Goal: Transaction & Acquisition: Purchase product/service

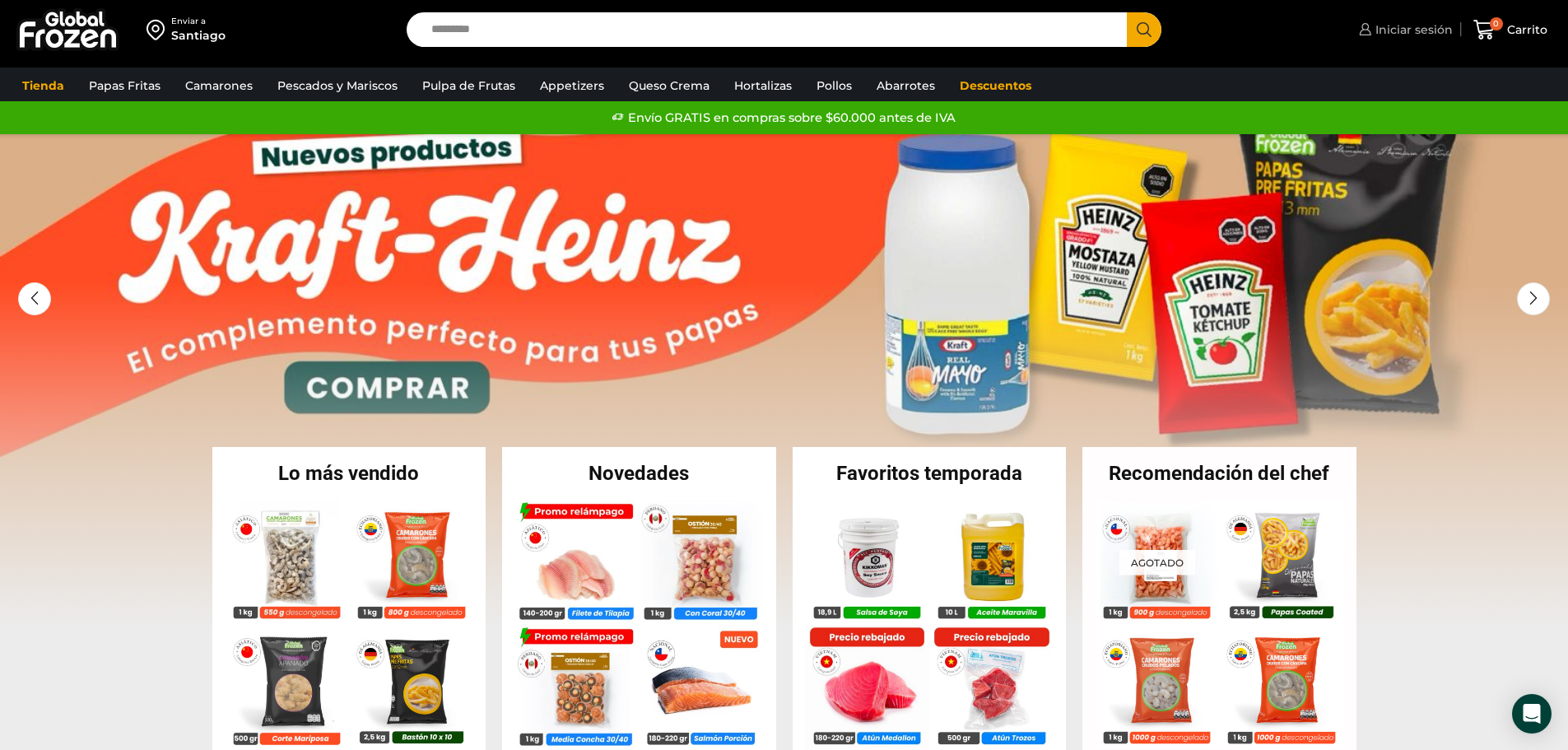
click at [1406, 31] on span "Iniciar sesión" at bounding box center [1412, 29] width 81 height 16
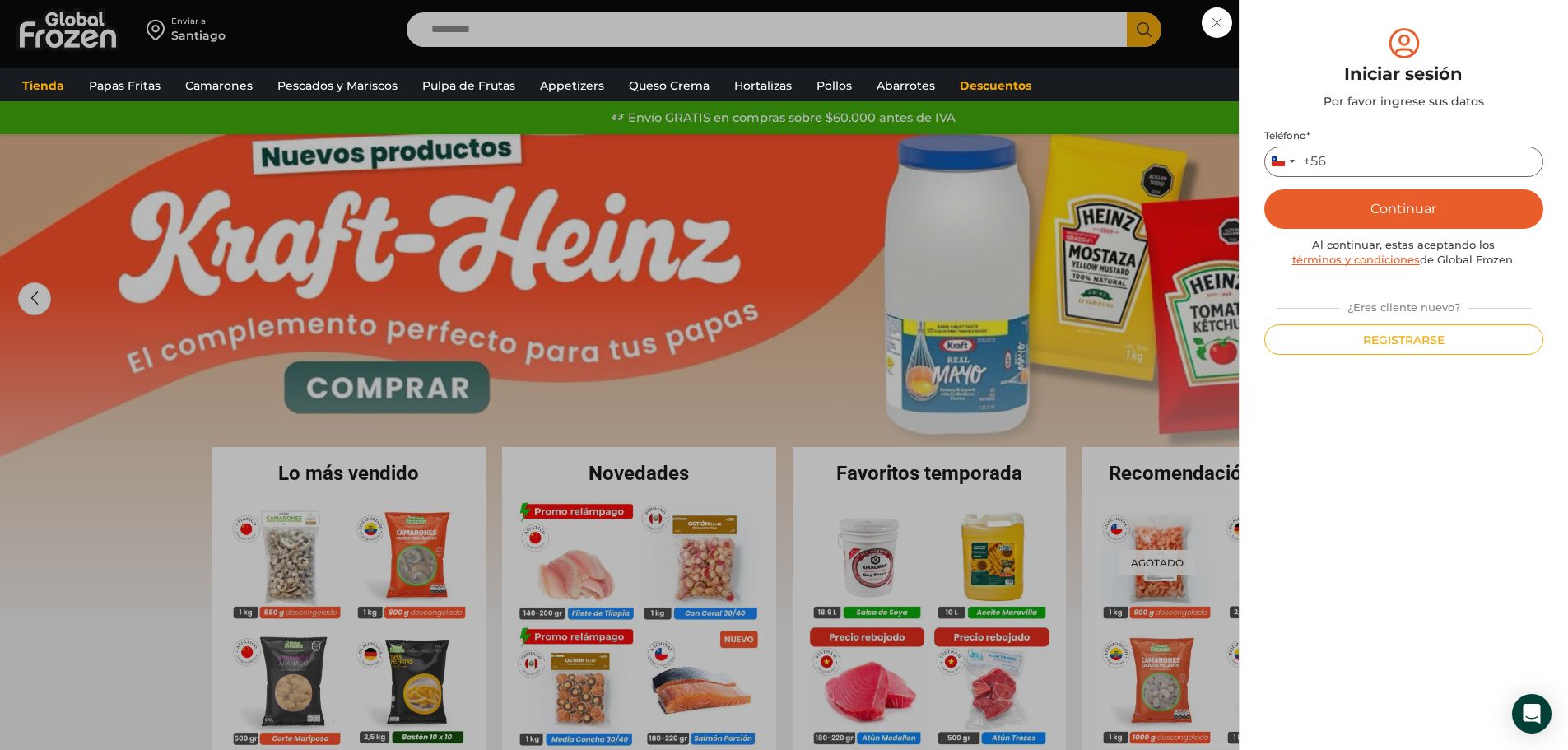
click at [1362, 158] on input "Teléfono *" at bounding box center [1404, 162] width 279 height 31
type input "*********"
click at [1393, 203] on button "Continuar" at bounding box center [1404, 209] width 279 height 39
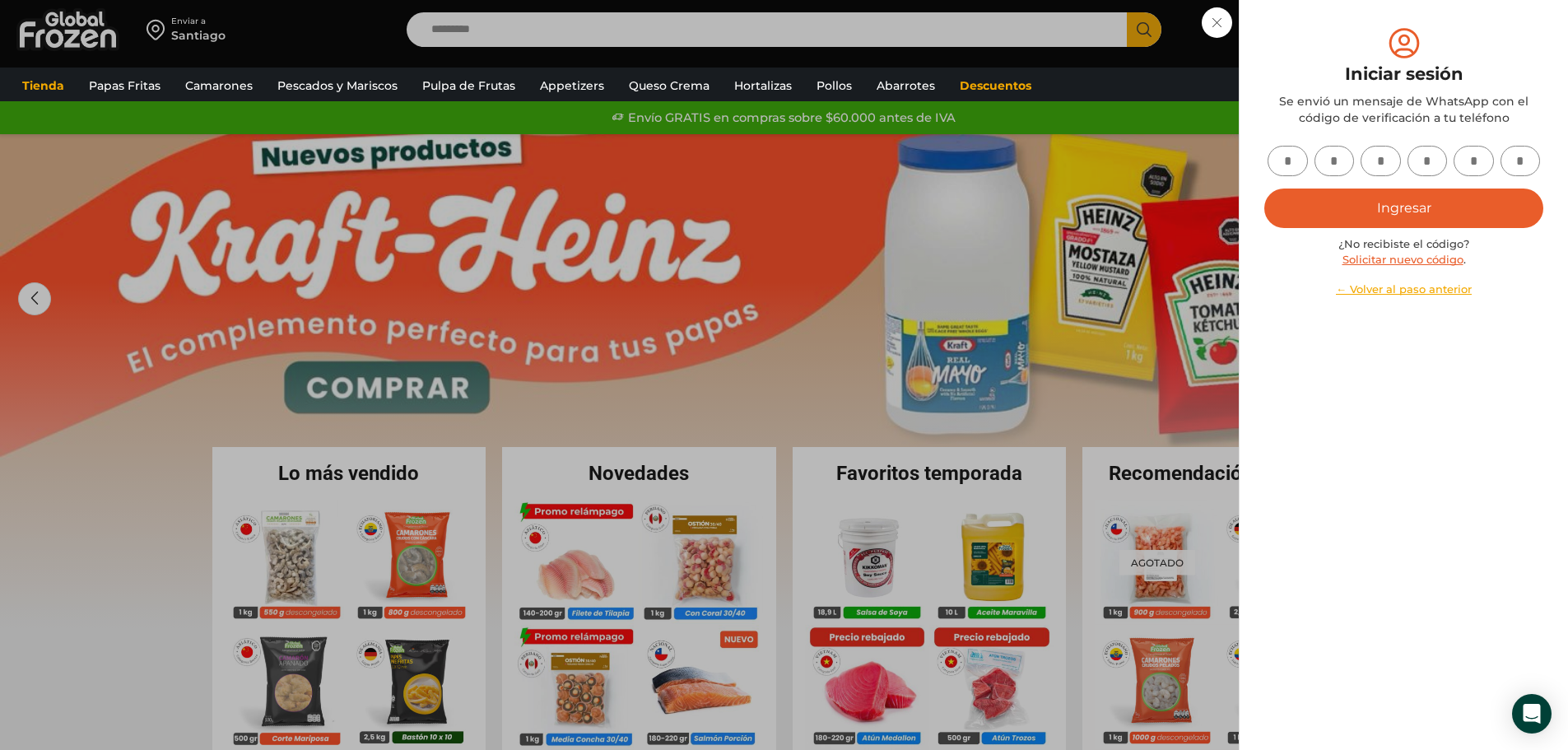
click at [1281, 160] on input "text" at bounding box center [1288, 161] width 40 height 31
type input "*"
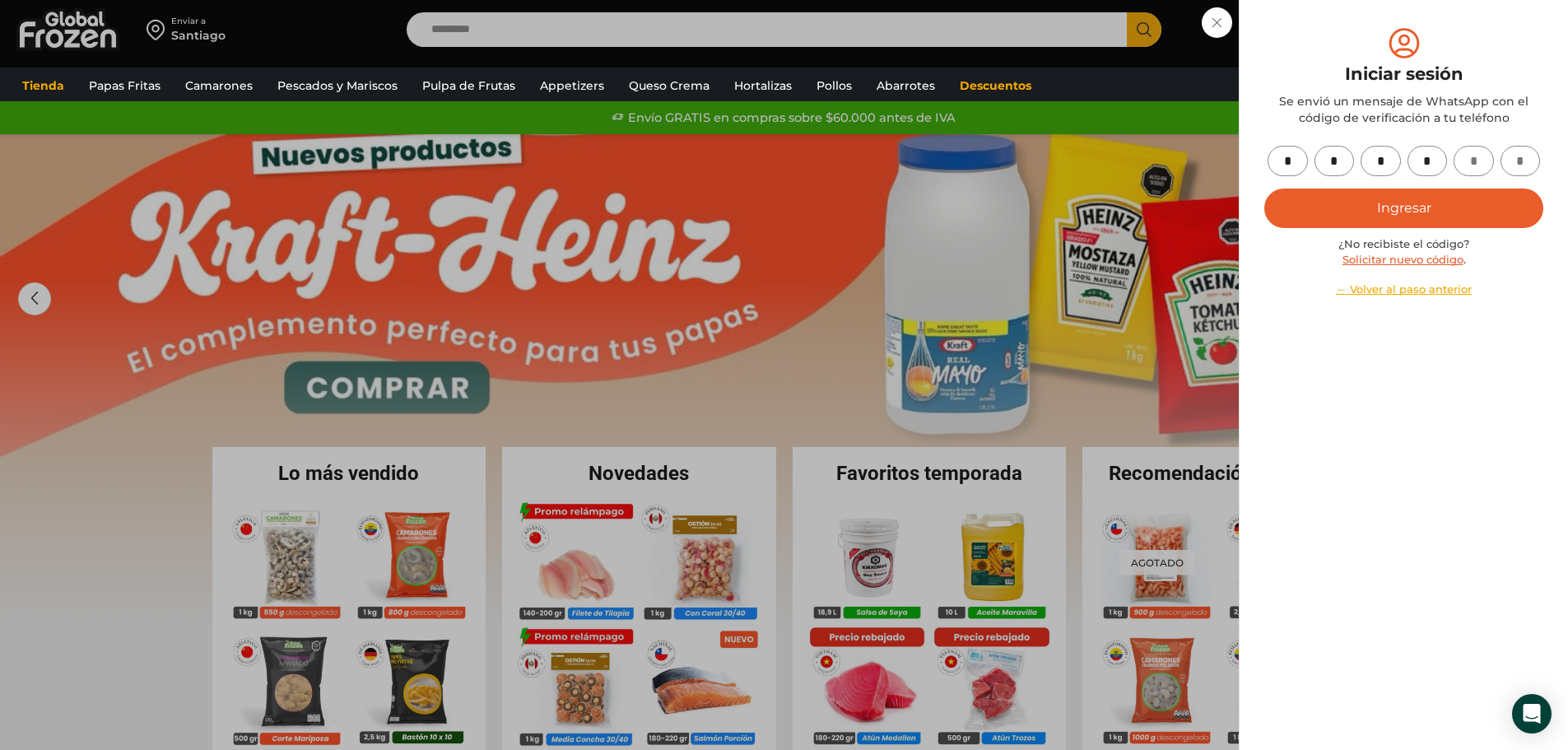
type input "*"
click at [1442, 201] on button "Ingresar" at bounding box center [1404, 208] width 279 height 39
click at [1400, 205] on button "Ingresar" at bounding box center [1404, 208] width 279 height 39
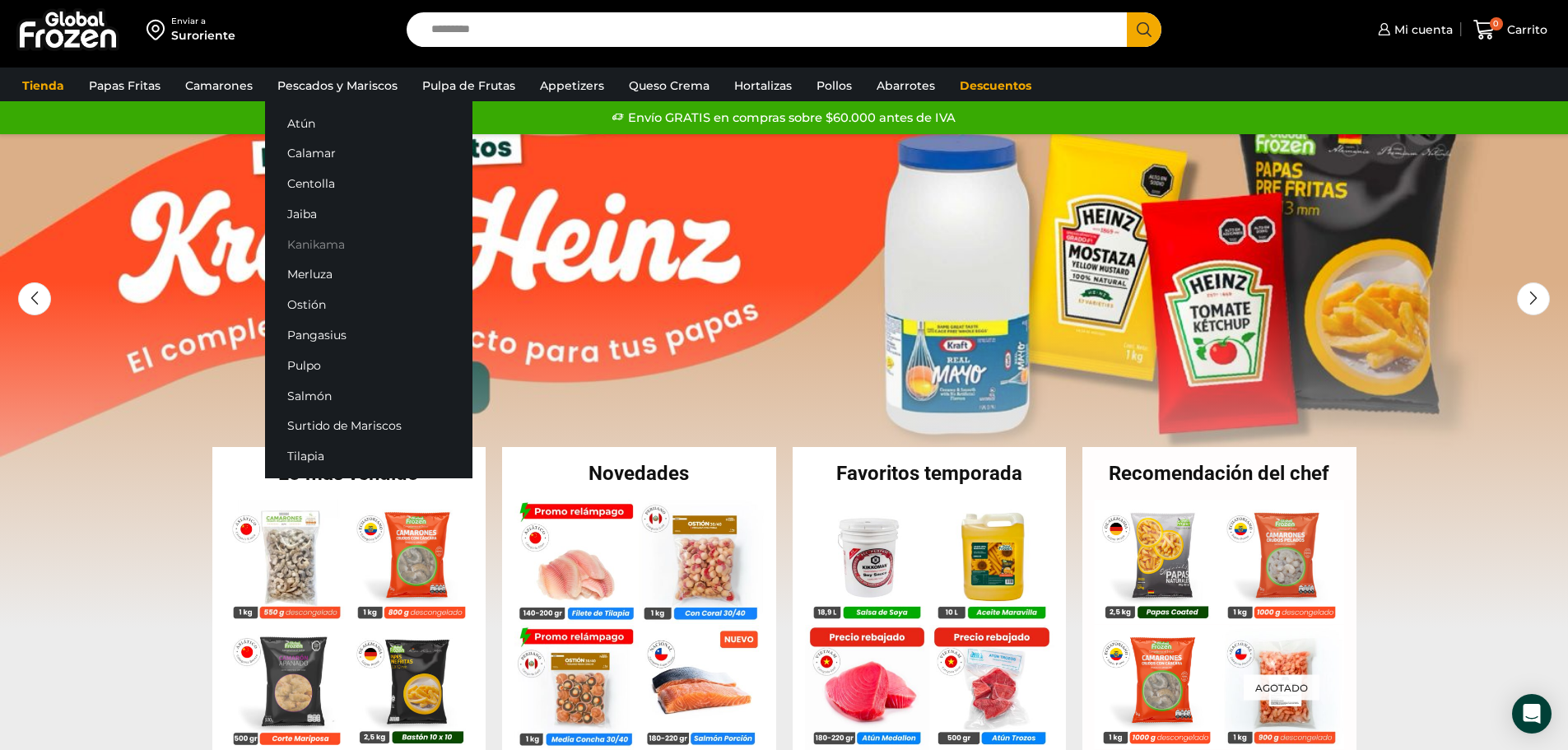
click at [325, 246] on link "Kanikama" at bounding box center [369, 244] width 207 height 31
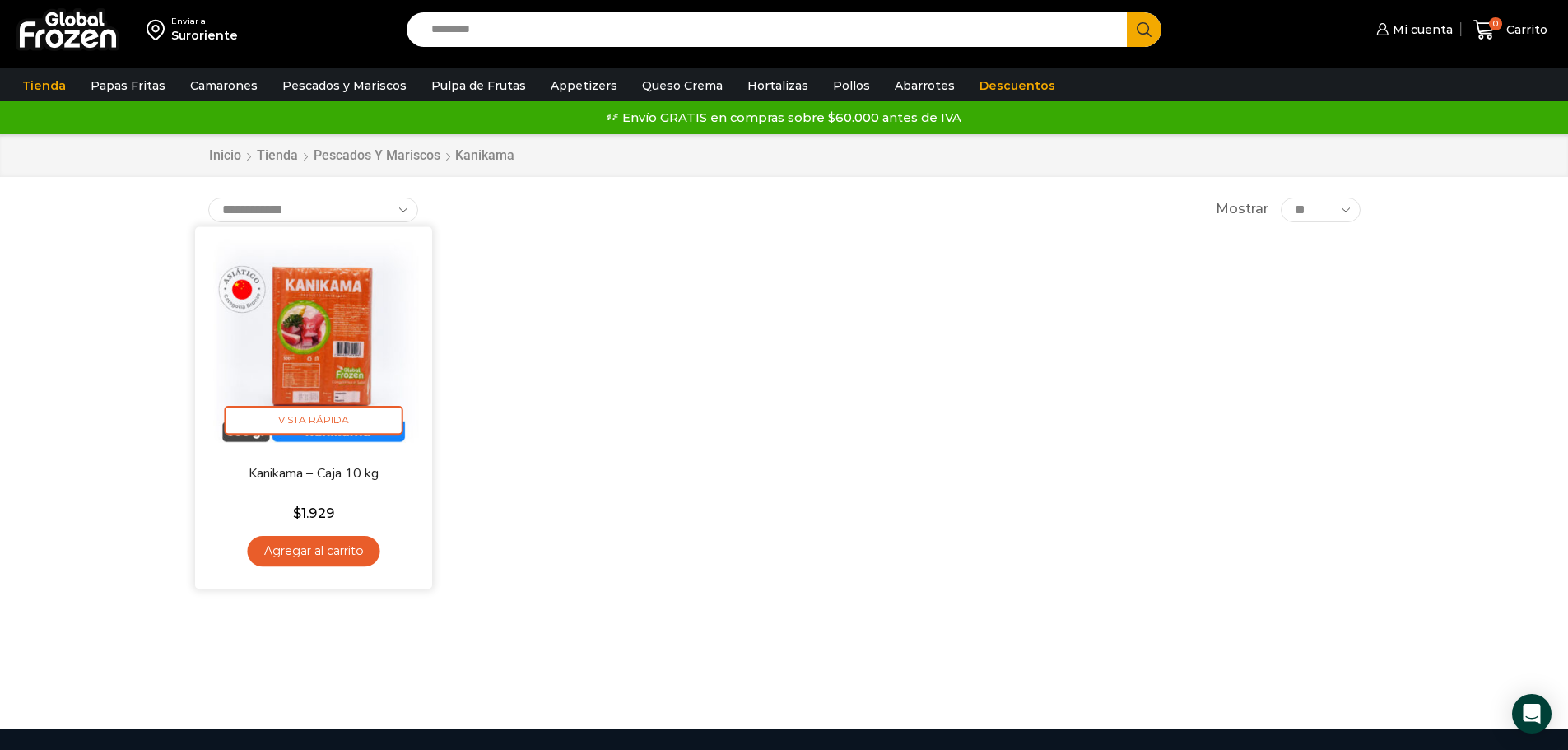
click at [319, 548] on link "Agregar al carrito" at bounding box center [313, 551] width 133 height 31
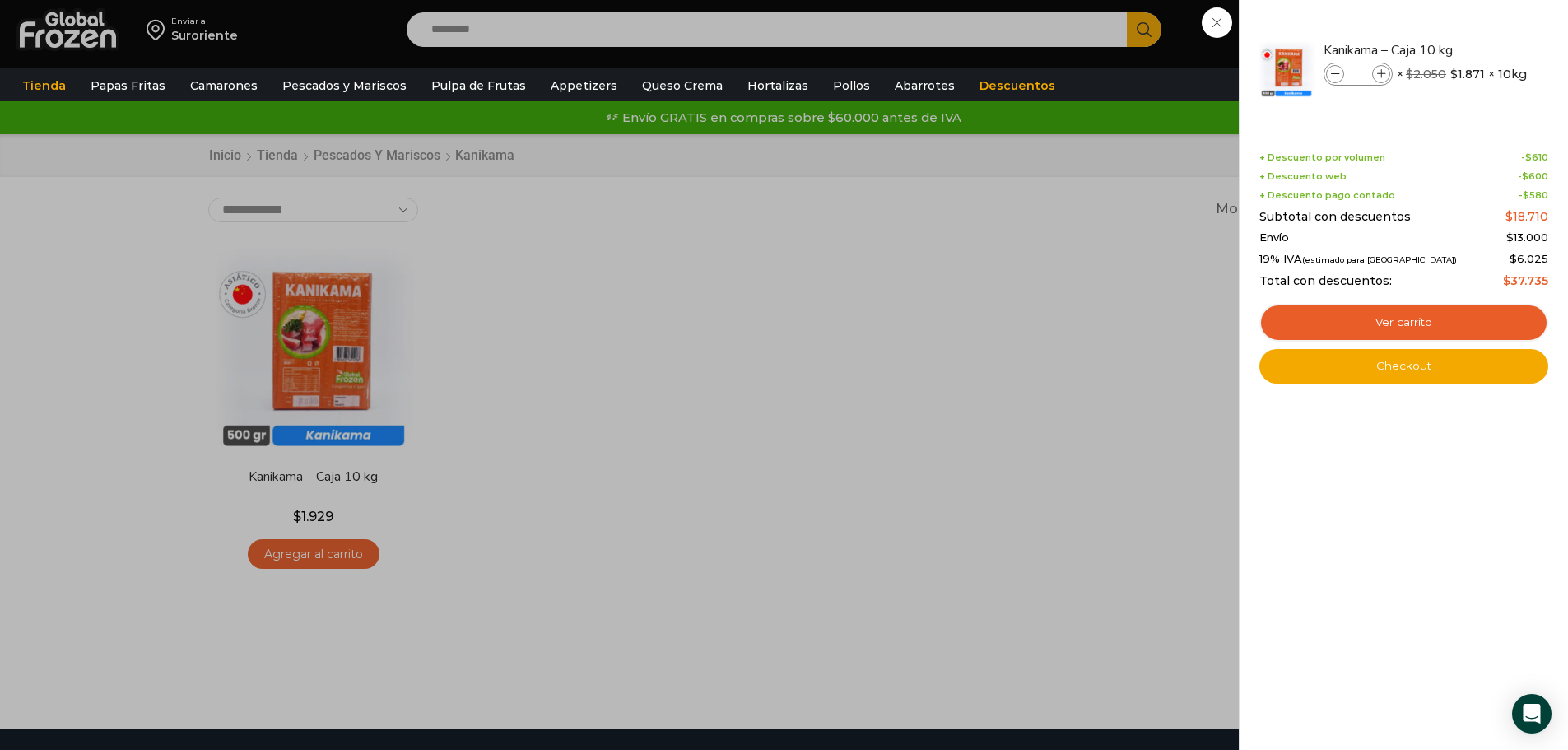
drag, startPoint x: 892, startPoint y: 374, endPoint x: 903, endPoint y: 365, distance: 14.2
click at [1470, 50] on div "1 Carrito 1 1 Shopping Cart *" at bounding box center [1511, 29] width 82 height 39
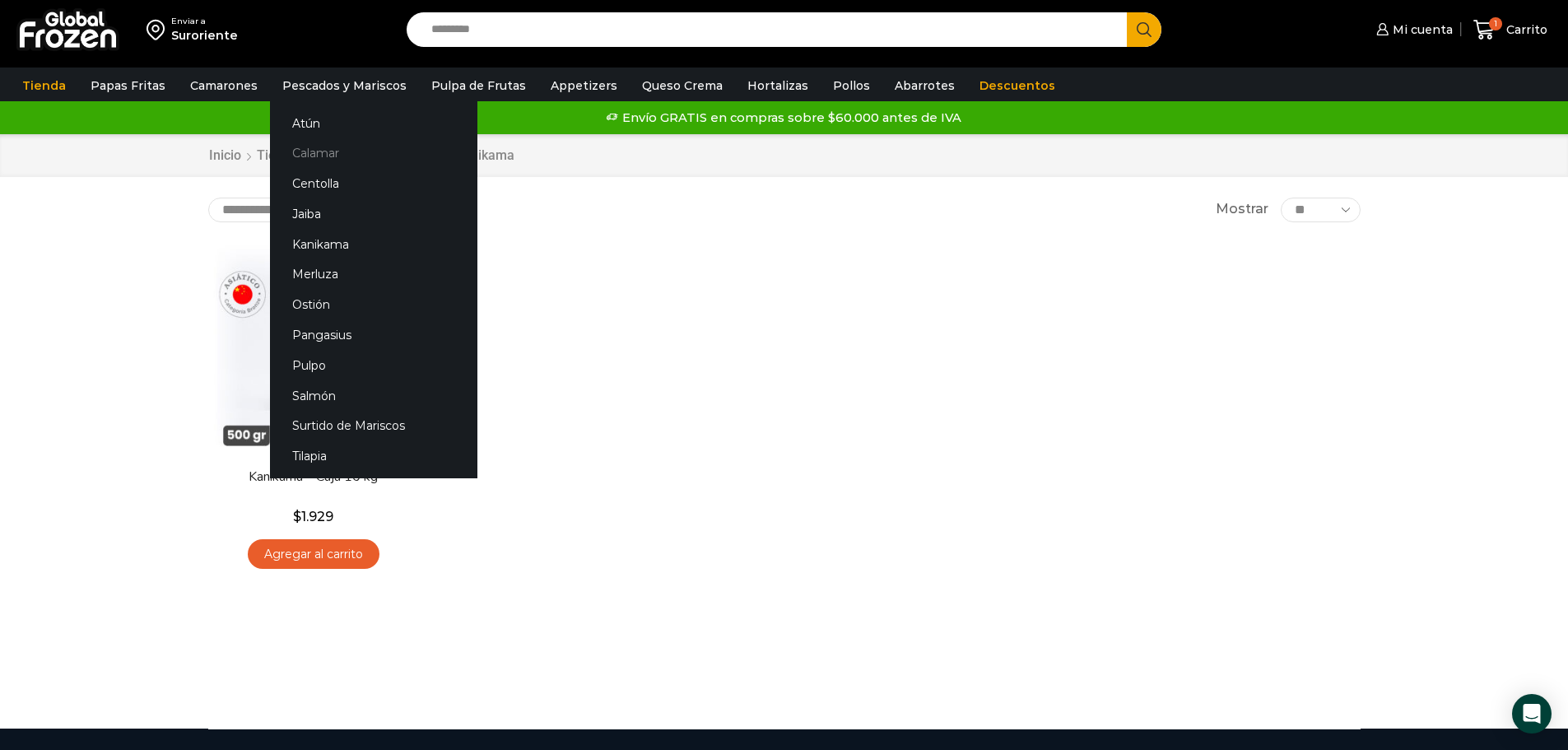
click at [310, 148] on link "Calamar" at bounding box center [373, 154] width 207 height 31
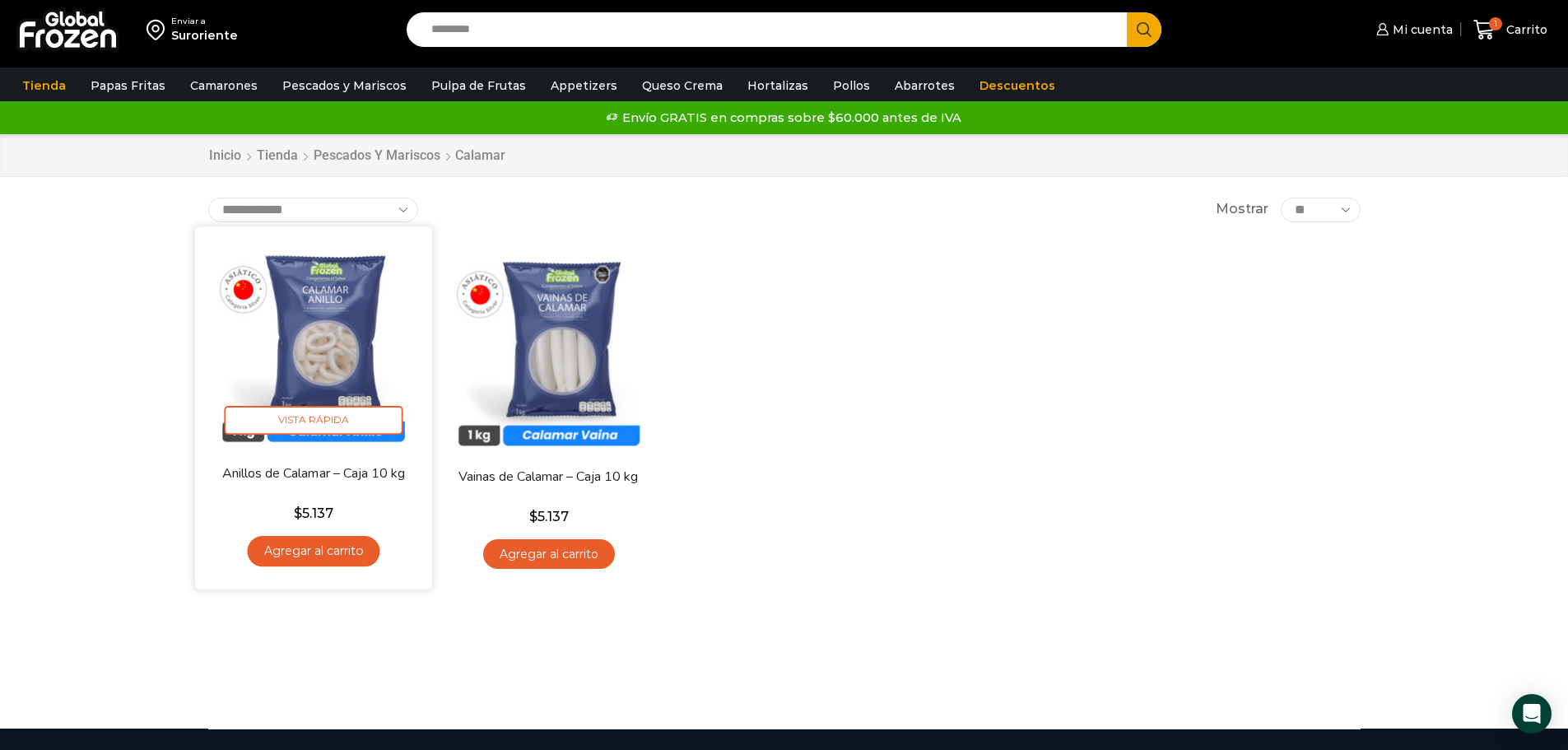
click at [301, 547] on link "Agregar al carrito" at bounding box center [313, 551] width 133 height 31
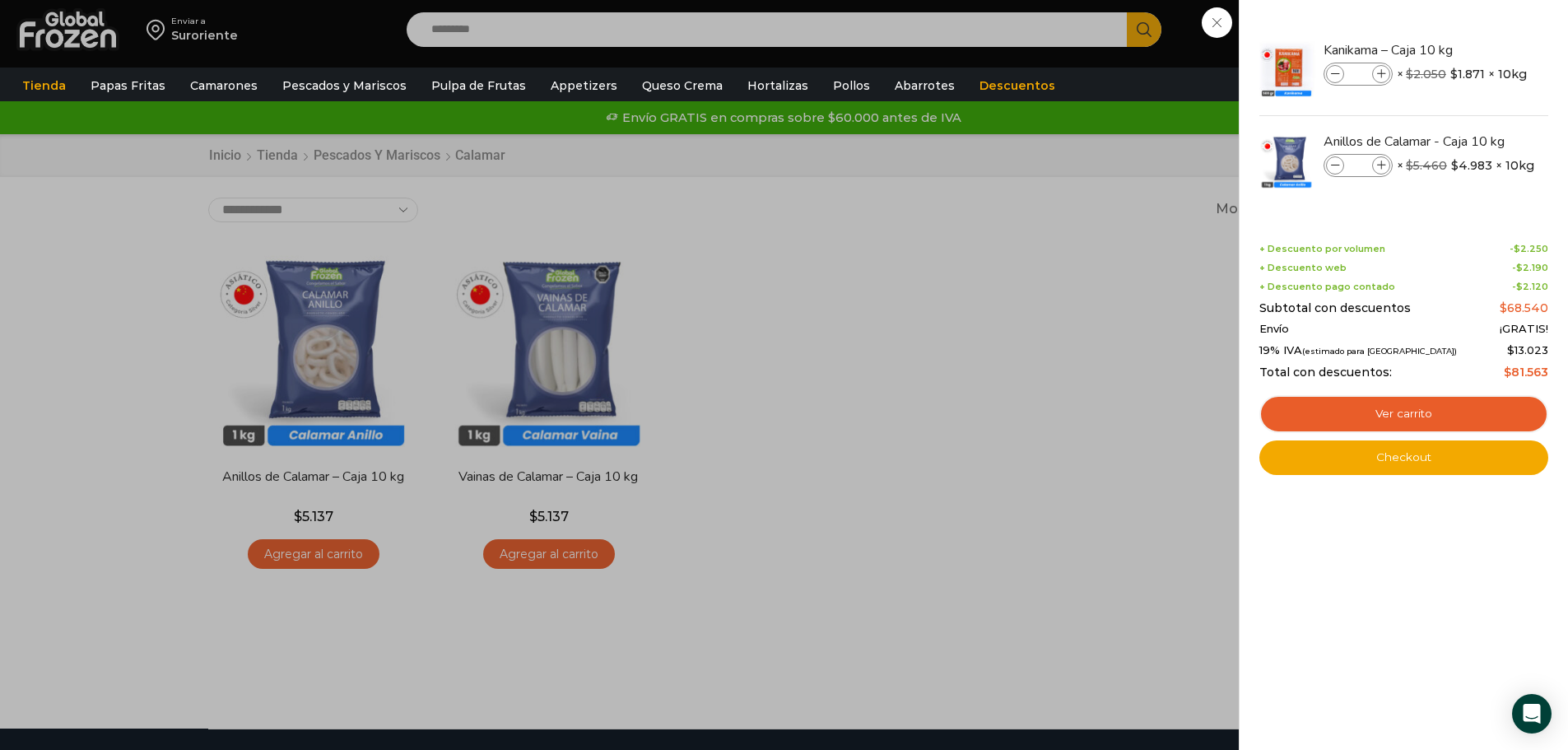
click at [1470, 50] on div "2 Carrito 2 2 Shopping Cart *" at bounding box center [1511, 29] width 82 height 39
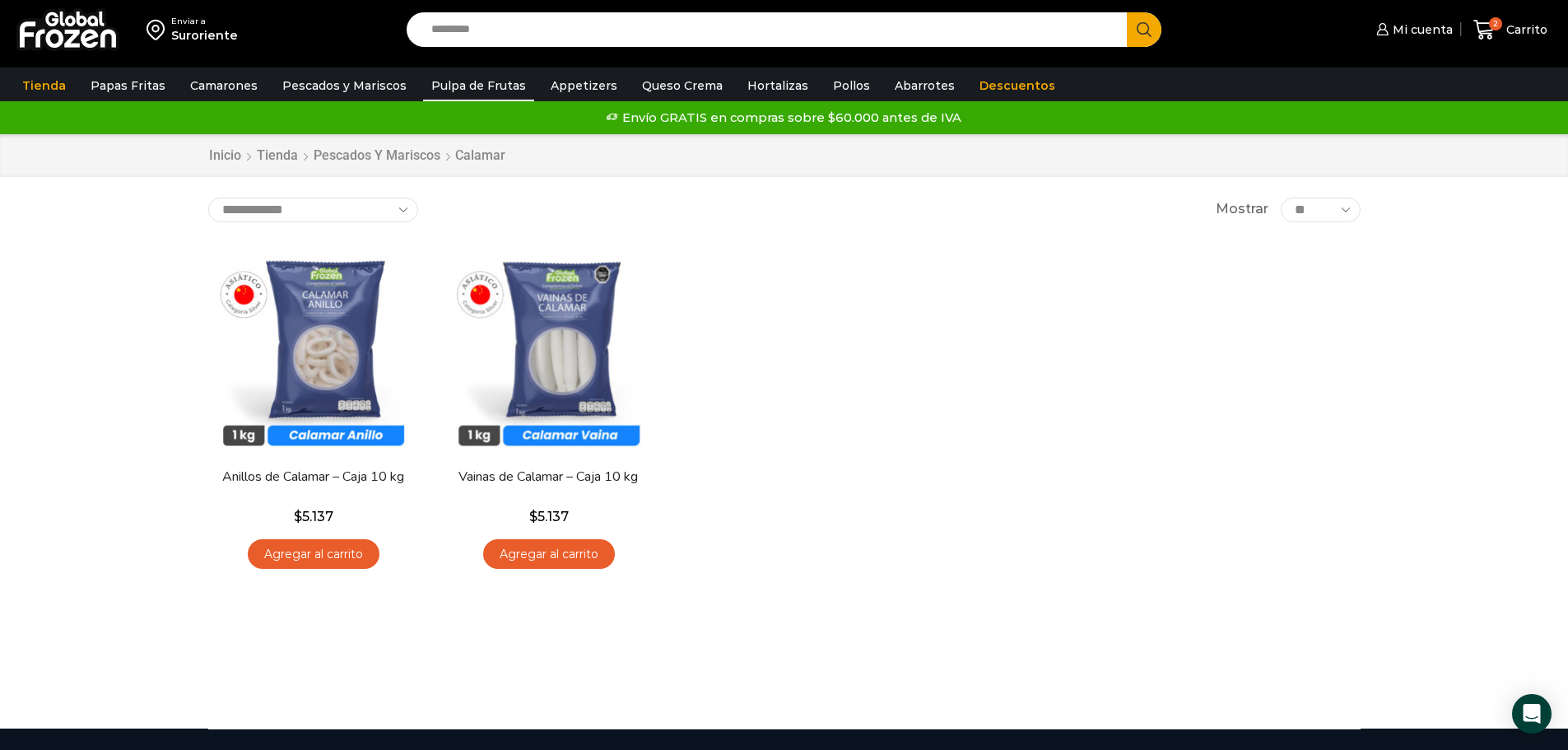
click at [468, 84] on link "Pulpa de Frutas" at bounding box center [479, 86] width 111 height 32
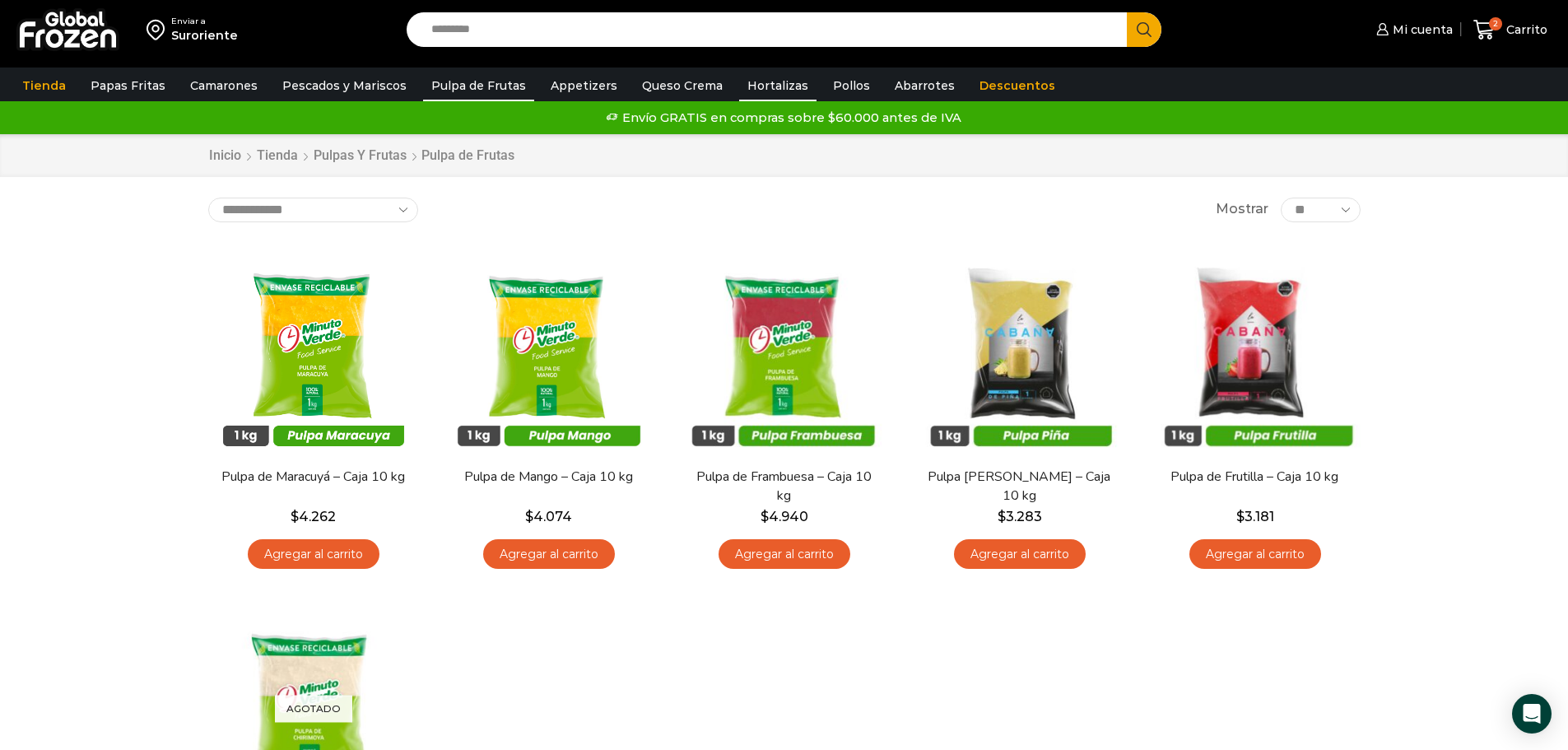
click at [760, 80] on link "Hortalizas" at bounding box center [778, 86] width 77 height 32
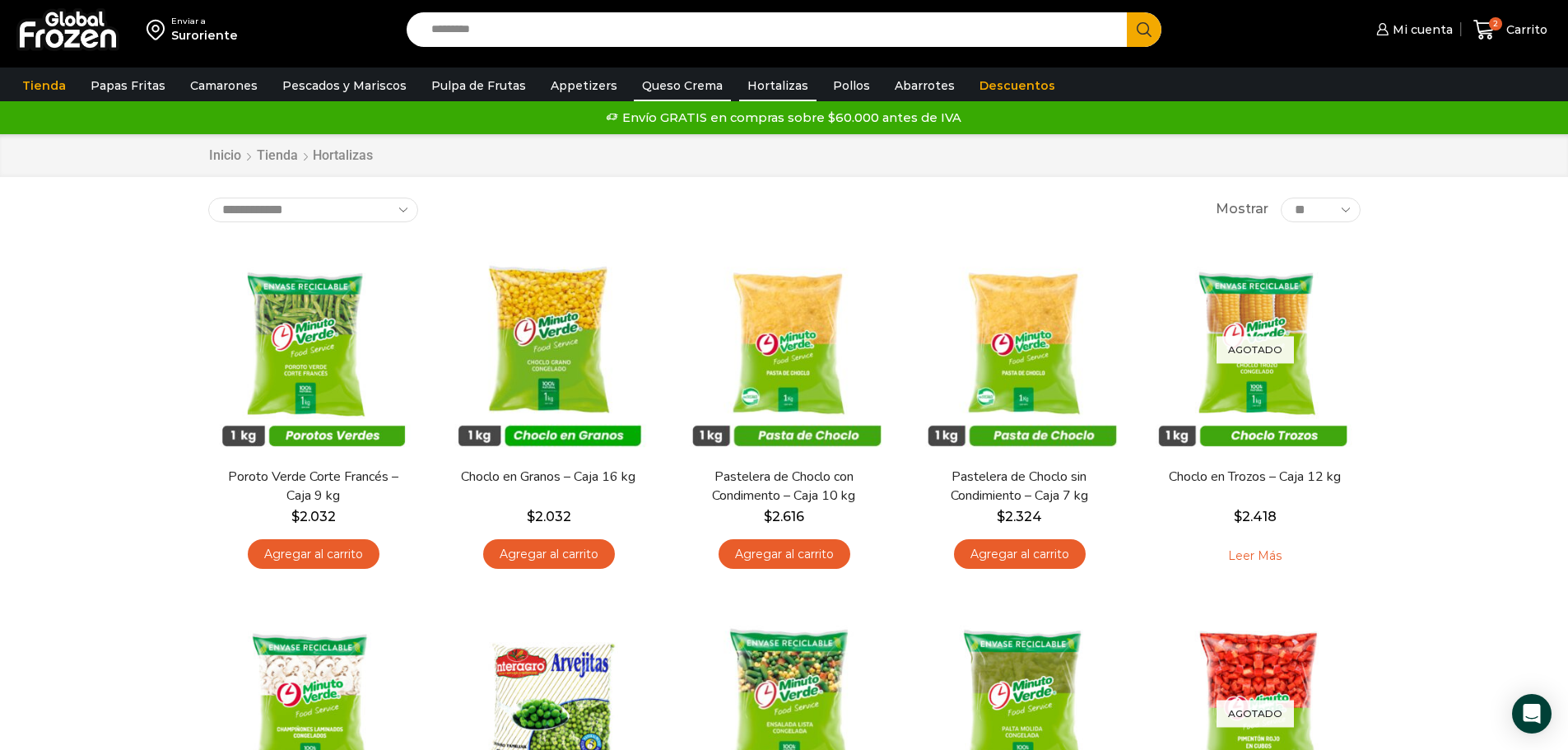
click at [667, 88] on link "Queso Crema" at bounding box center [682, 86] width 97 height 32
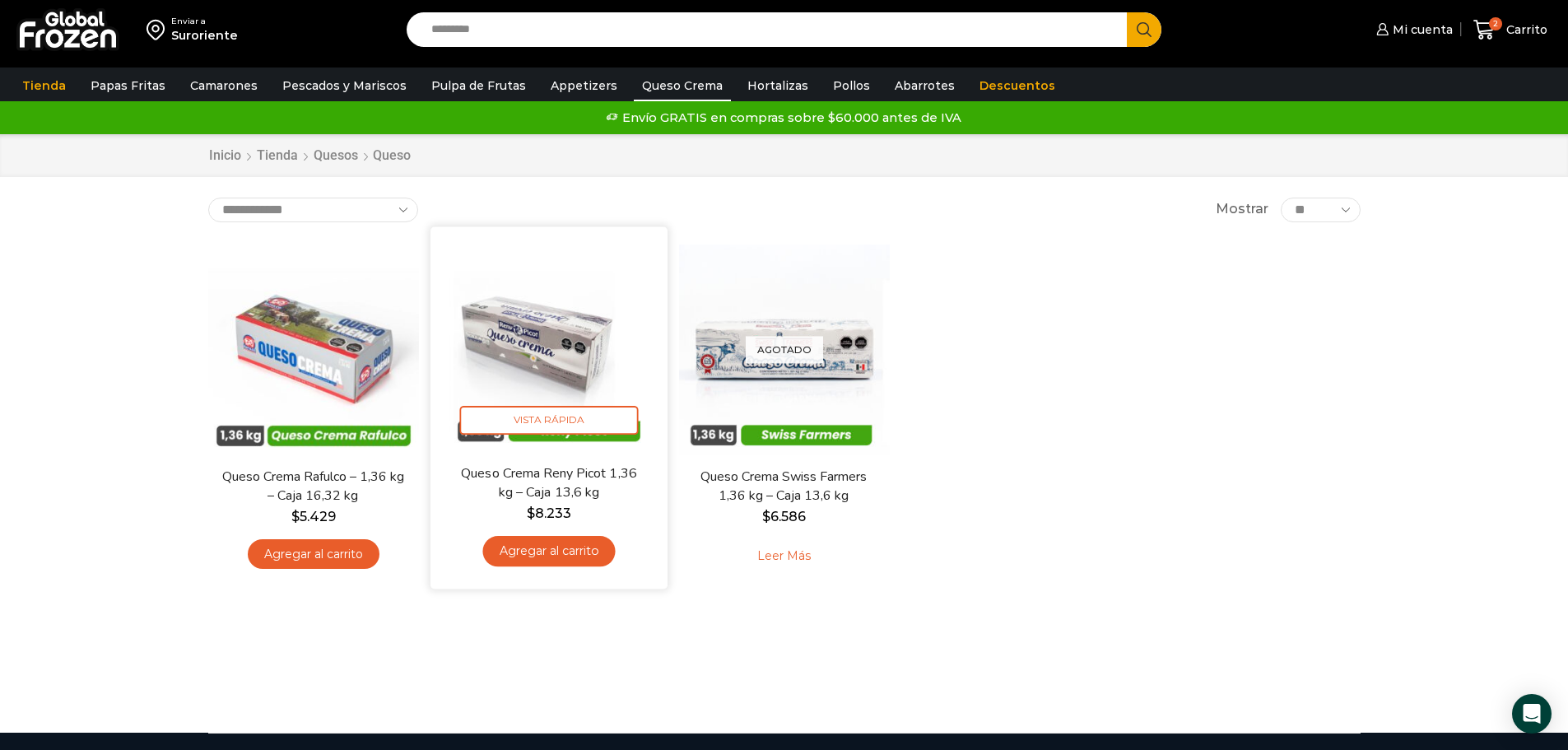
click at [546, 550] on link "Agregar al carrito" at bounding box center [548, 551] width 133 height 31
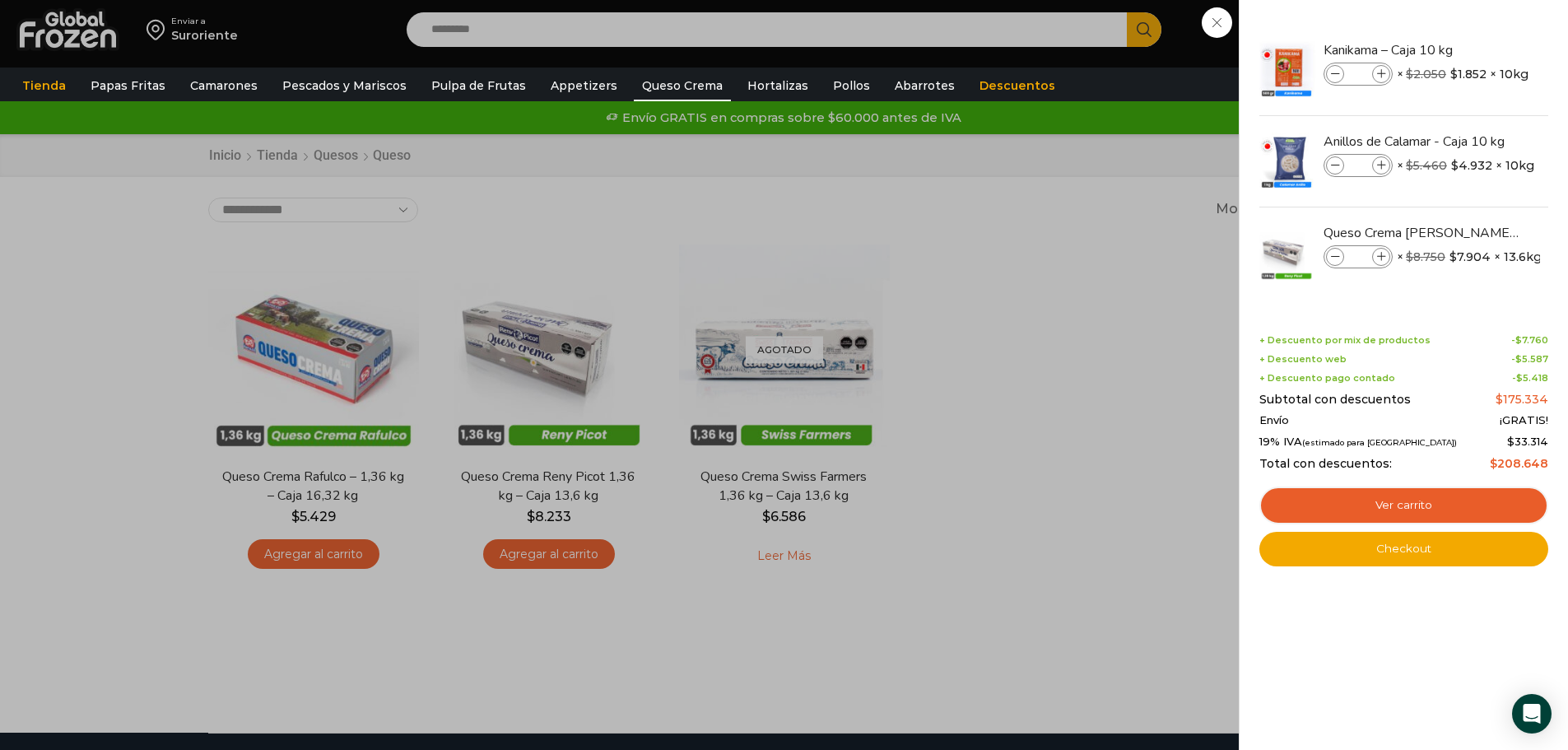
drag, startPoint x: 619, startPoint y: 615, endPoint x: 611, endPoint y: 619, distance: 8.9
click at [1470, 50] on div "3 [GEOGRAPHIC_DATA] 3 3 Shopping Cart *" at bounding box center [1511, 29] width 82 height 39
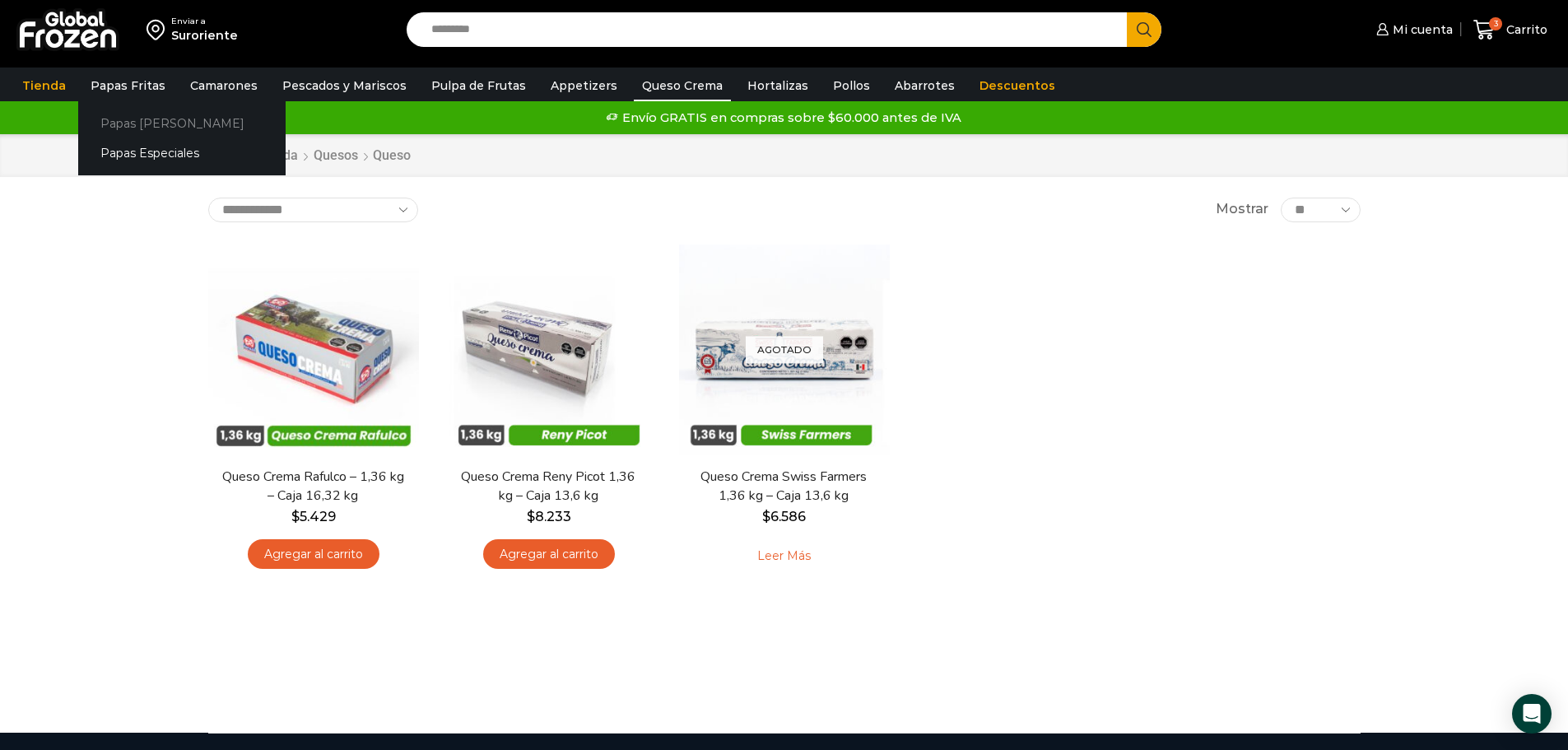
click at [124, 117] on link "Papas [PERSON_NAME]" at bounding box center [182, 123] width 207 height 31
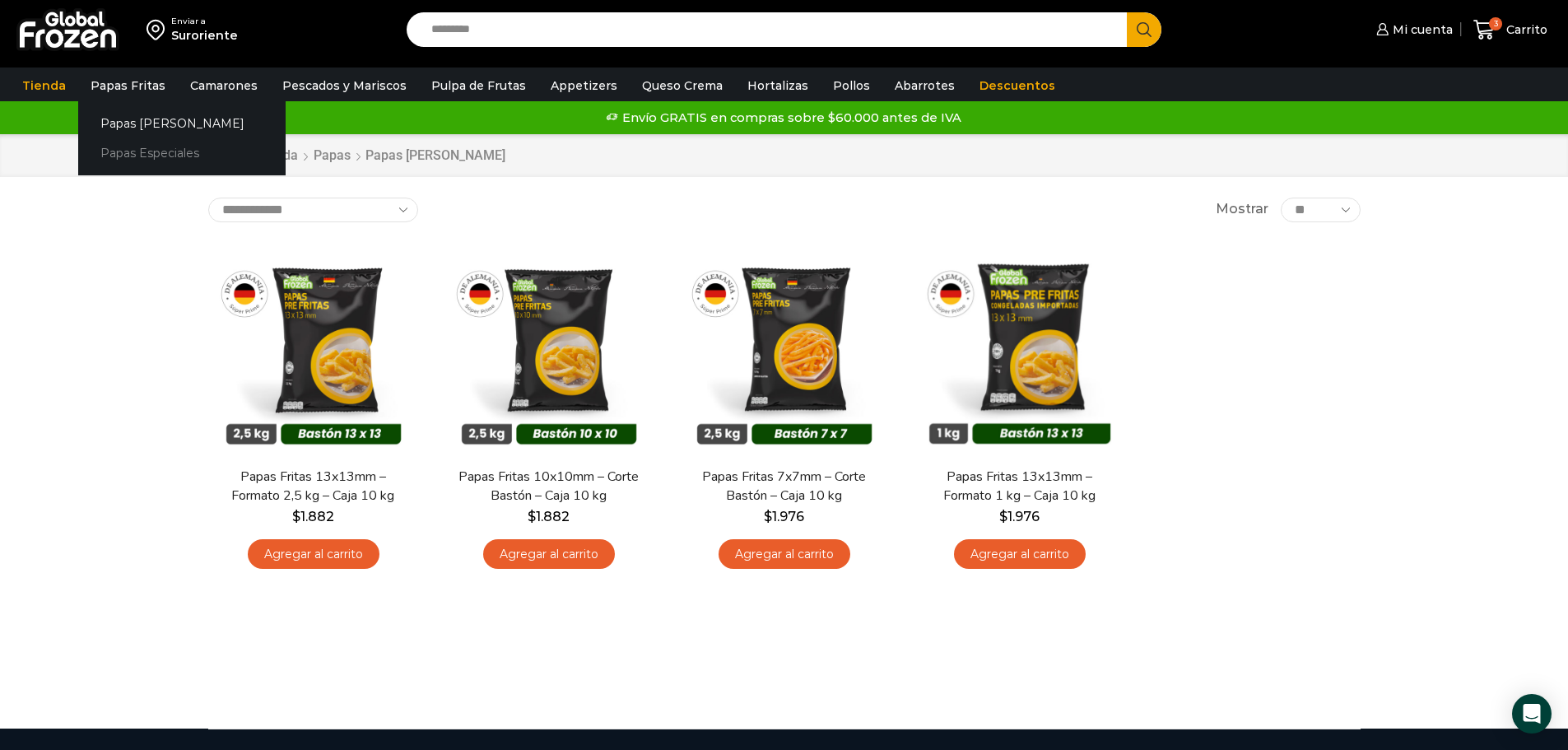
click at [153, 146] on link "Papas Especiales" at bounding box center [182, 154] width 207 height 31
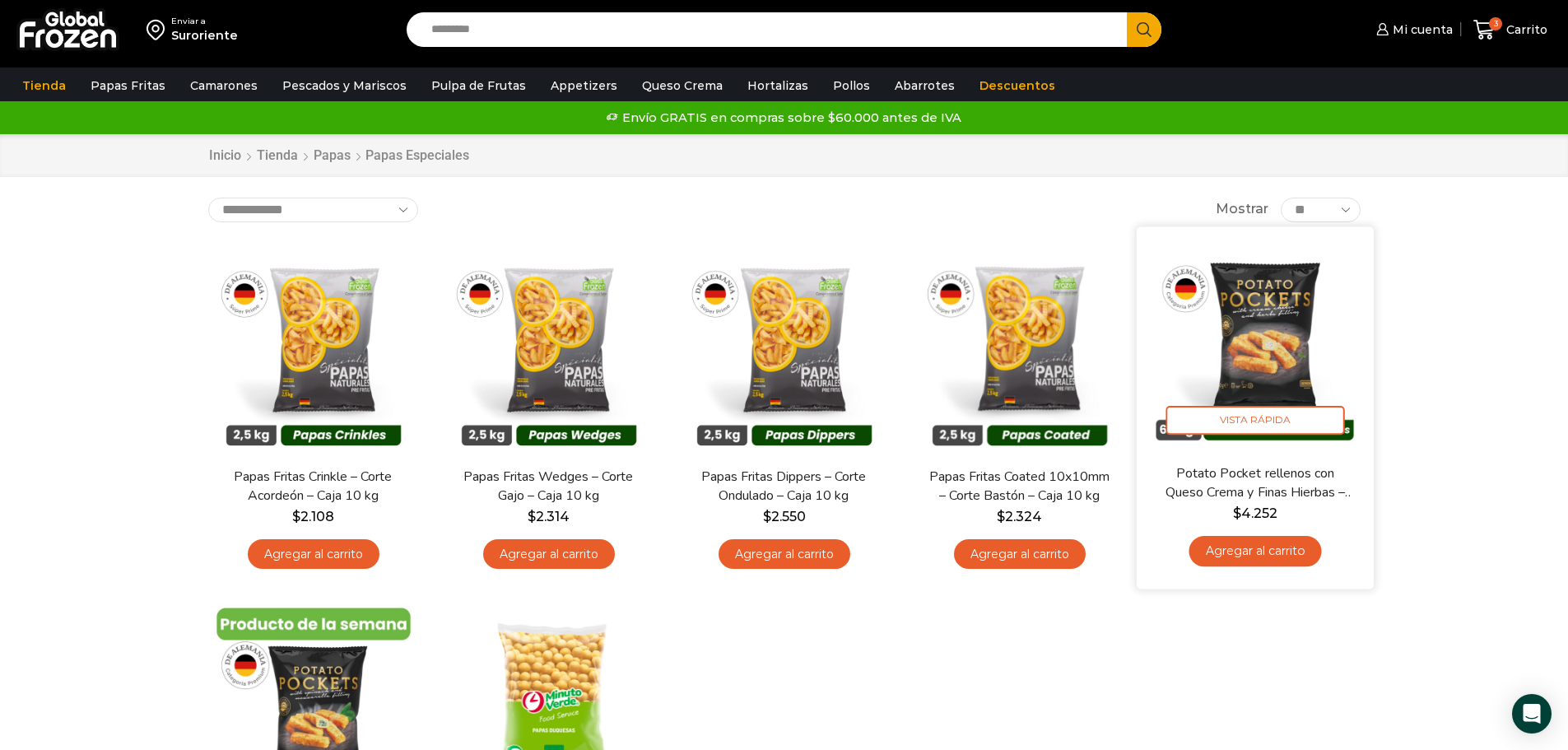
click at [1267, 549] on link "Agregar al carrito" at bounding box center [1255, 551] width 133 height 31
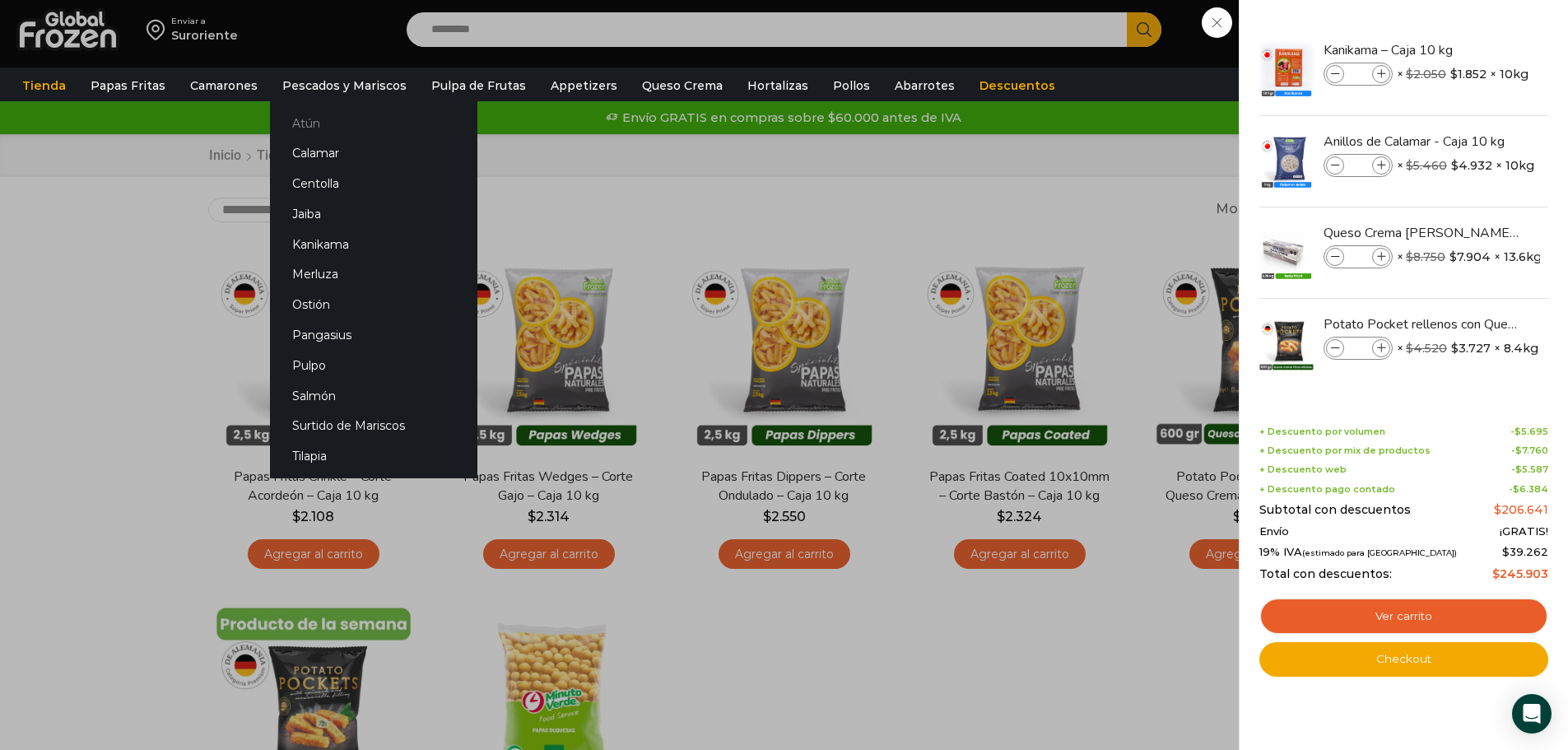
click at [330, 124] on link "Atún" at bounding box center [373, 123] width 207 height 31
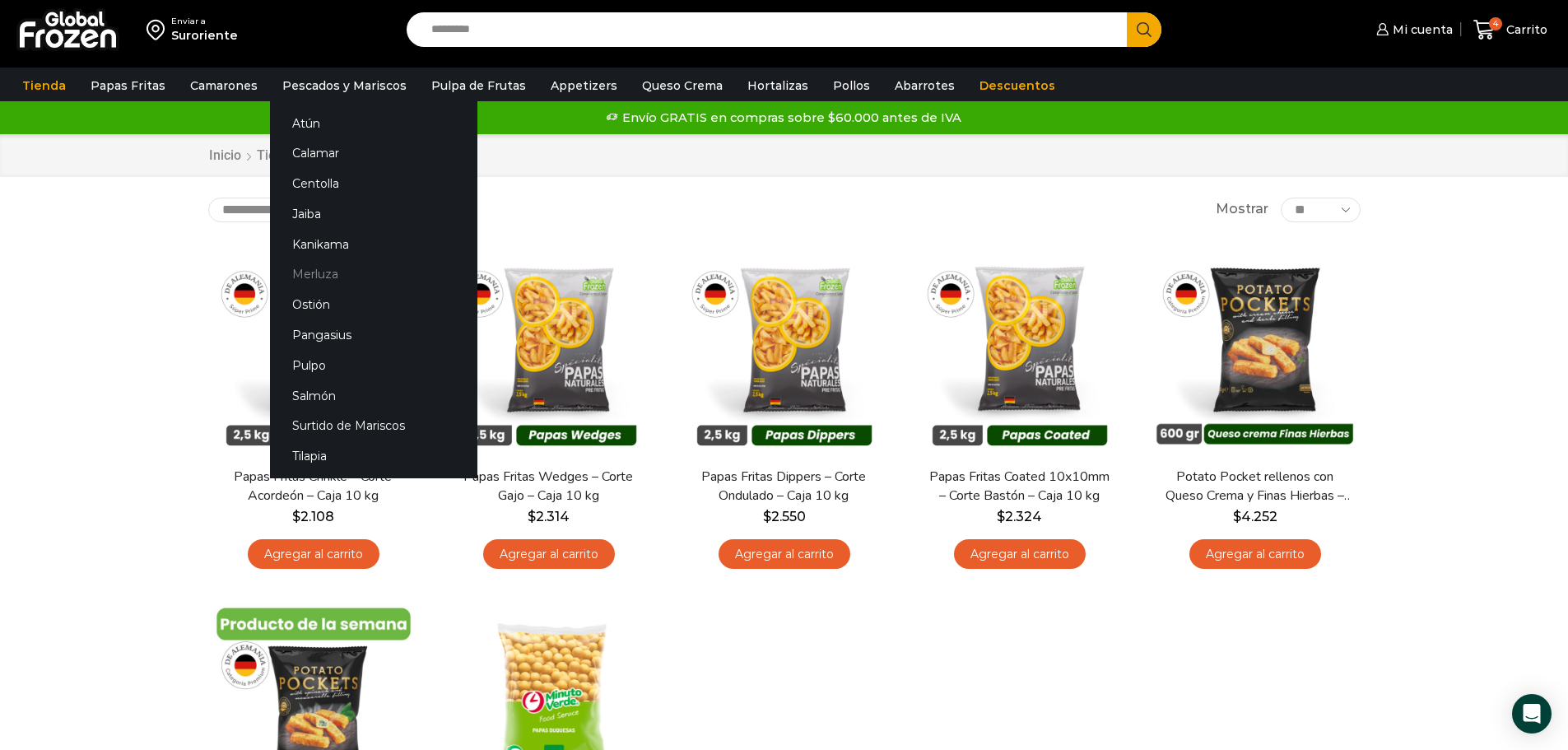
click at [316, 277] on link "Merluza" at bounding box center [373, 275] width 207 height 31
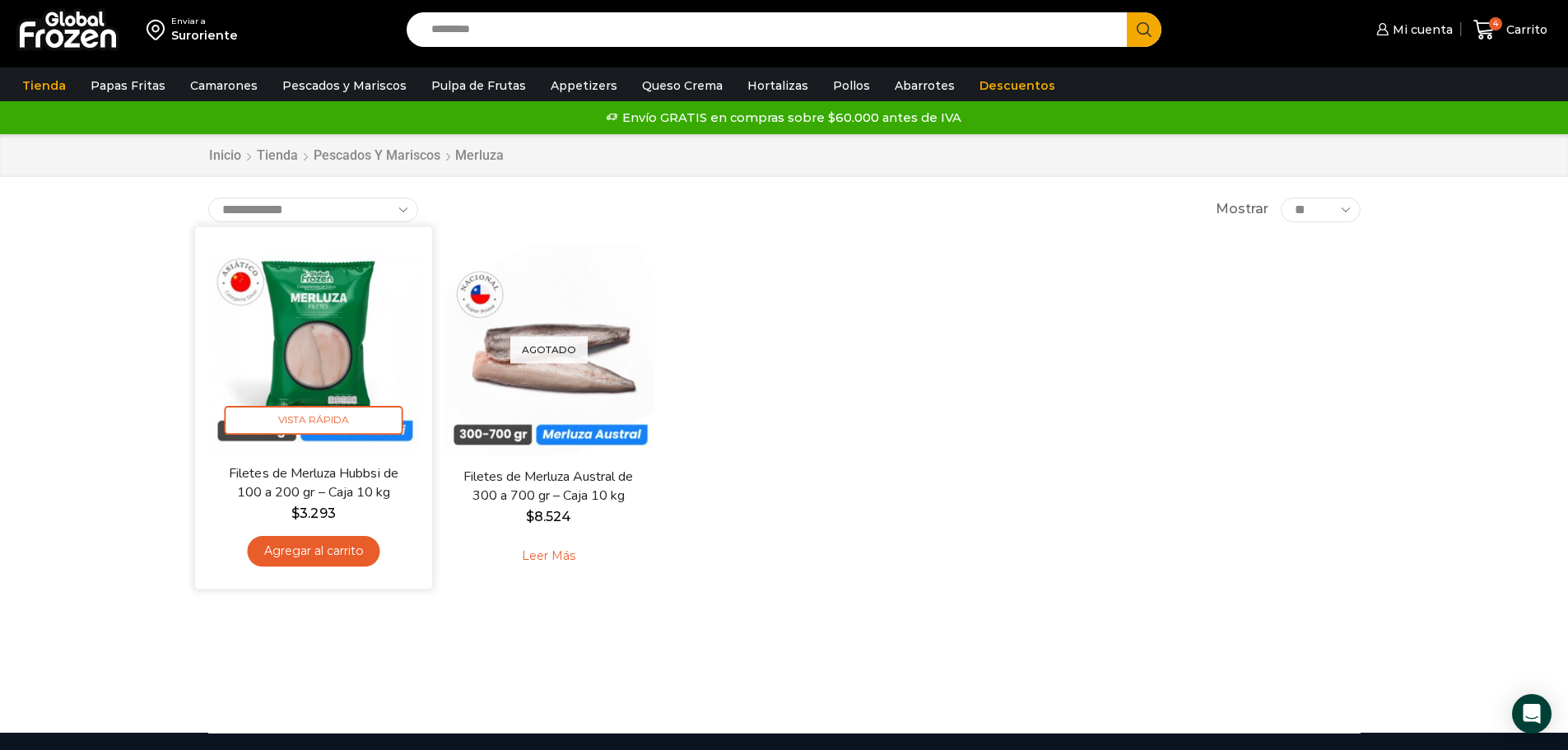
click at [331, 543] on link "Agregar al carrito" at bounding box center [313, 551] width 133 height 31
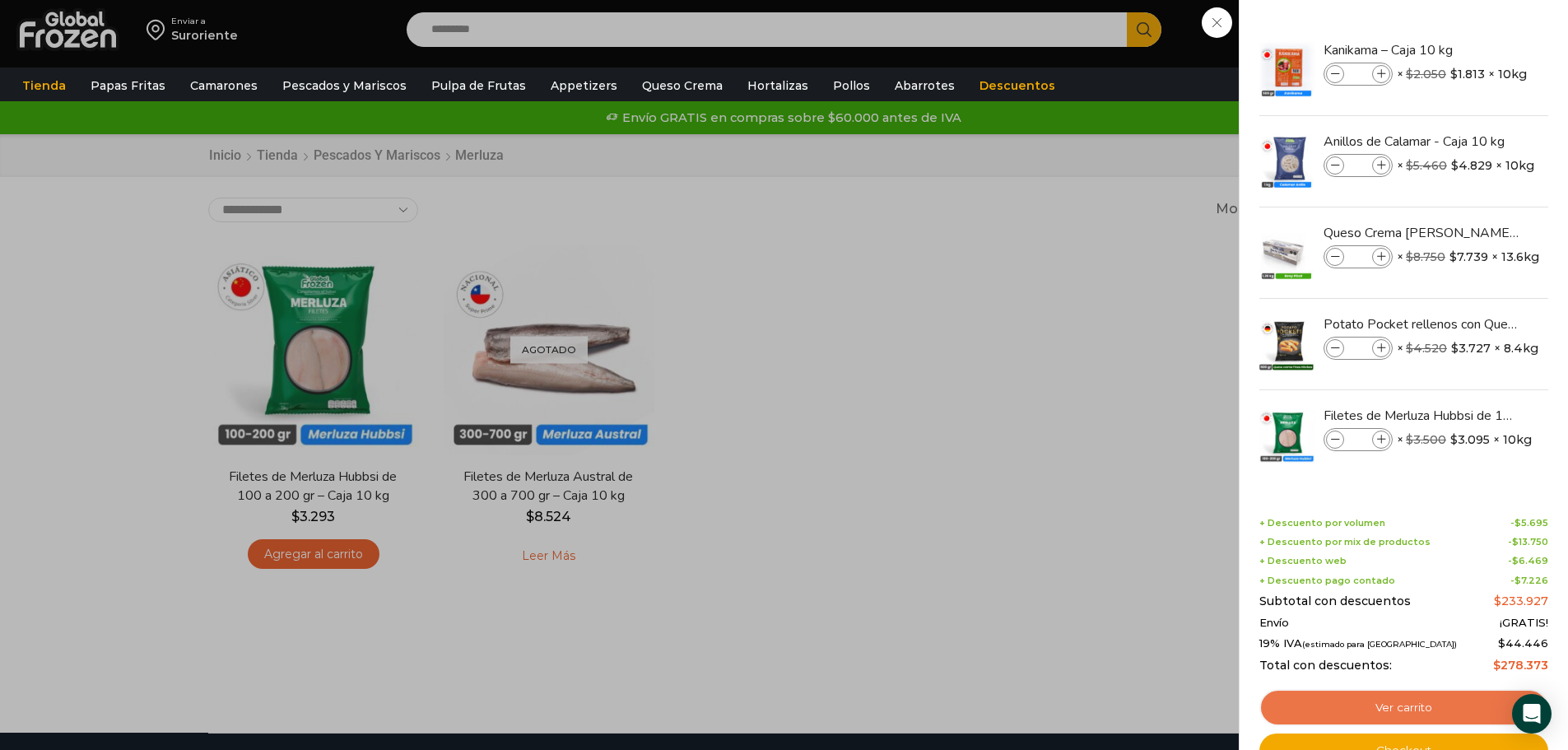
click at [1428, 696] on link "Ver carrito" at bounding box center [1404, 708] width 289 height 38
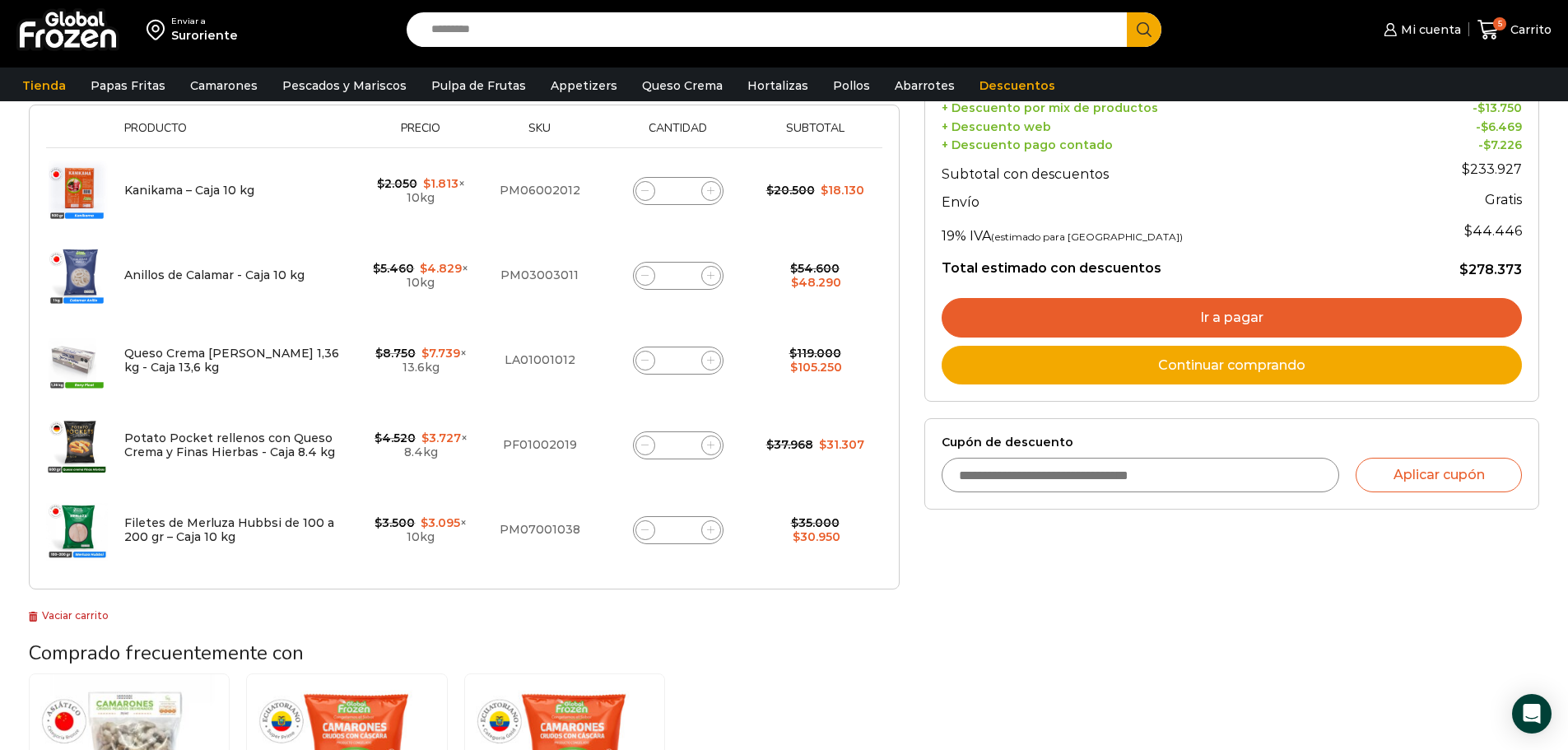
scroll to position [247, 0]
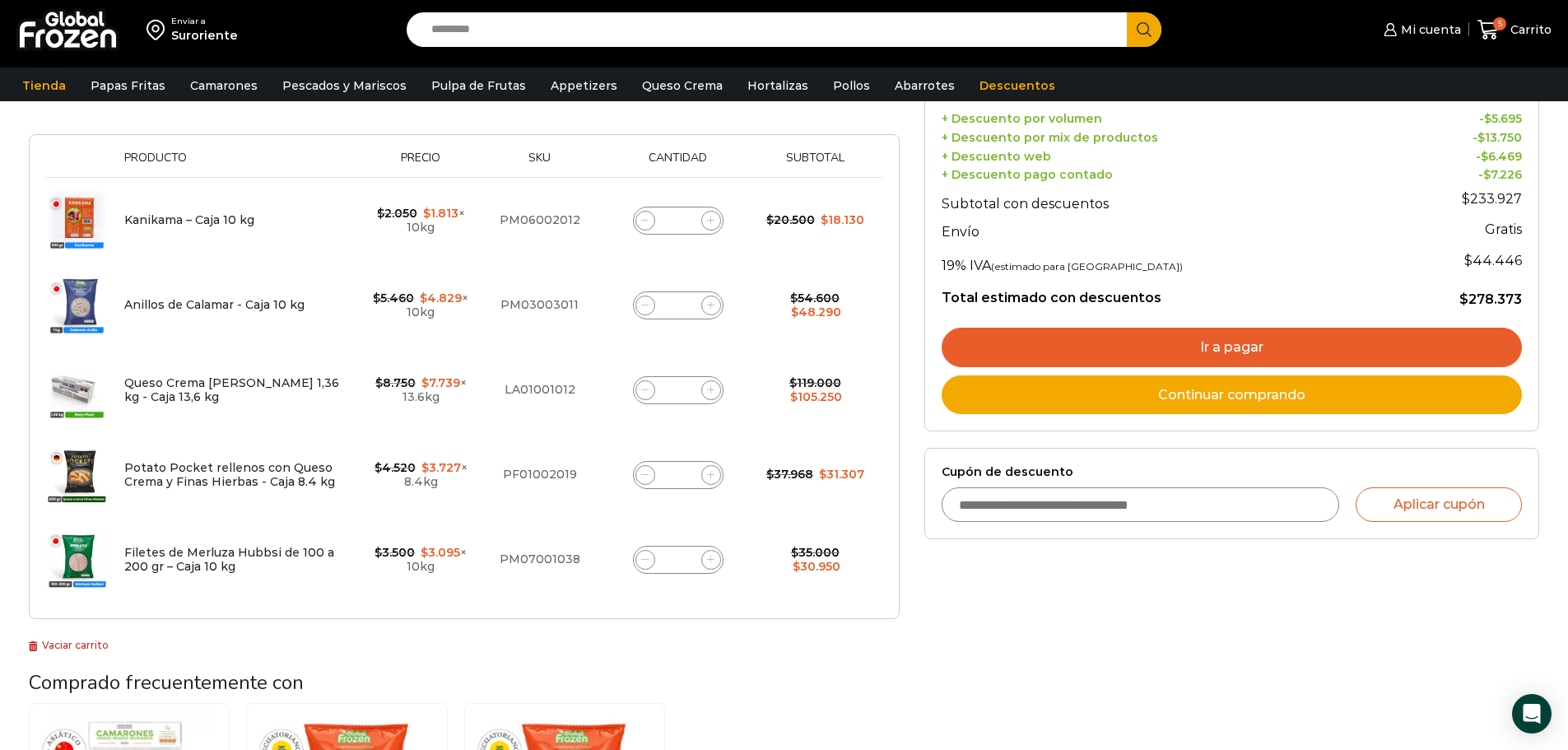
click at [683, 559] on input "*" at bounding box center [678, 559] width 23 height 23
click at [685, 220] on input "*" at bounding box center [678, 220] width 23 height 23
type input "**"
click at [750, 254] on td "Kanikama – Caja 10 kg cantidad **" at bounding box center [679, 221] width 156 height 86
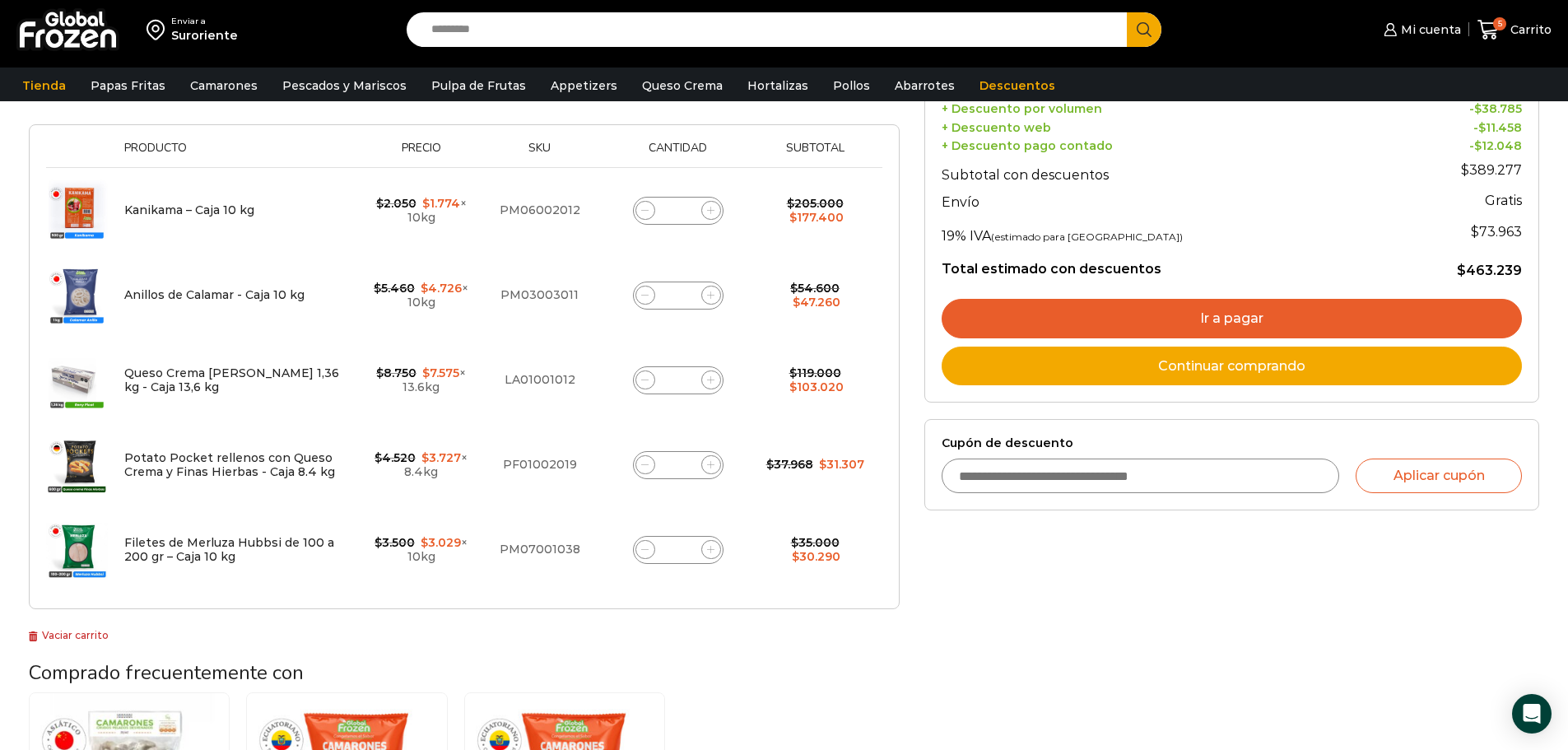
scroll to position [340, 0]
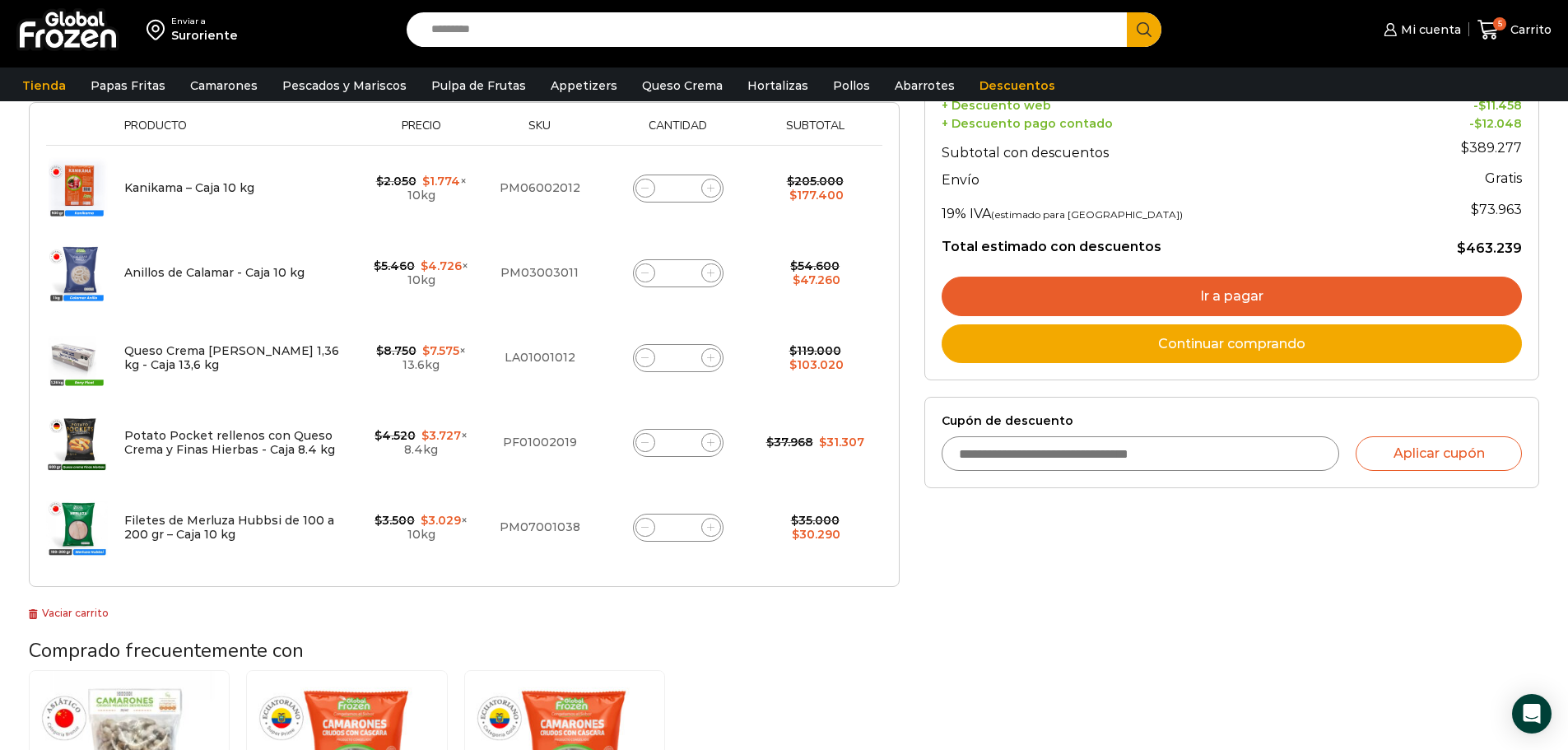
click at [685, 523] on input "*" at bounding box center [678, 527] width 23 height 23
type input "*"
click at [735, 551] on td "Filetes de Merluza Hubbsi de 100 a 200 gr – Caja 10 kg cantidad *" at bounding box center [679, 527] width 156 height 85
click at [681, 526] on input "*" at bounding box center [678, 527] width 23 height 23
type input "*"
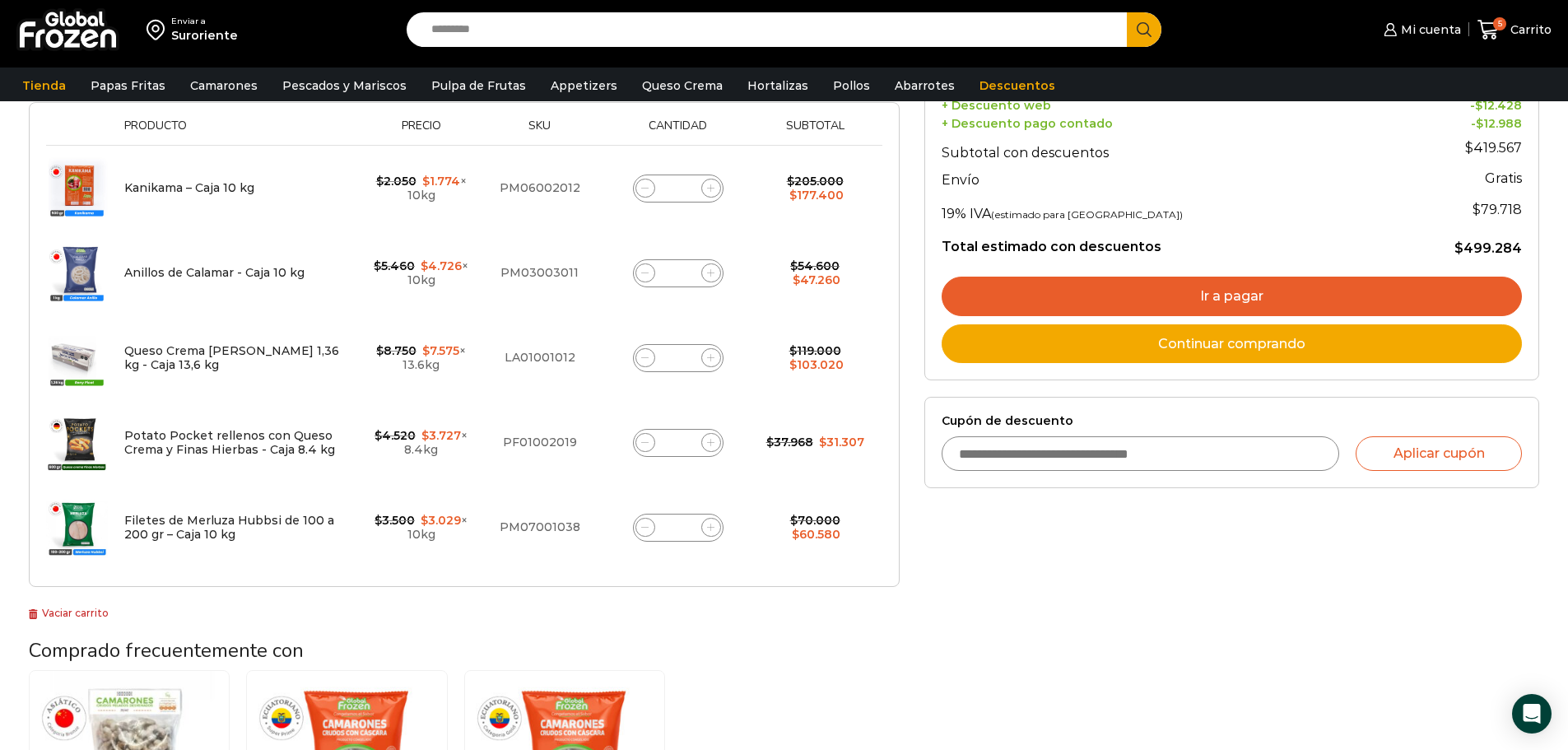
click at [741, 580] on div "Thumbnail image Producto Precio Sku Cantidad Subtotal Eliminar artículo Kanikam…" at bounding box center [464, 344] width 871 height 485
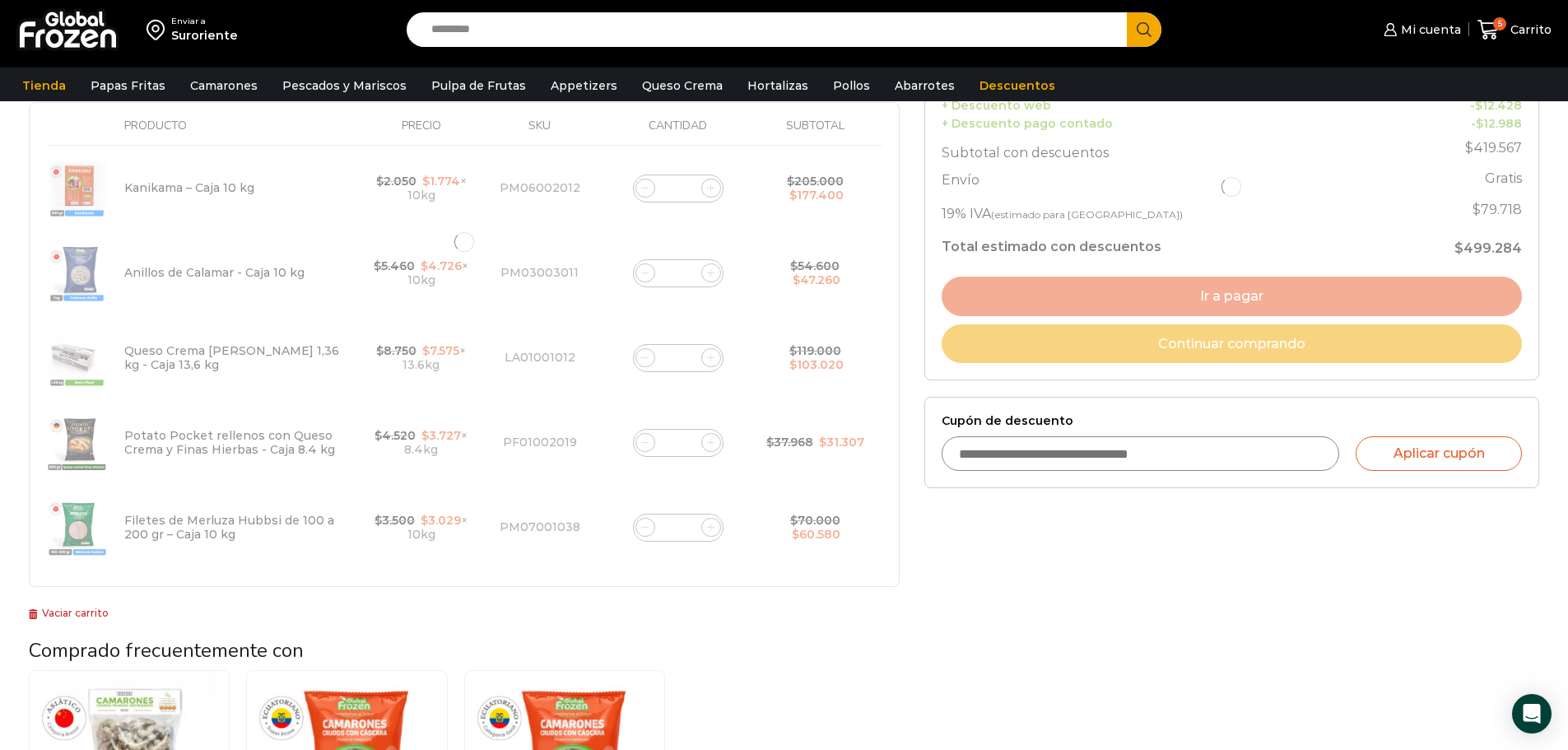
click at [737, 558] on div at bounding box center [464, 242] width 871 height 691
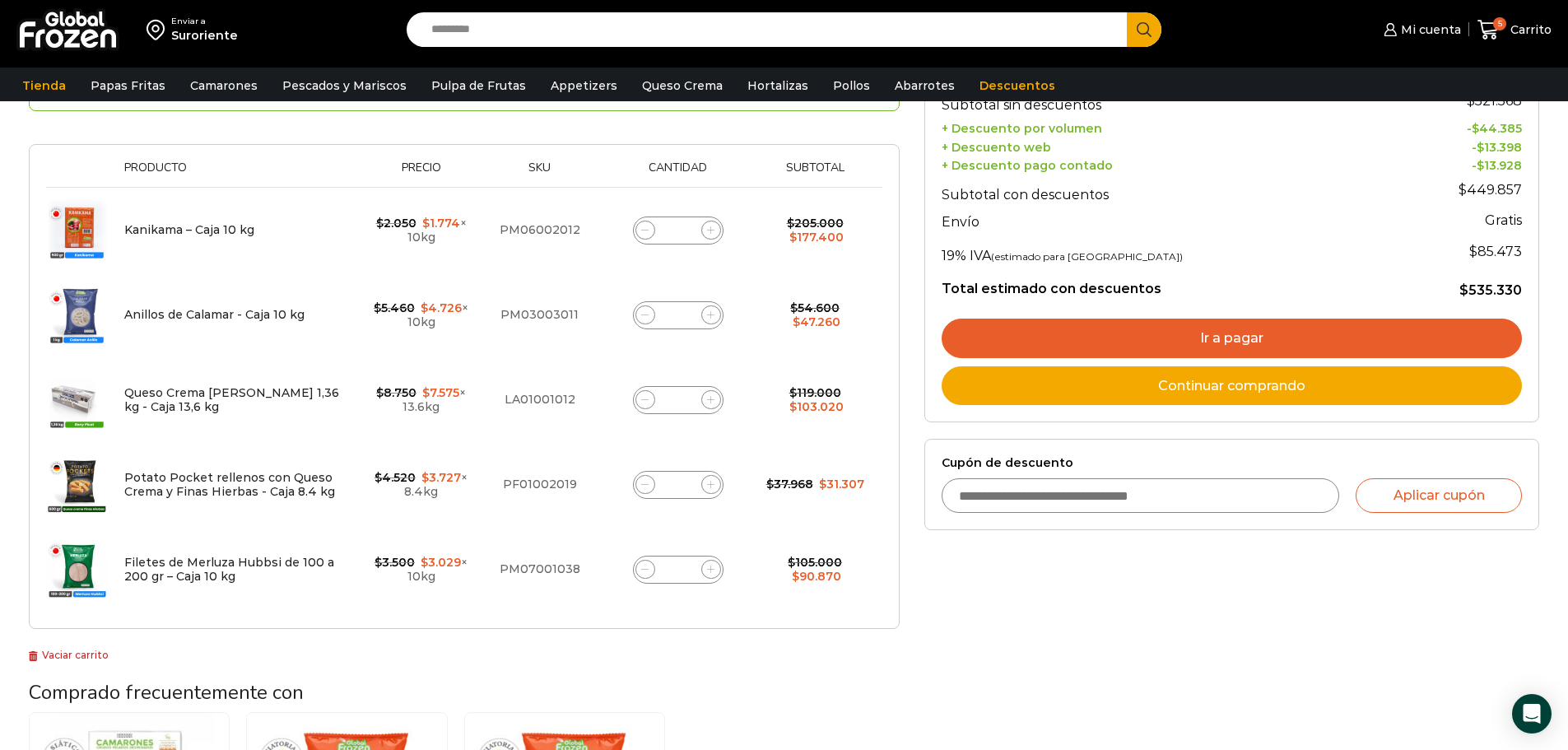
scroll to position [380, 0]
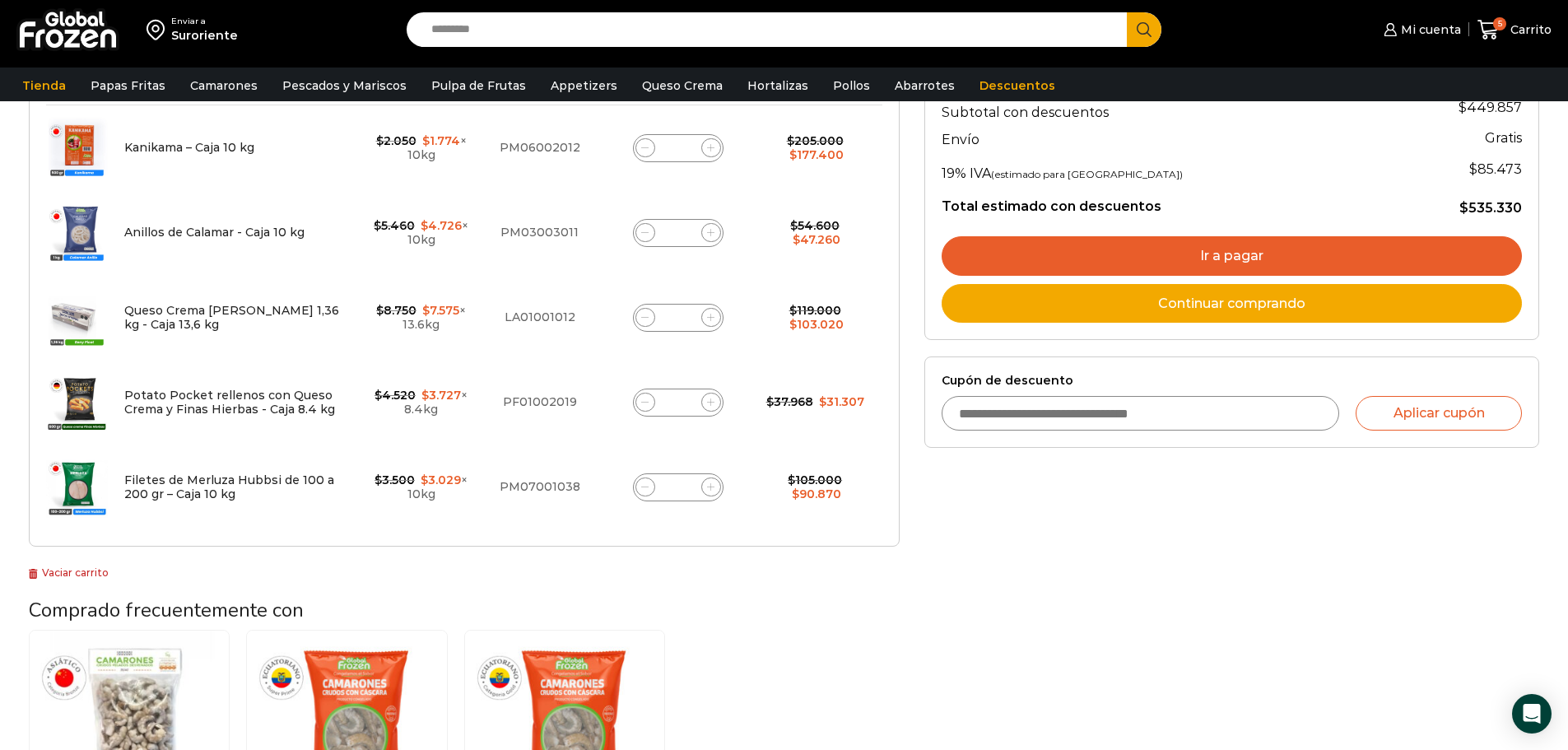
click at [685, 231] on input "*" at bounding box center [678, 233] width 23 height 23
type input "*"
click at [722, 271] on td "Anillos de Calamar - Caja 10 kg cantidad *" at bounding box center [679, 232] width 156 height 85
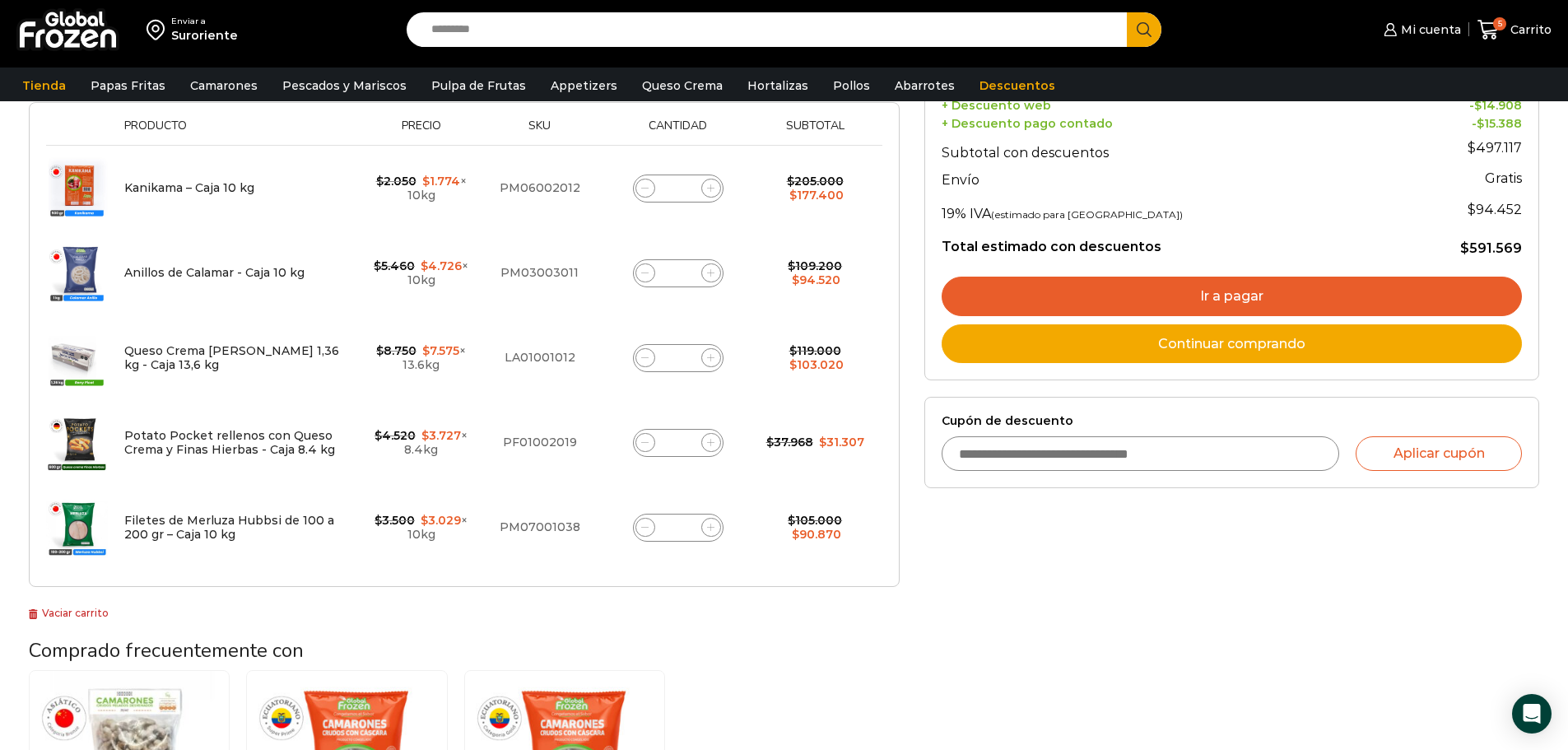
scroll to position [422, 0]
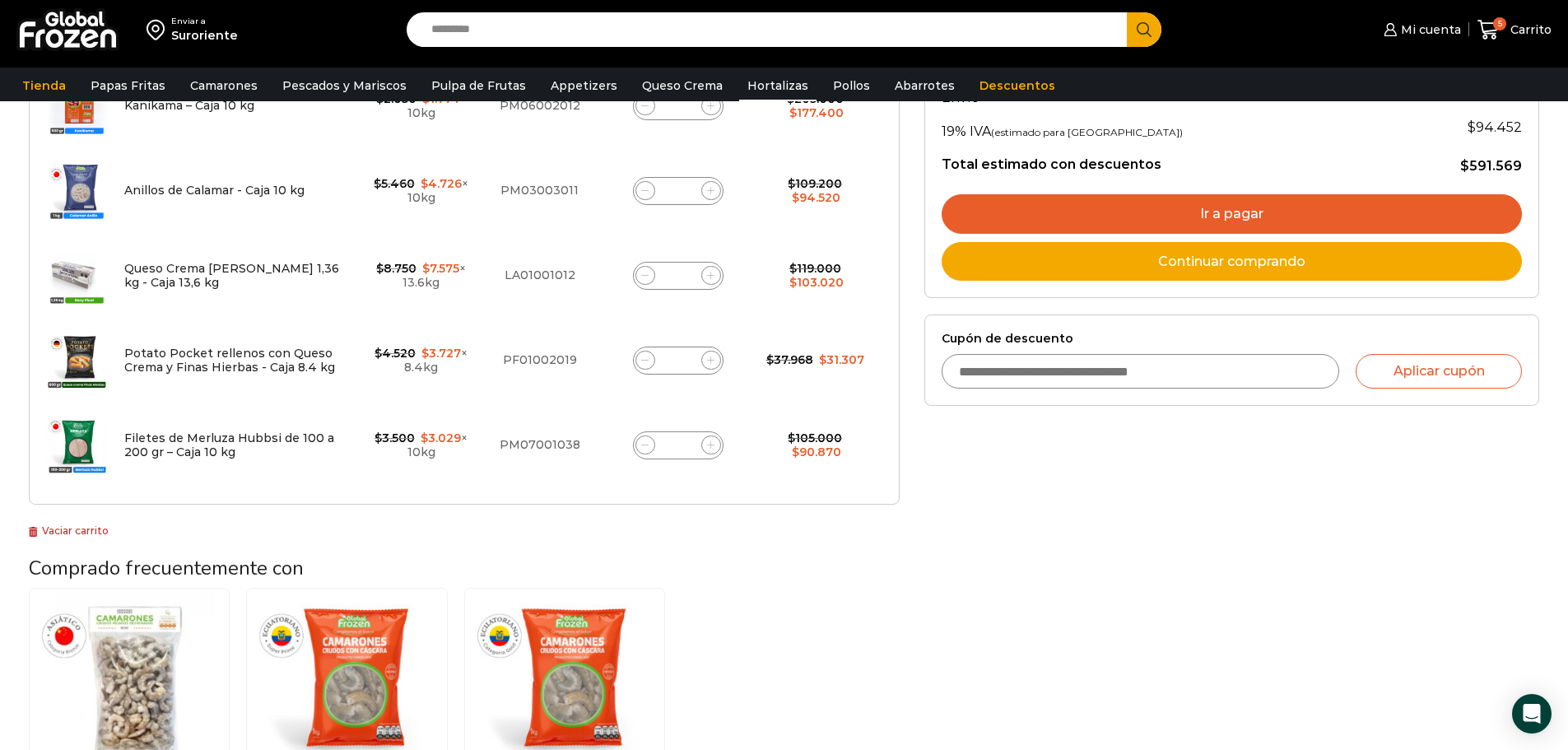
click at [754, 88] on link "Hortalizas" at bounding box center [778, 86] width 77 height 32
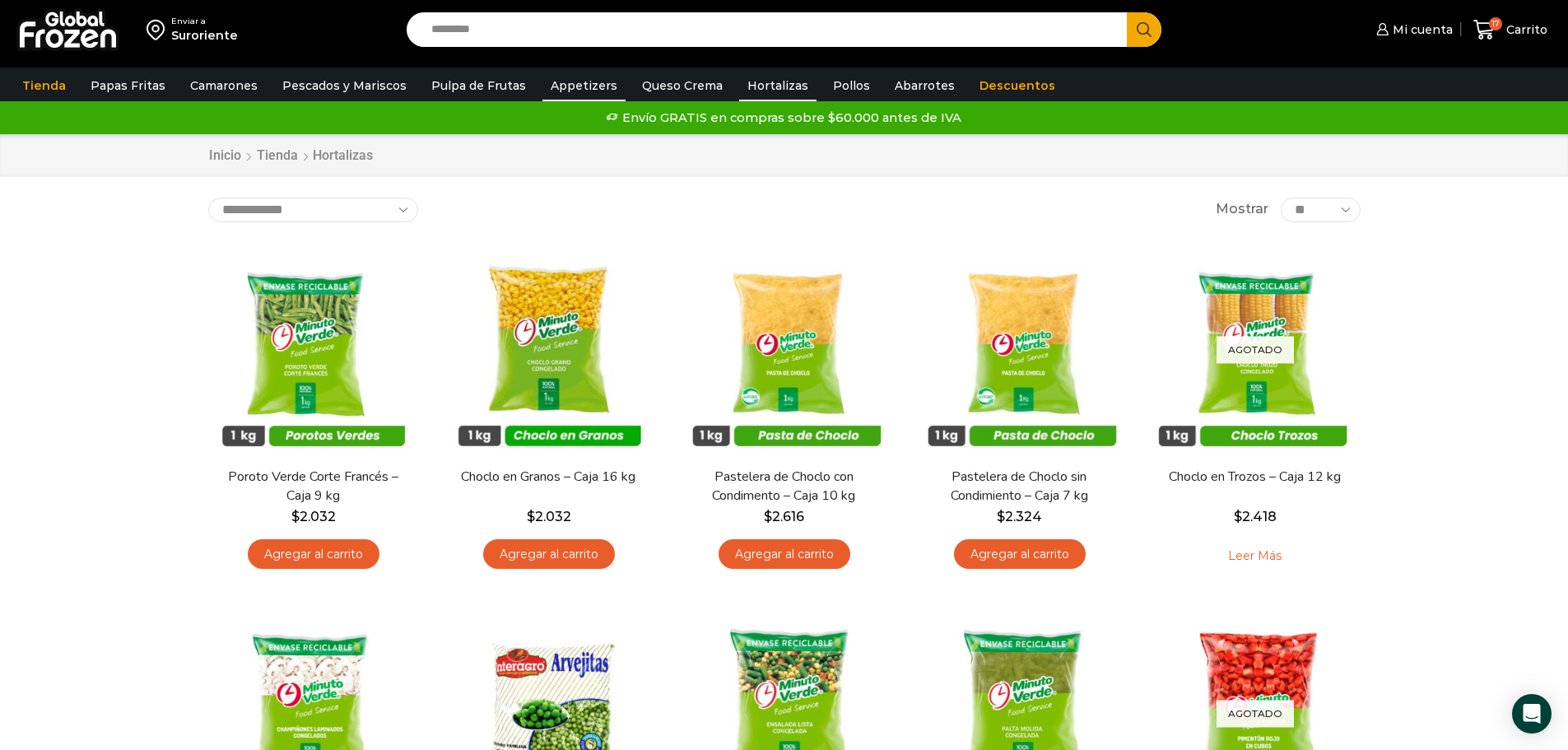
click at [558, 91] on link "Appetizers" at bounding box center [584, 86] width 83 height 32
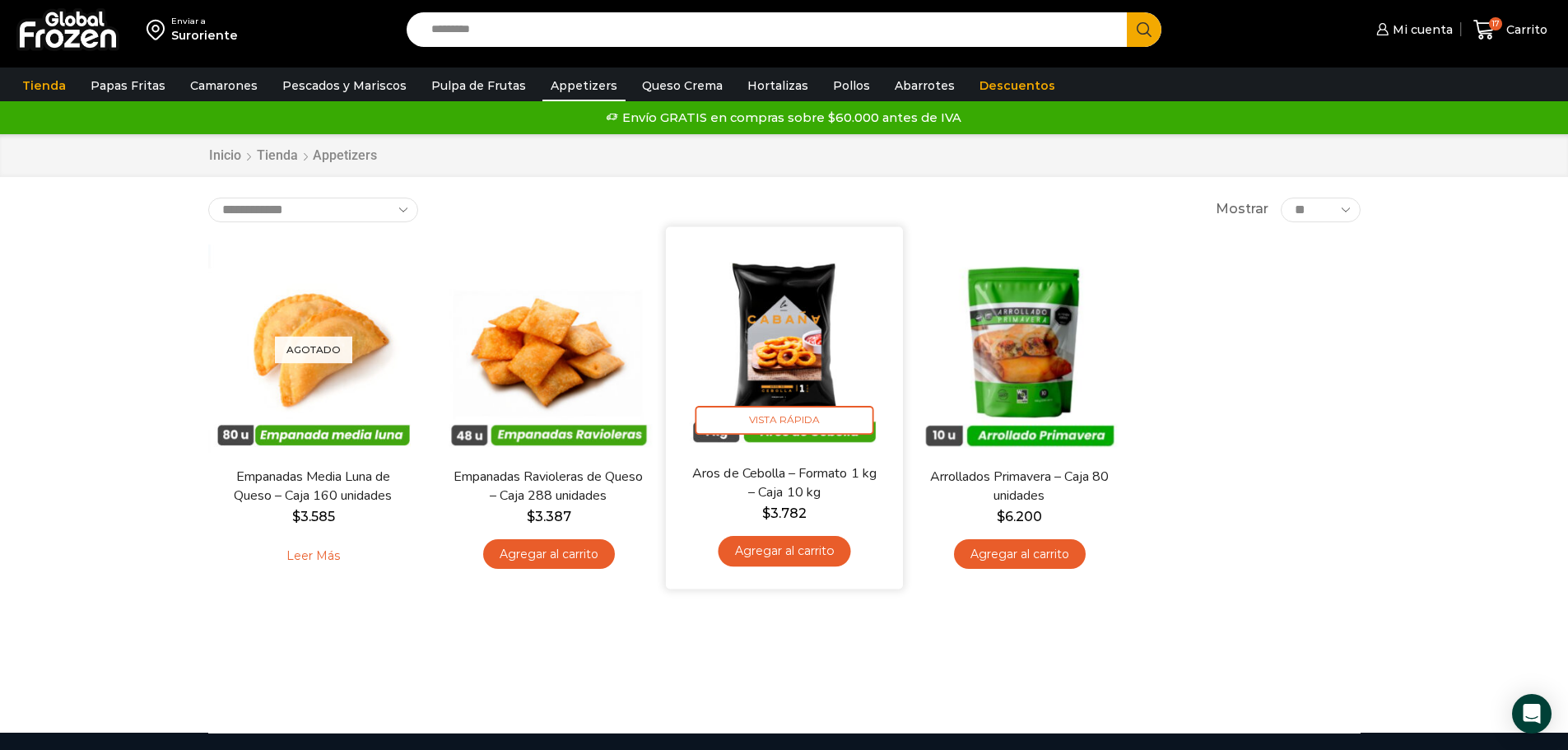
click at [769, 557] on link "Agregar al carrito" at bounding box center [784, 551] width 133 height 31
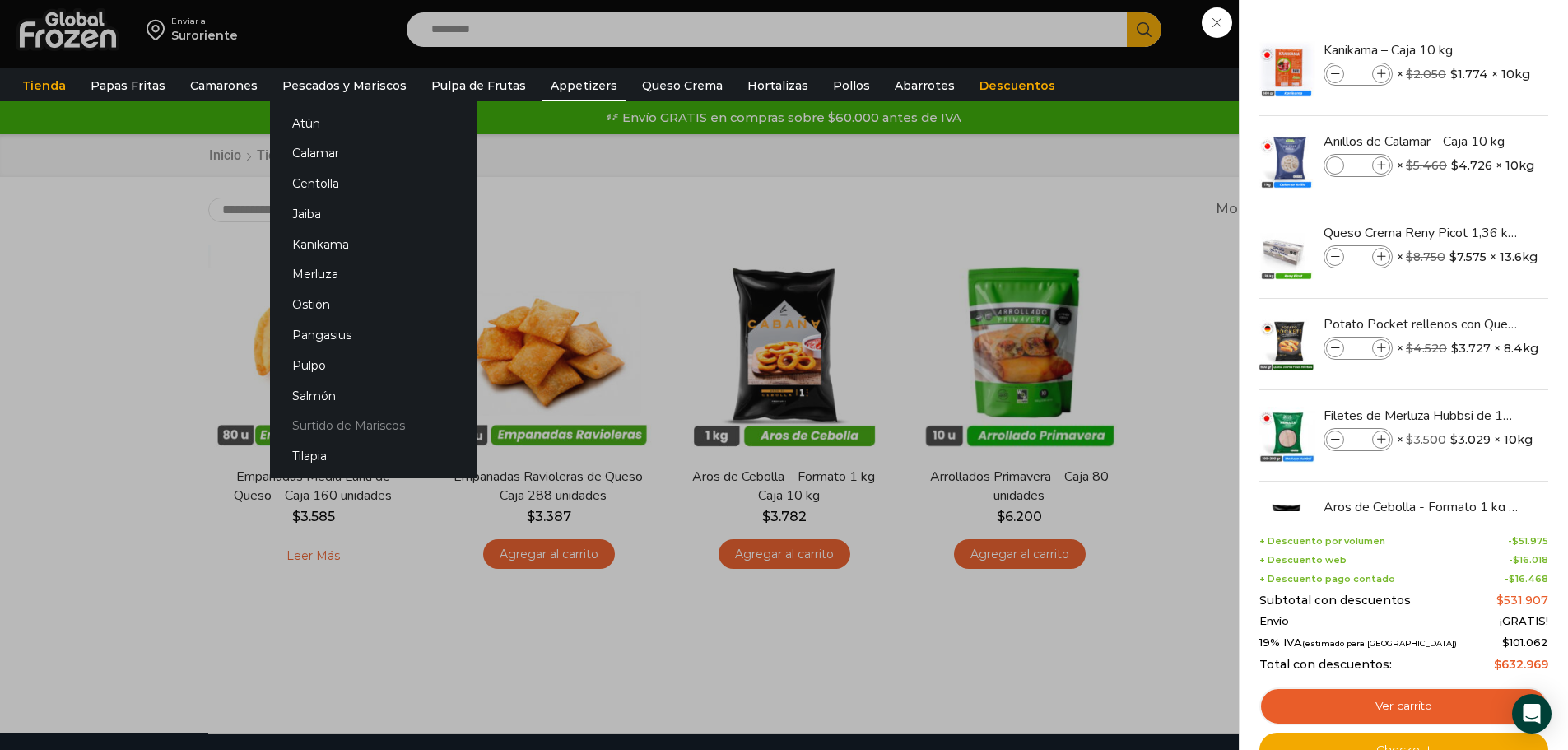
click at [325, 427] on link "Surtido de Mariscos" at bounding box center [373, 426] width 207 height 31
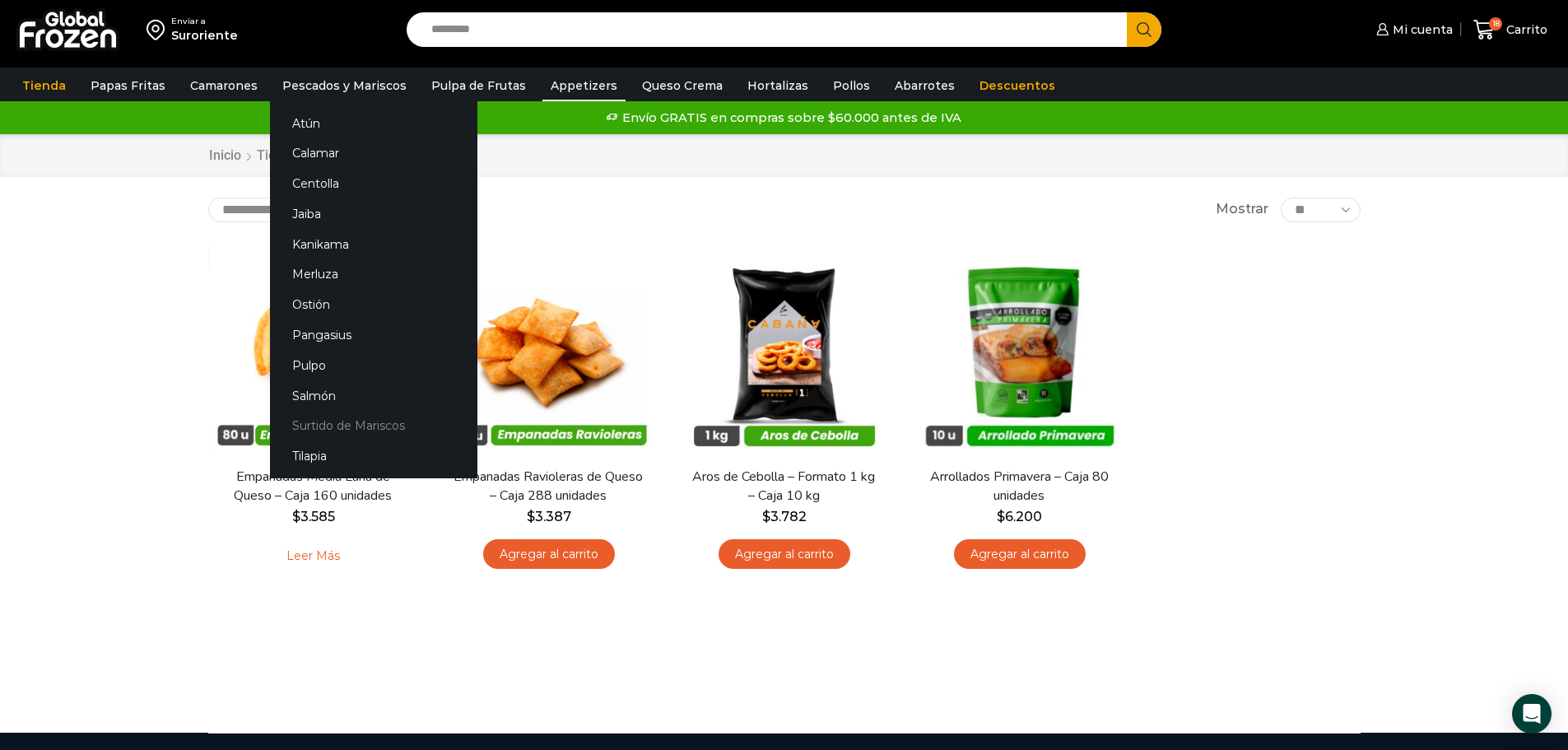
click at [326, 427] on link "Surtido de Mariscos" at bounding box center [373, 426] width 207 height 31
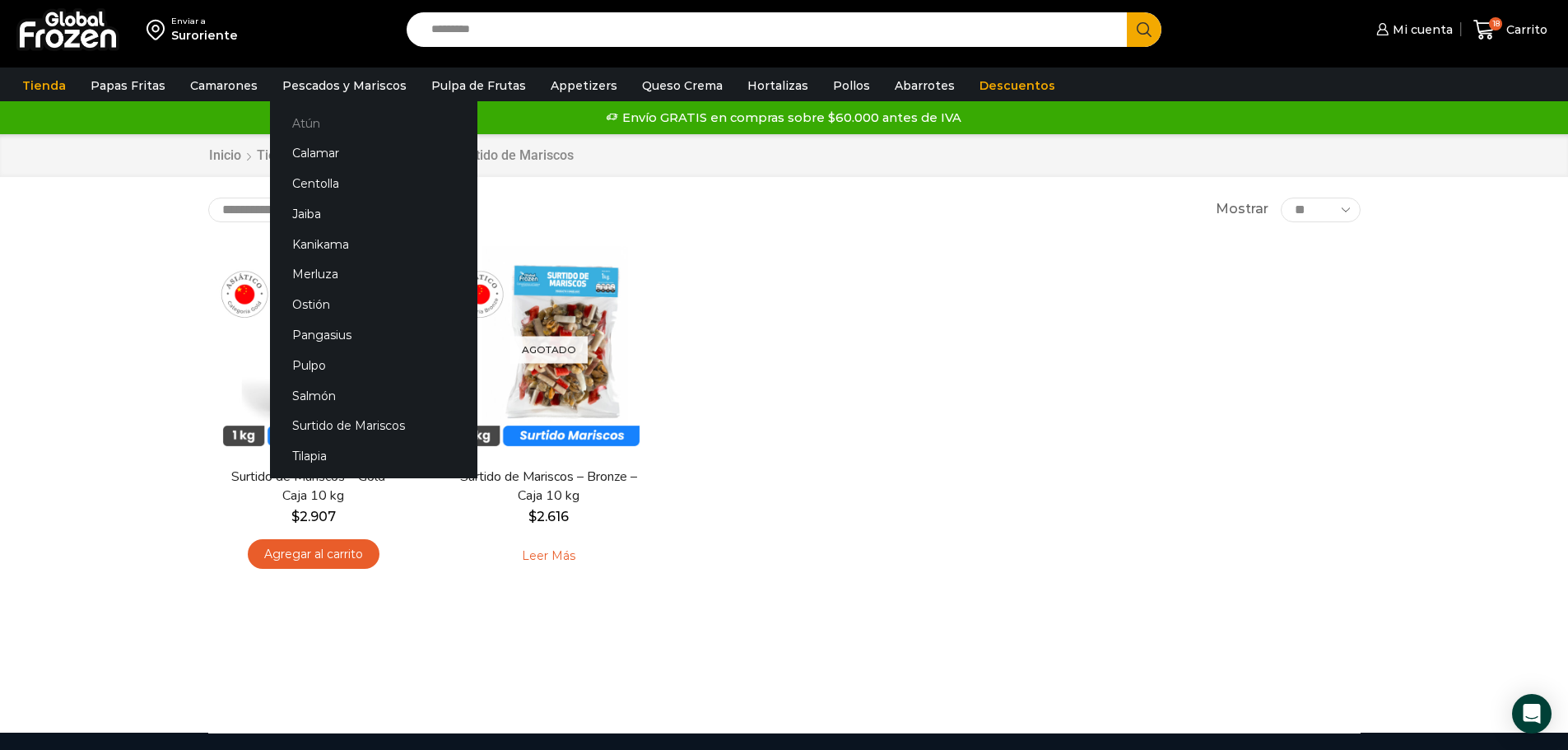
click at [294, 122] on link "Atún" at bounding box center [373, 123] width 207 height 31
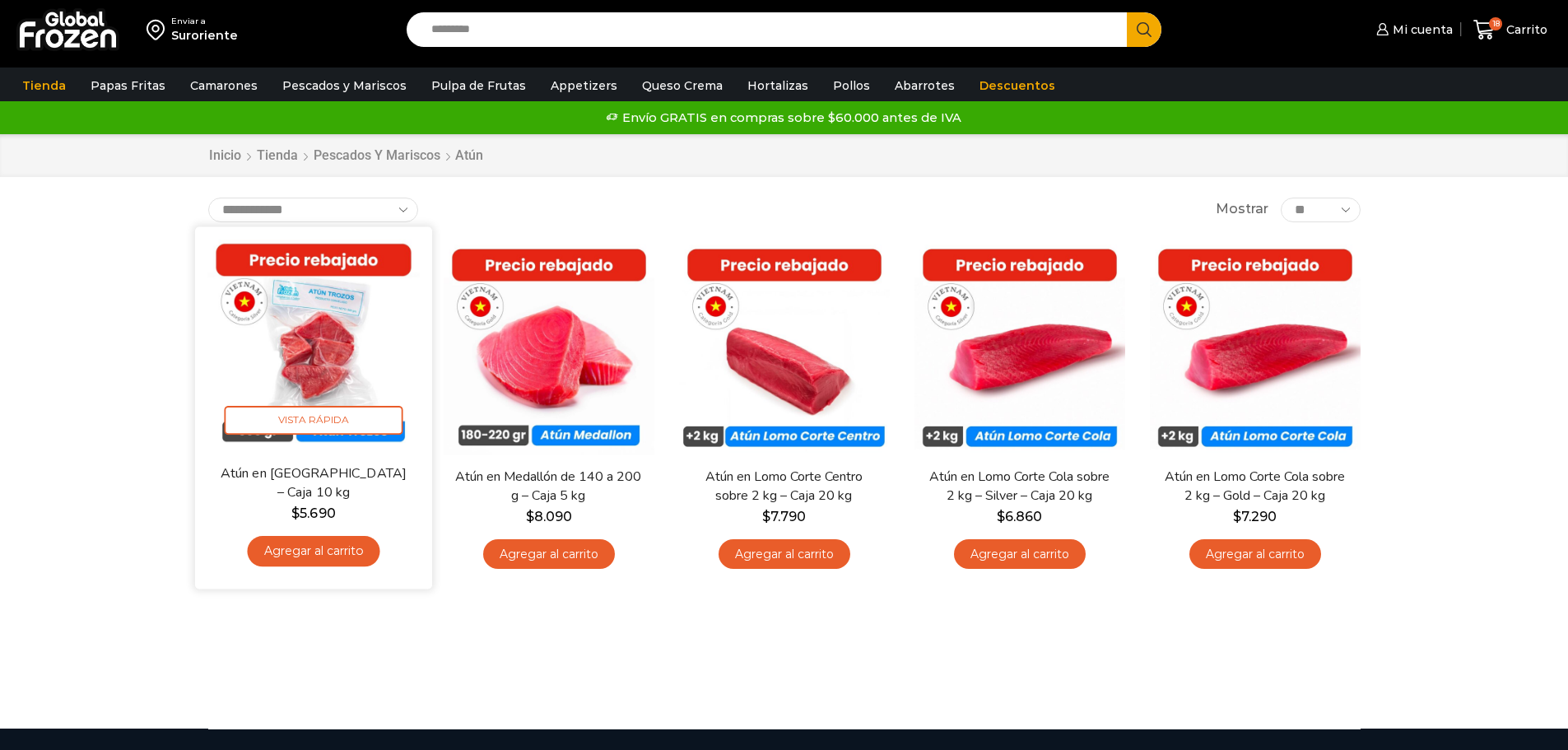
click at [307, 550] on link "Agregar al carrito" at bounding box center [313, 551] width 133 height 31
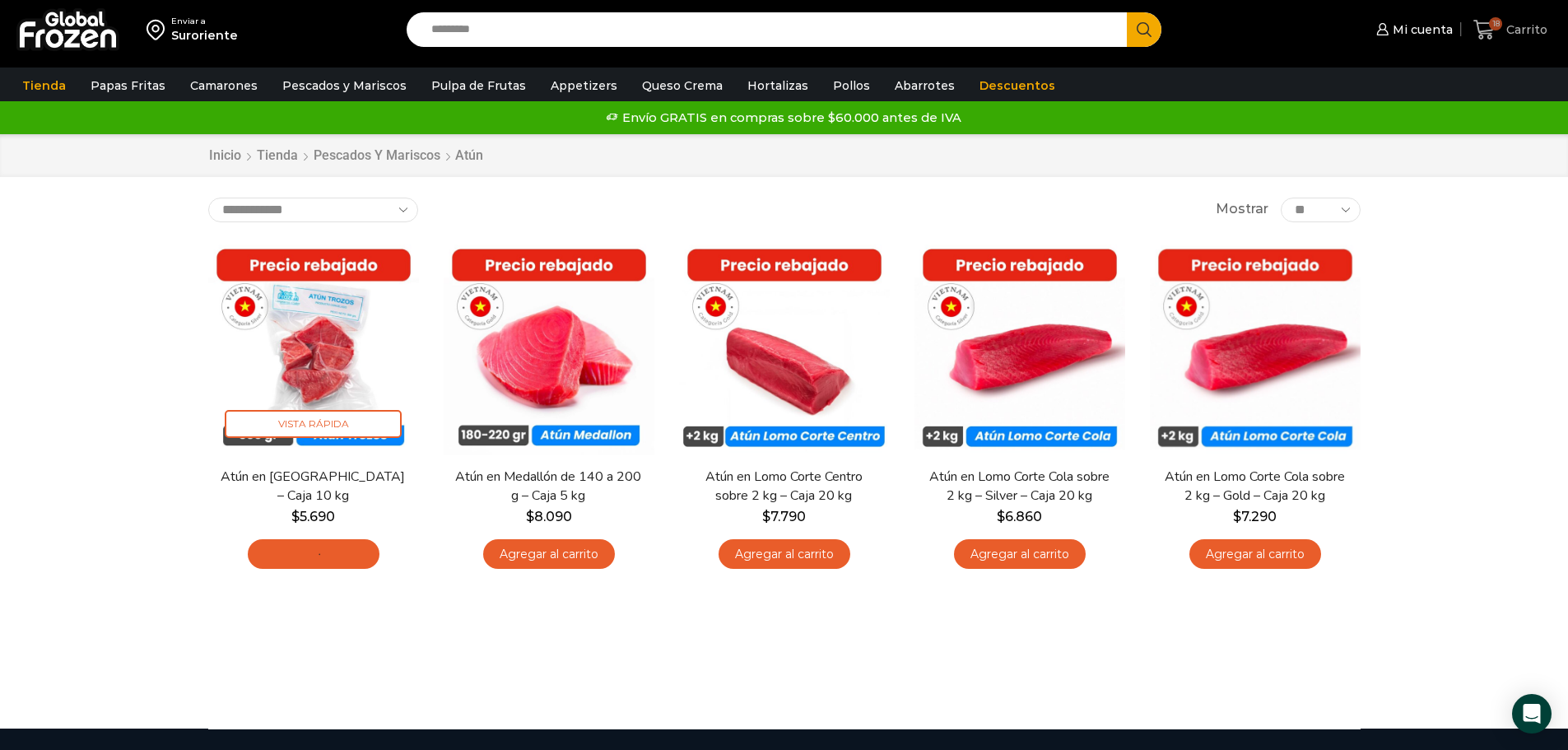
click at [1510, 27] on span "Carrito" at bounding box center [1525, 29] width 45 height 16
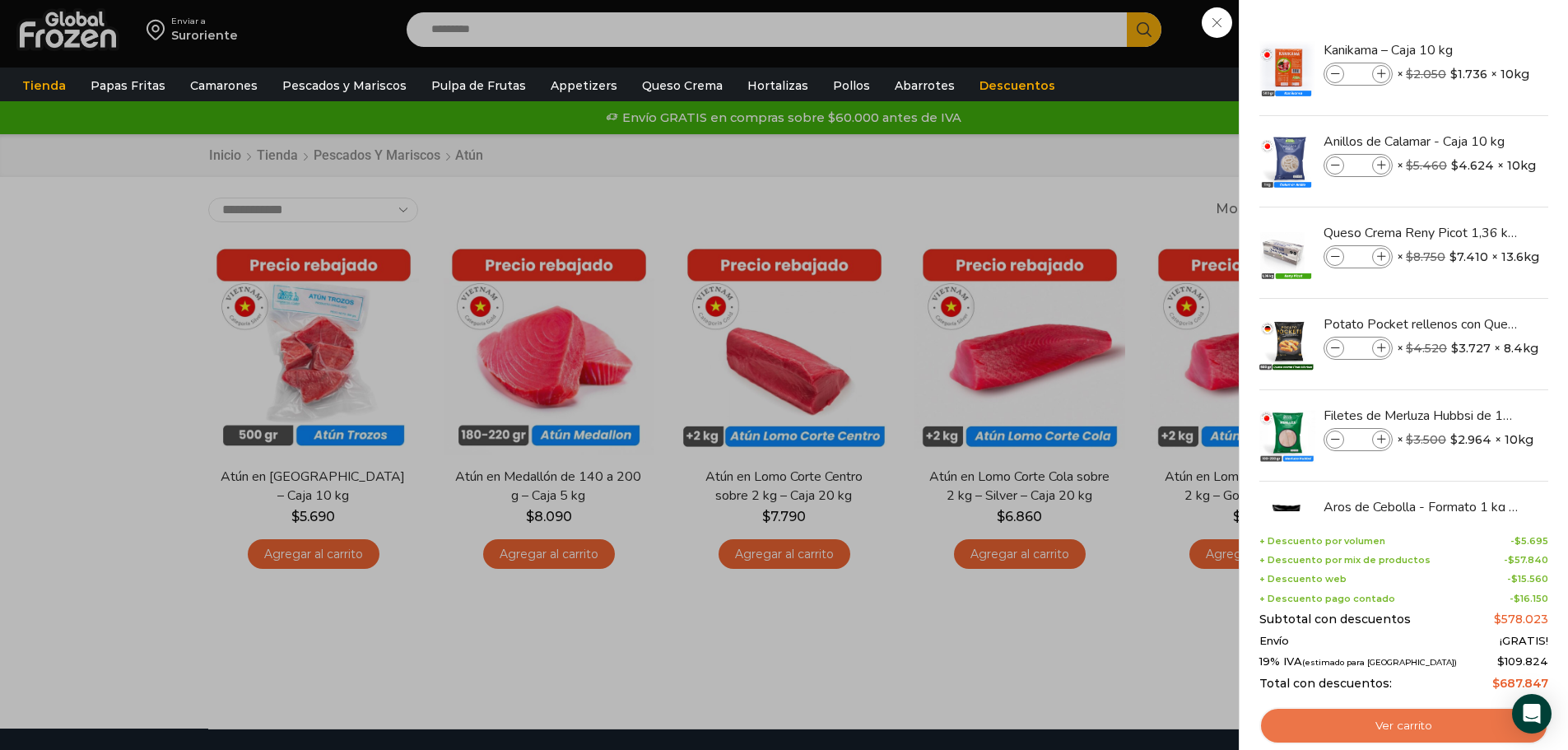
click at [1344, 719] on link "Ver carrito" at bounding box center [1404, 726] width 289 height 38
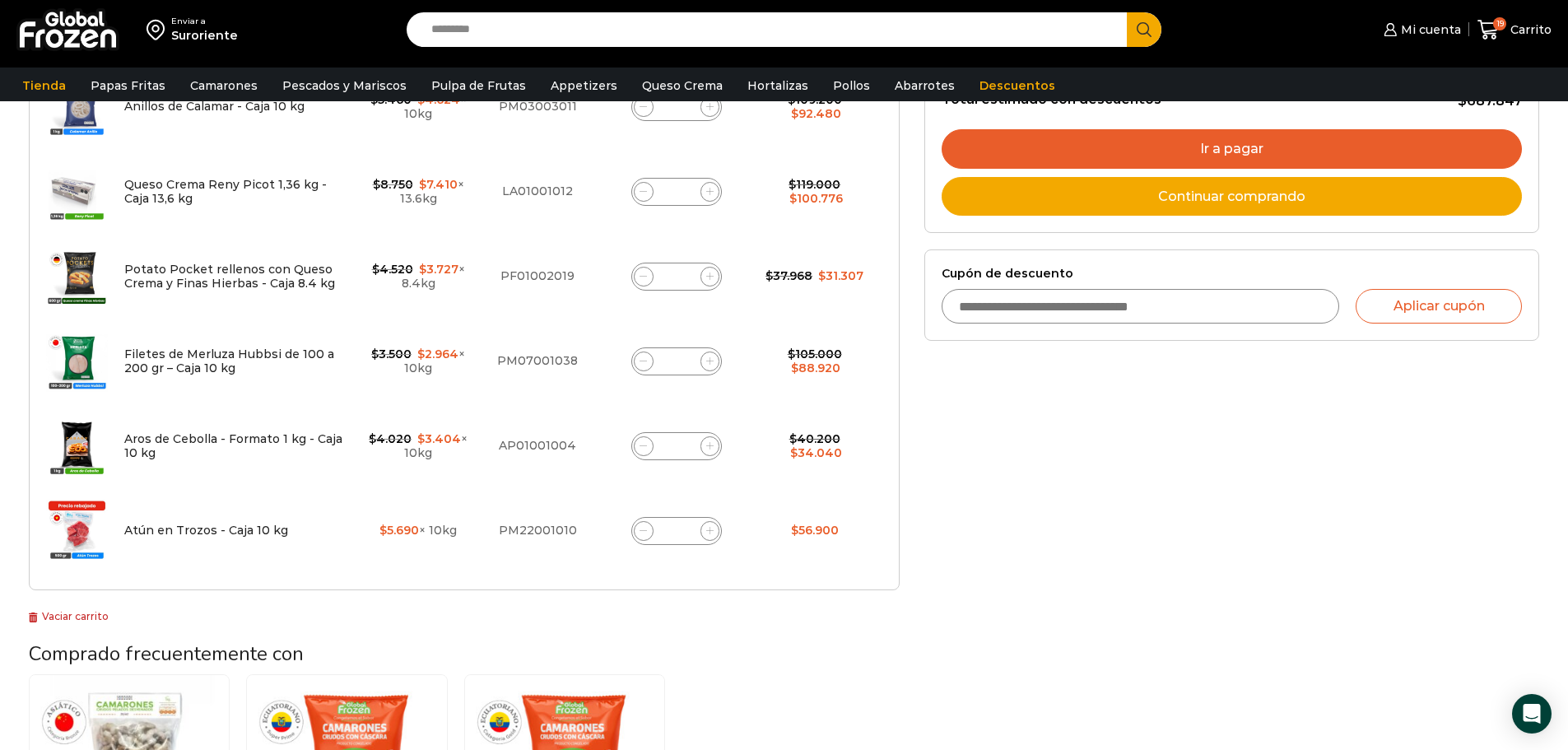
scroll to position [494, 0]
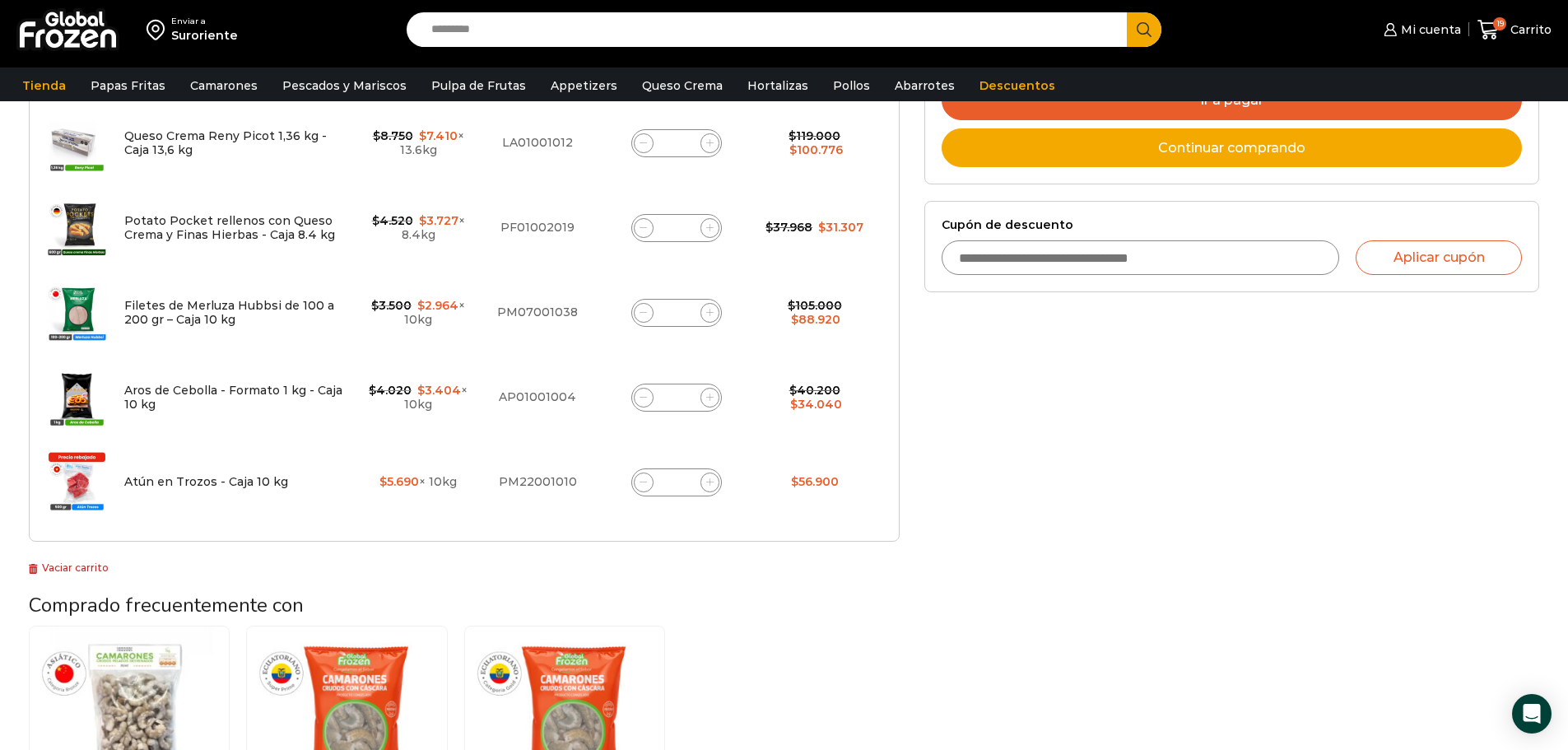
click at [679, 396] on input "*" at bounding box center [677, 397] width 23 height 23
type input "*"
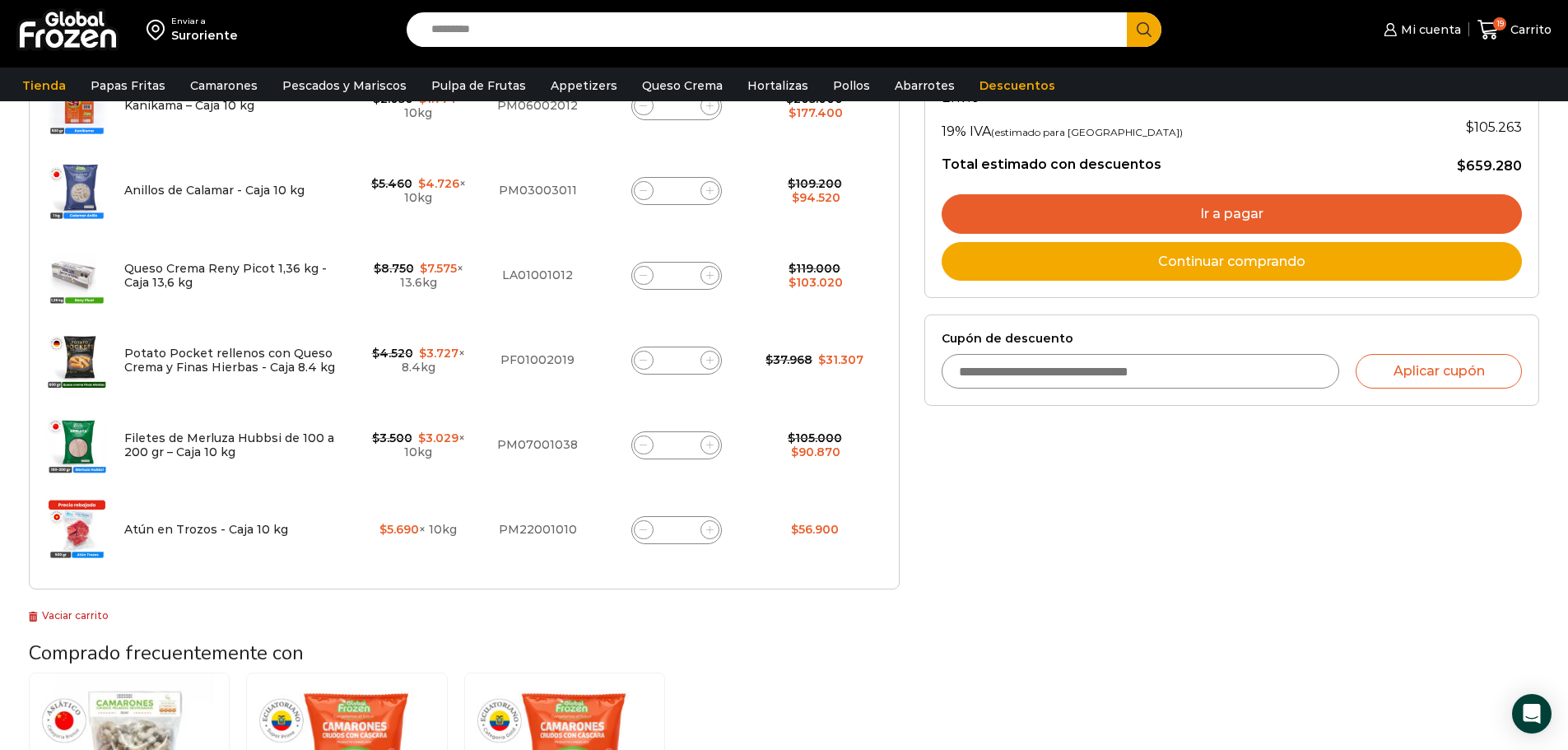
scroll to position [340, 0]
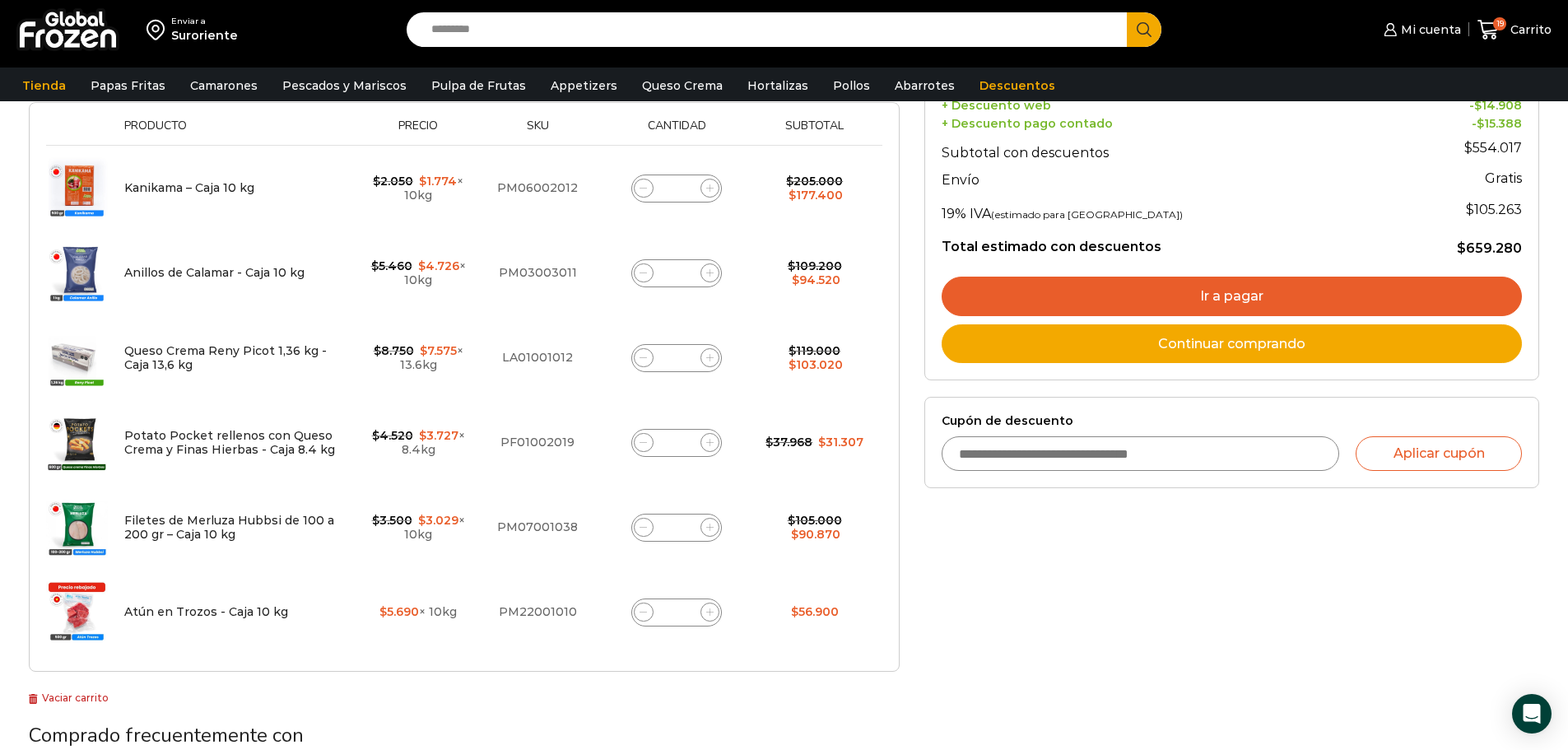
click at [689, 360] on div "Queso Crema Reny Picot 1,36 kg - Caja 13,6 kg cantidad *" at bounding box center [677, 358] width 91 height 28
click at [681, 360] on input "*" at bounding box center [677, 358] width 23 height 23
type input "*"
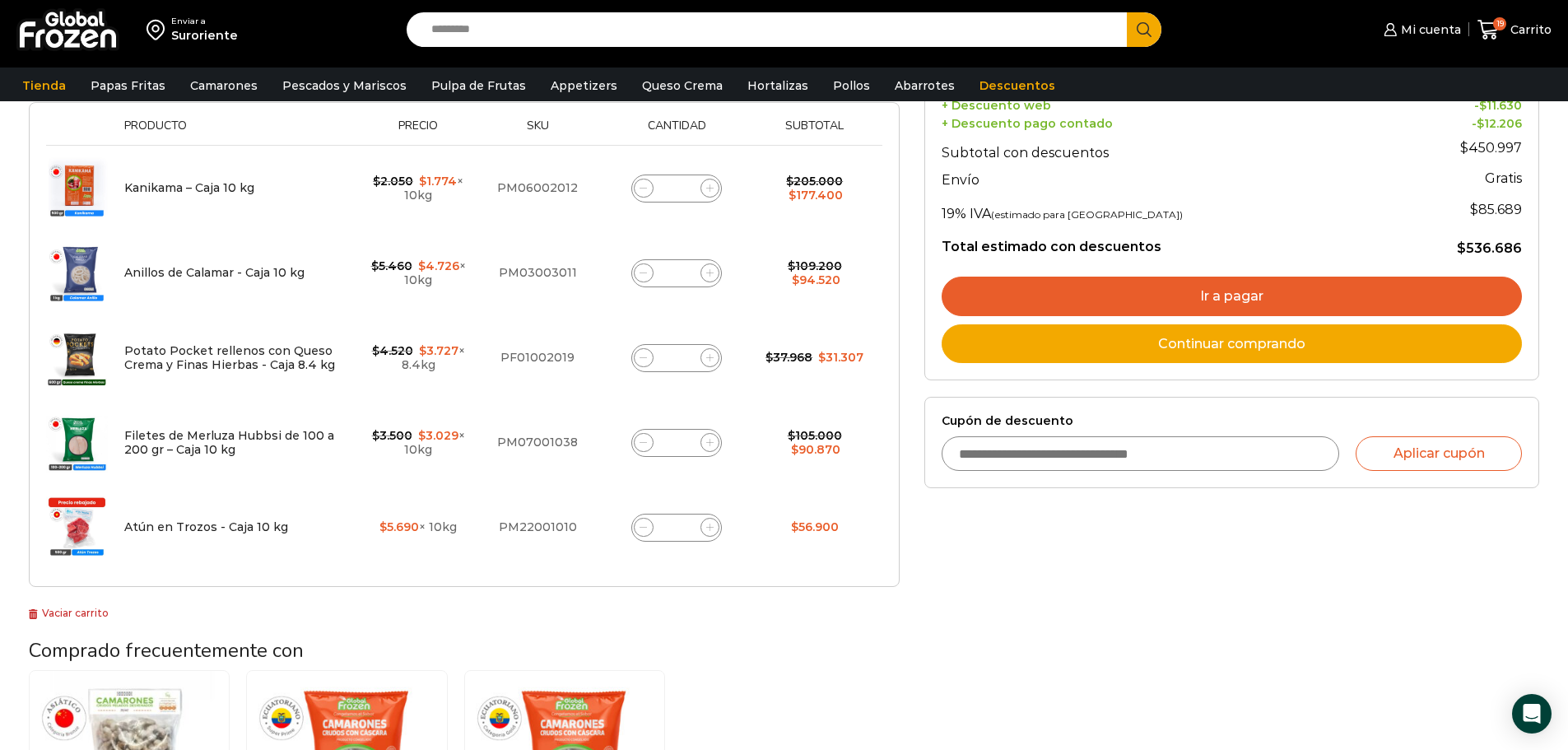
click at [685, 440] on input "*" at bounding box center [677, 443] width 23 height 23
type input "*"
click at [750, 477] on td "Filetes de Merluza Hubbsi de 100 a 200 gr – Caja 10 kg cantidad *" at bounding box center [677, 442] width 157 height 85
click at [682, 447] on input "*" at bounding box center [677, 443] width 23 height 23
type input "*"
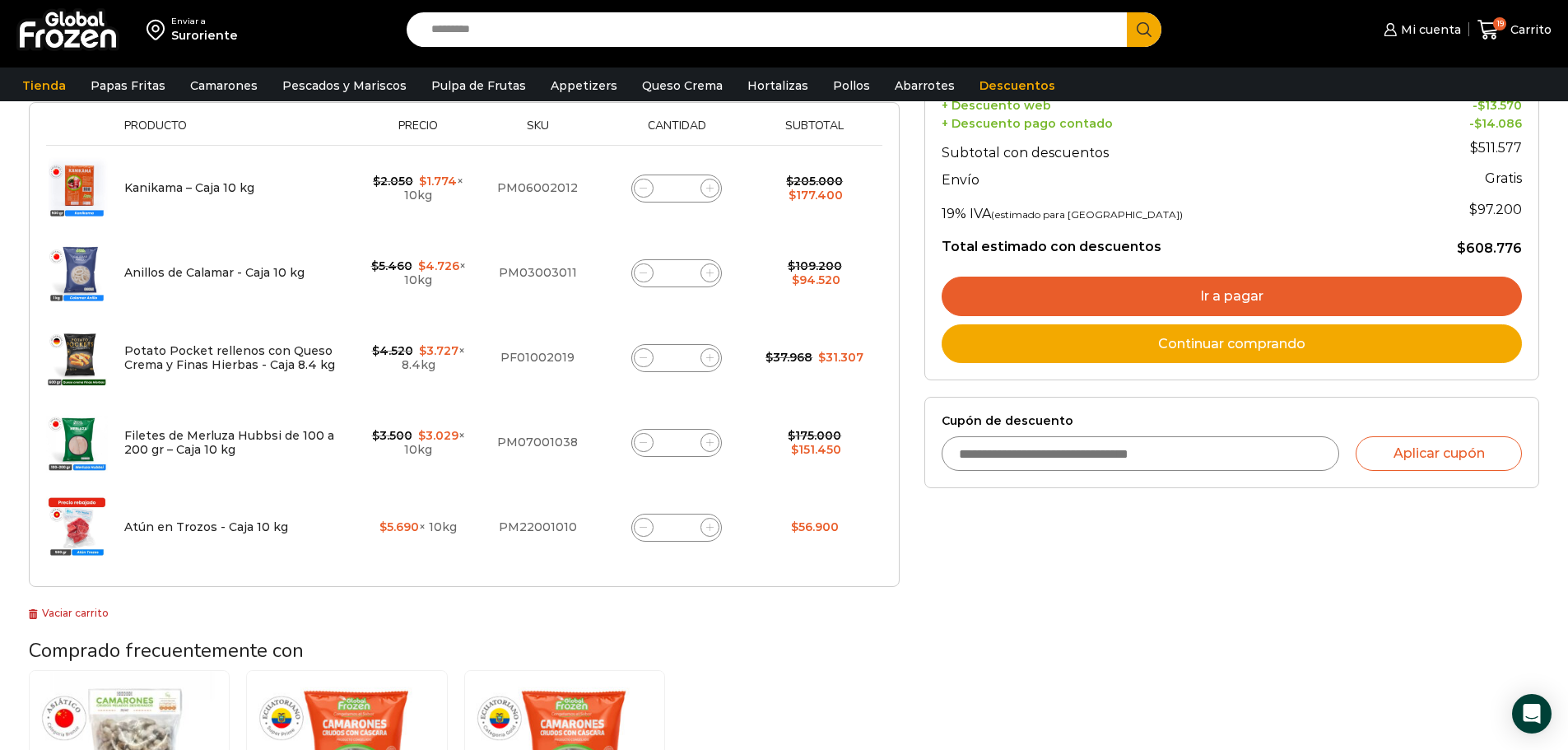
click at [793, 485] on td "$ 56.900" at bounding box center [814, 527] width 119 height 85
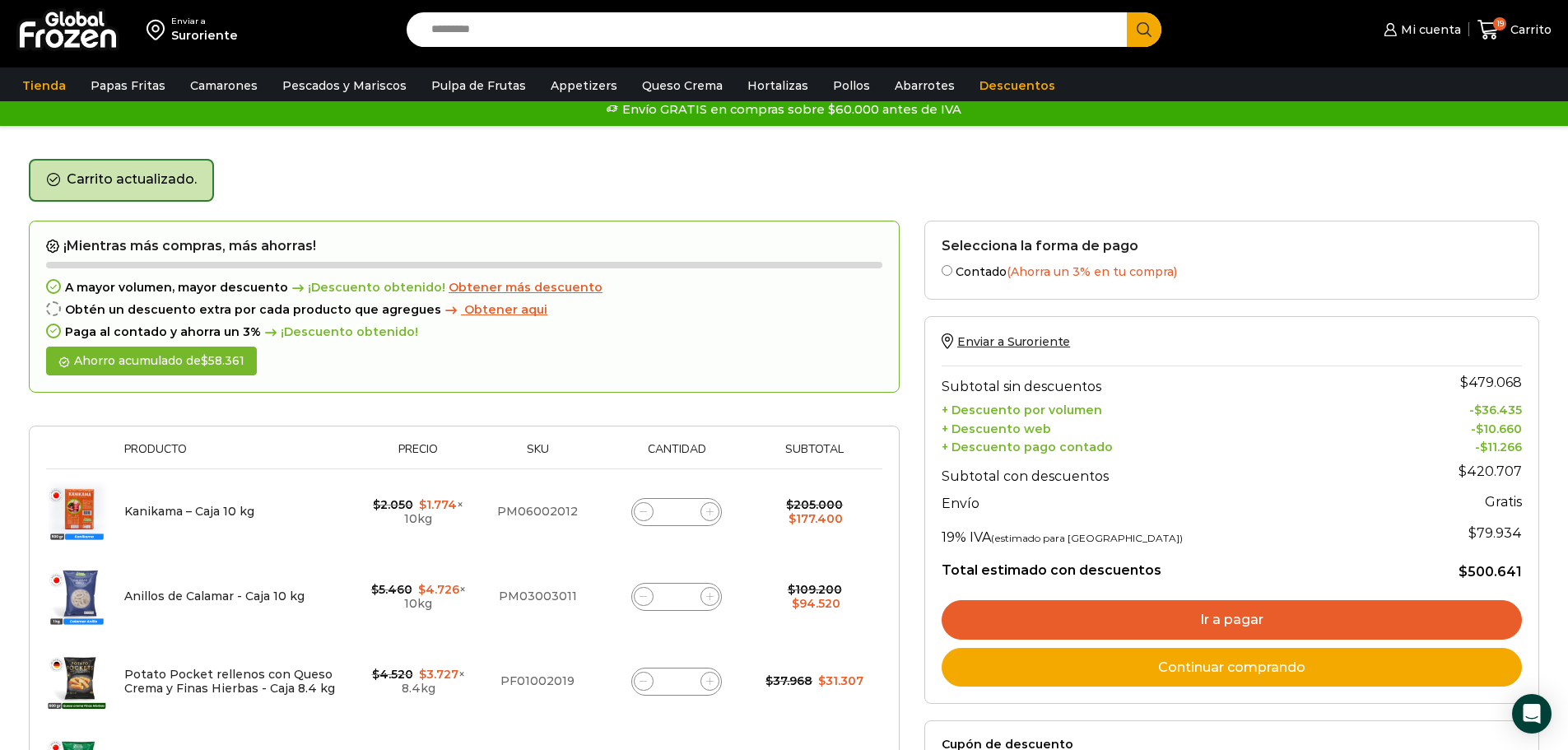
scroll to position [10, 0]
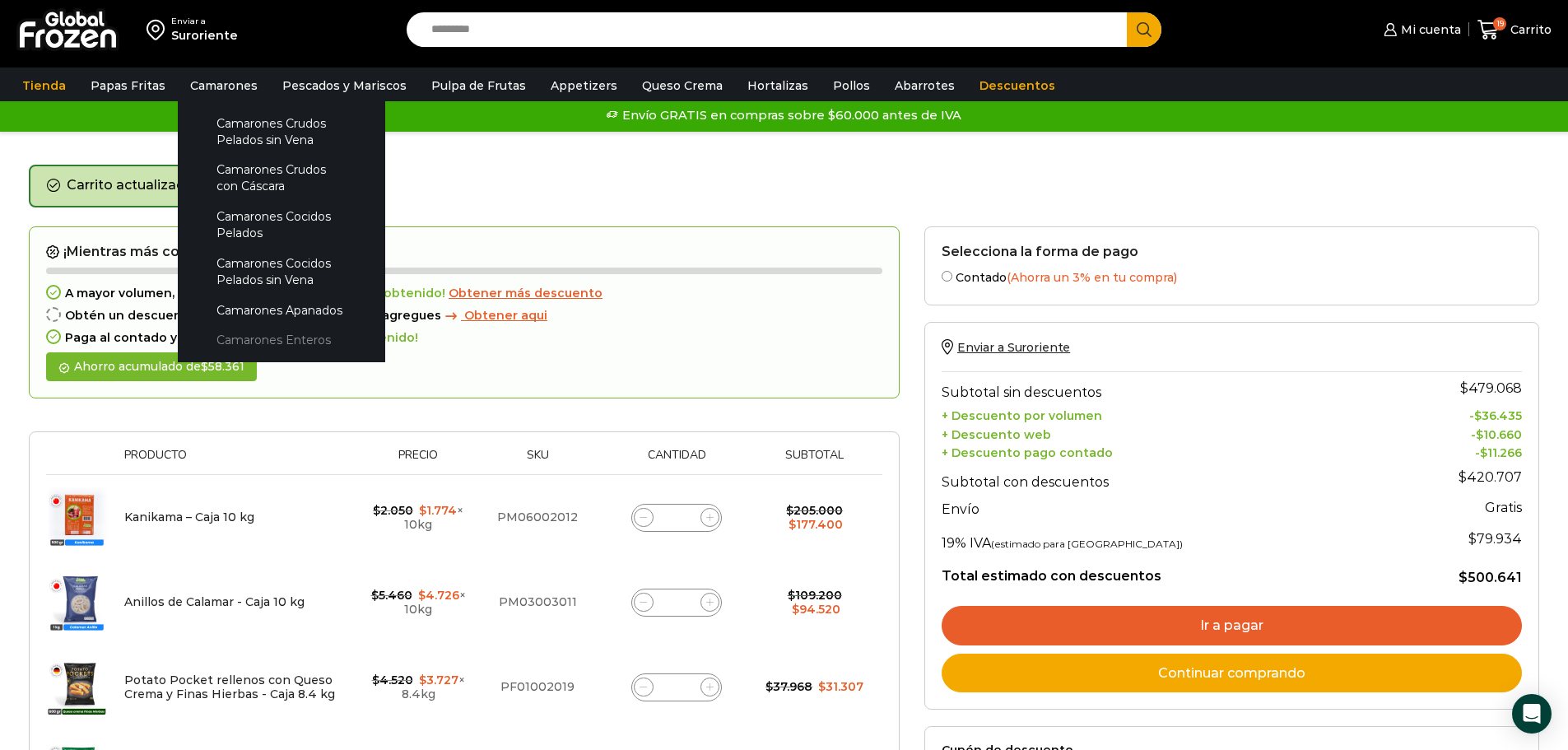
click at [253, 338] on link "Camarones Enteros" at bounding box center [282, 341] width 175 height 31
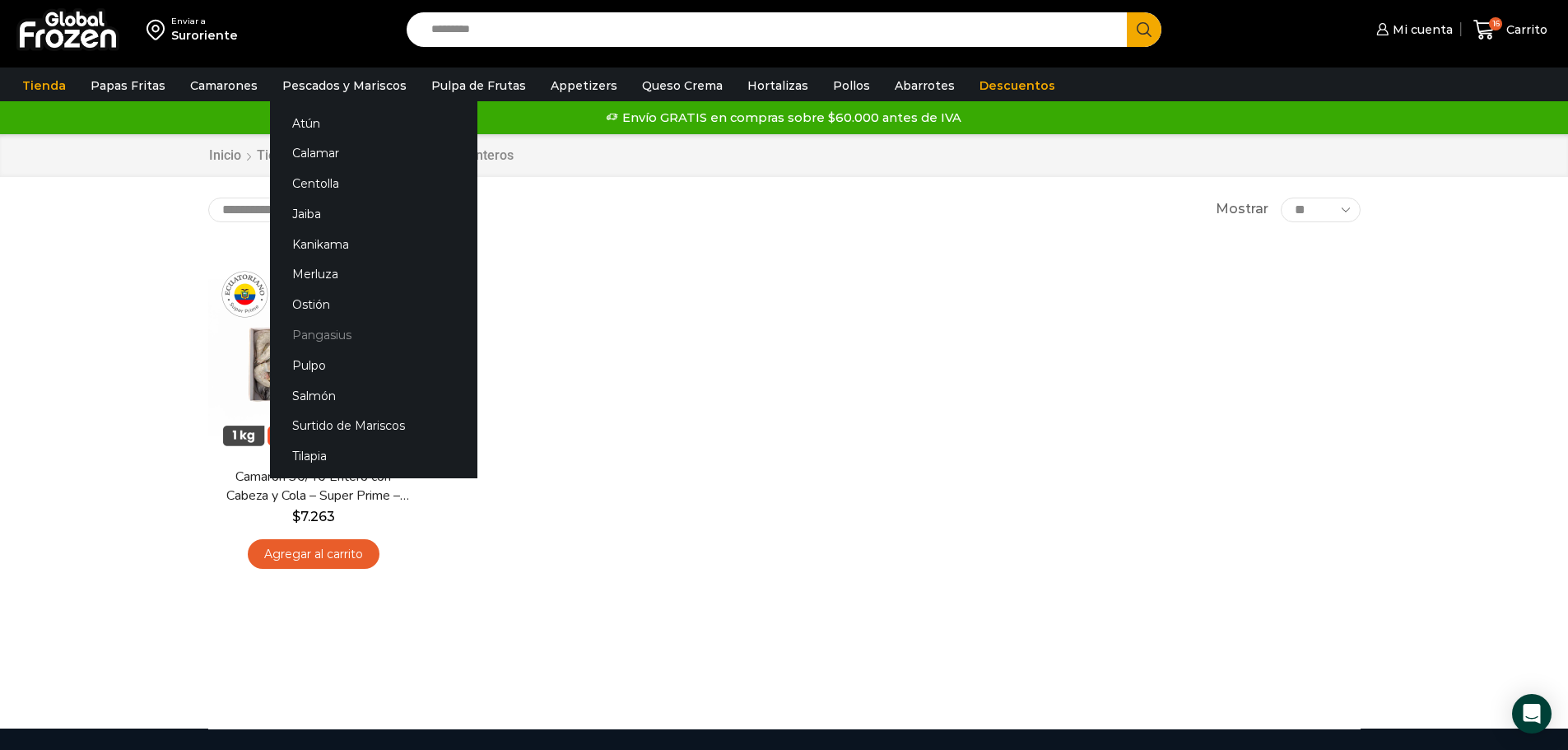
click at [310, 333] on link "Pangasius" at bounding box center [373, 336] width 207 height 31
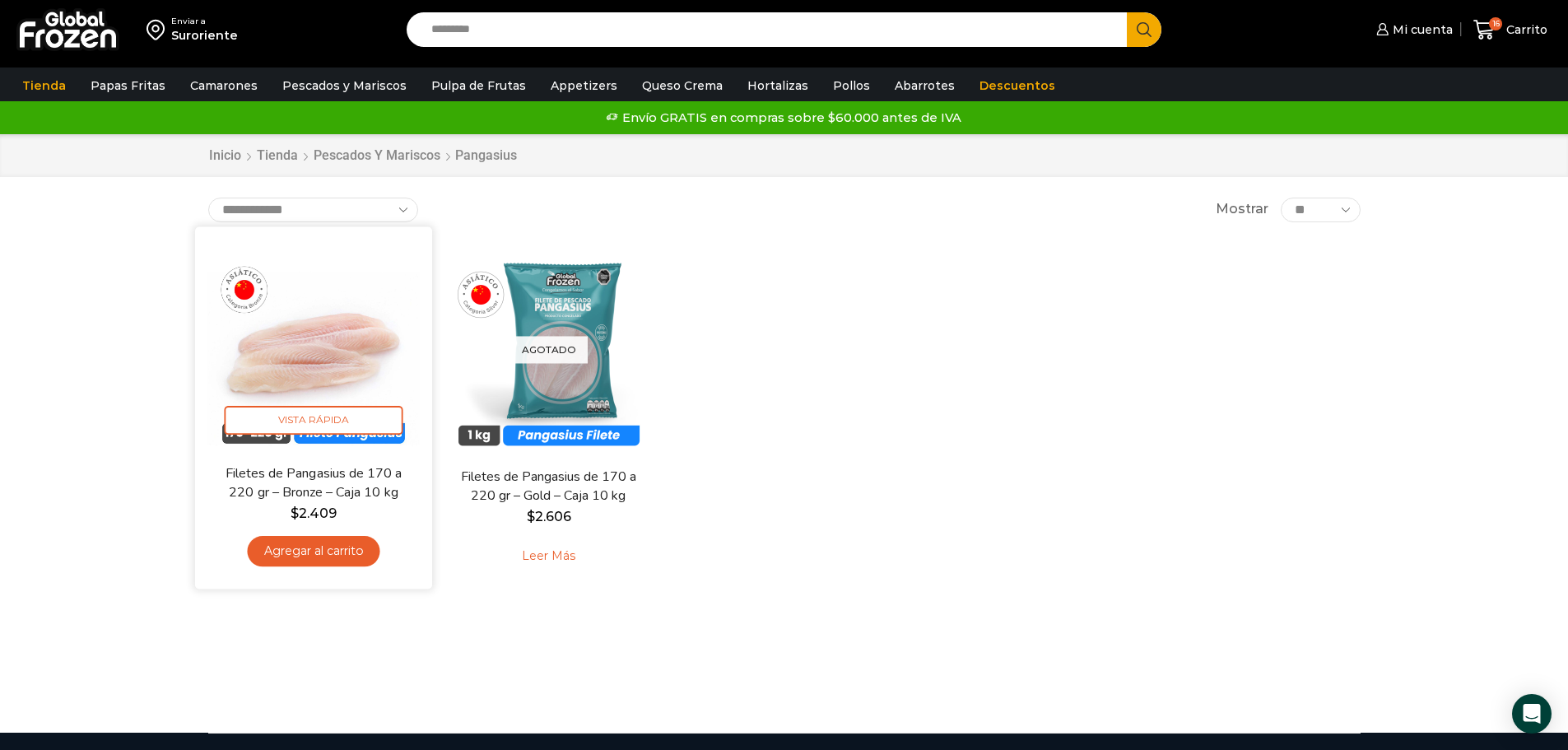
click at [342, 549] on link "Agregar al carrito" at bounding box center [313, 551] width 133 height 31
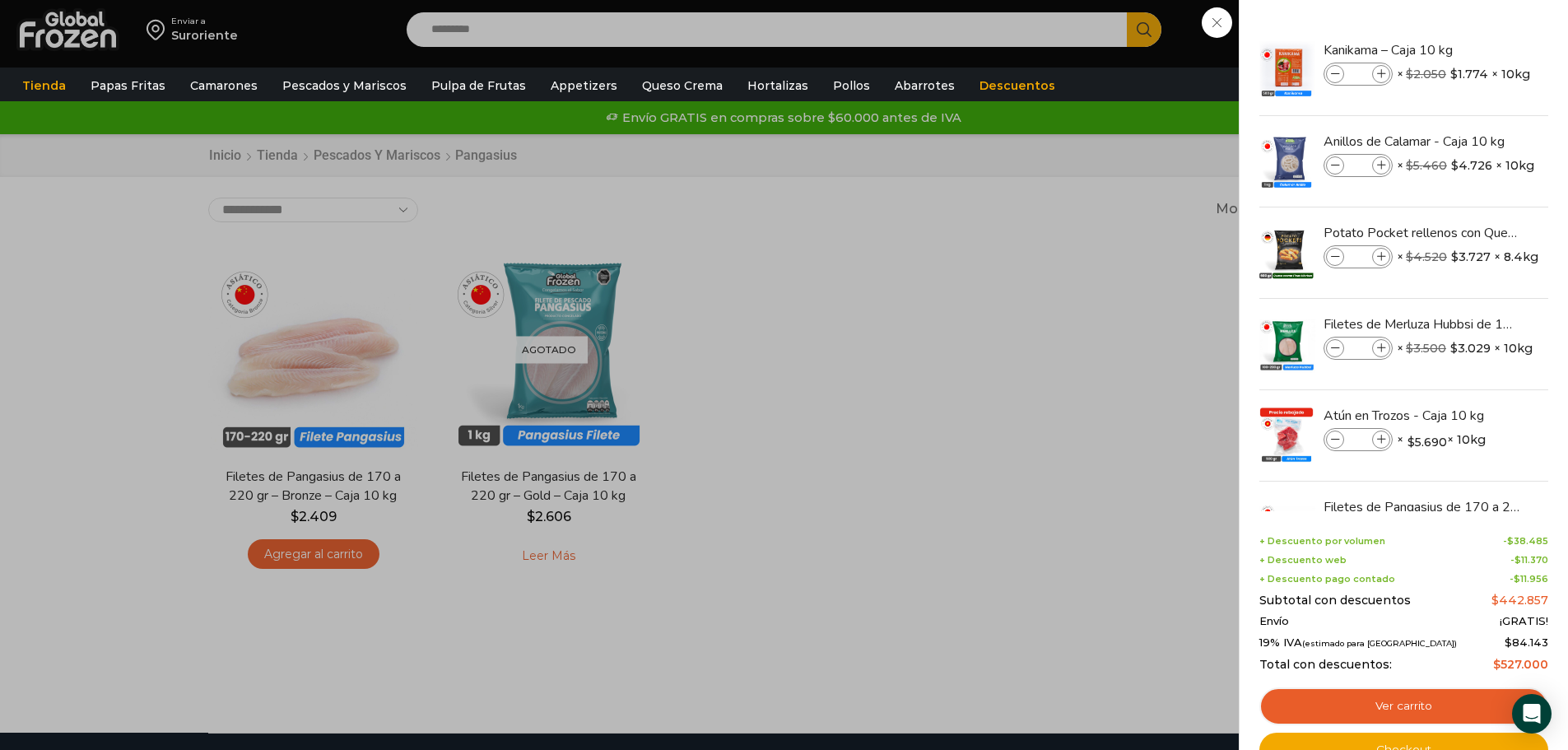
click at [1470, 50] on div "17 Carrito 17 17 Shopping Cart" at bounding box center [1511, 29] width 82 height 39
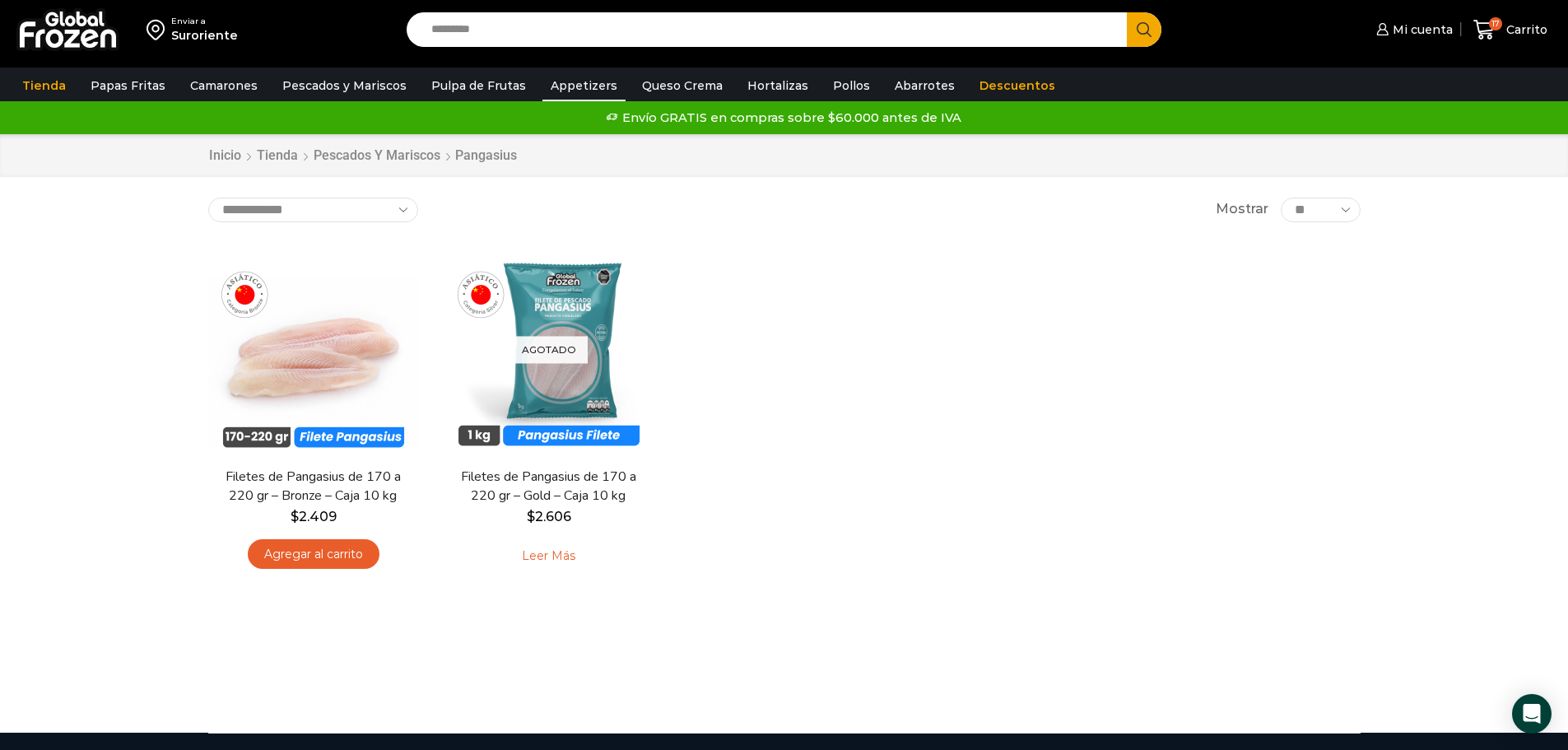
click at [573, 80] on link "Appetizers" at bounding box center [584, 86] width 83 height 32
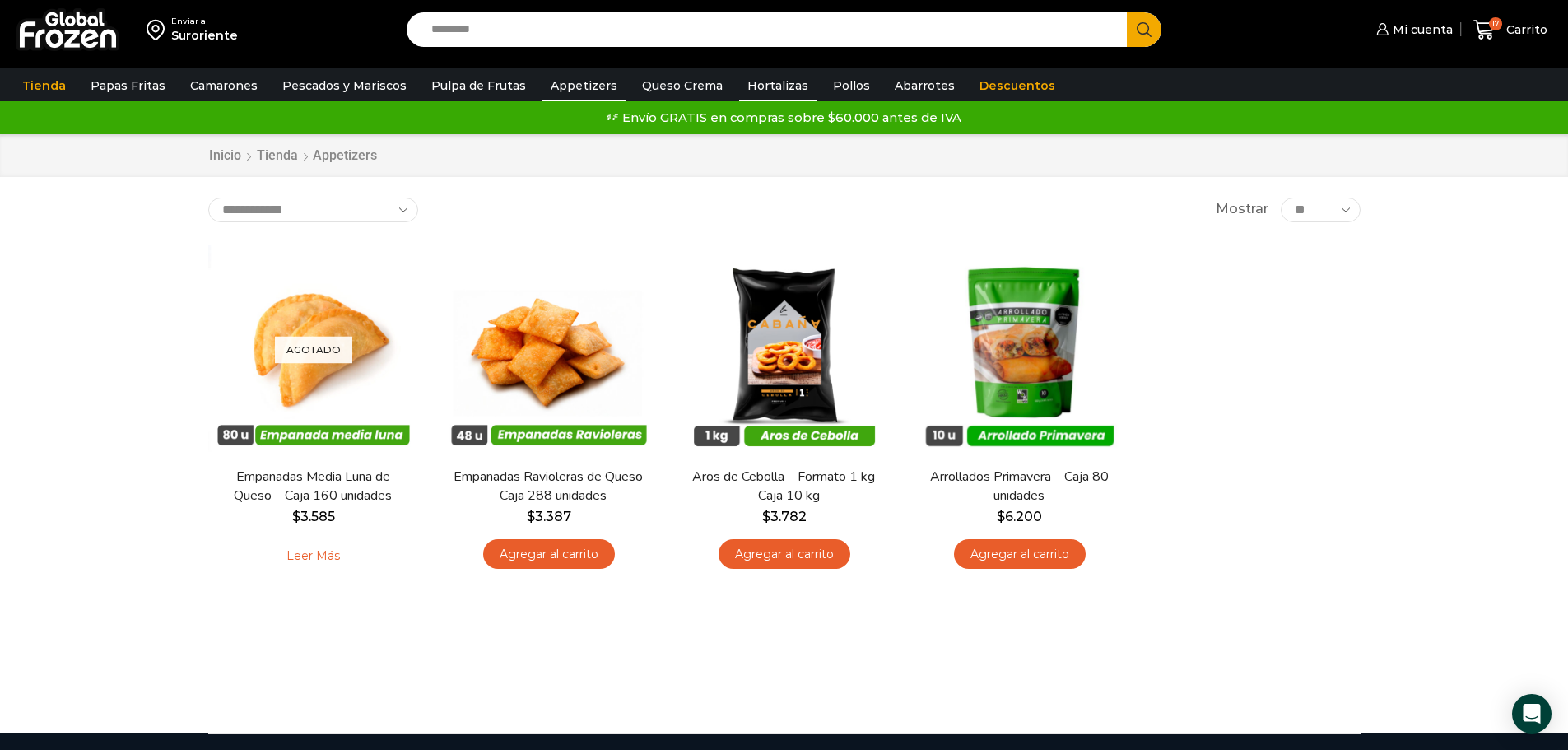
click at [752, 80] on link "Hortalizas" at bounding box center [778, 86] width 77 height 32
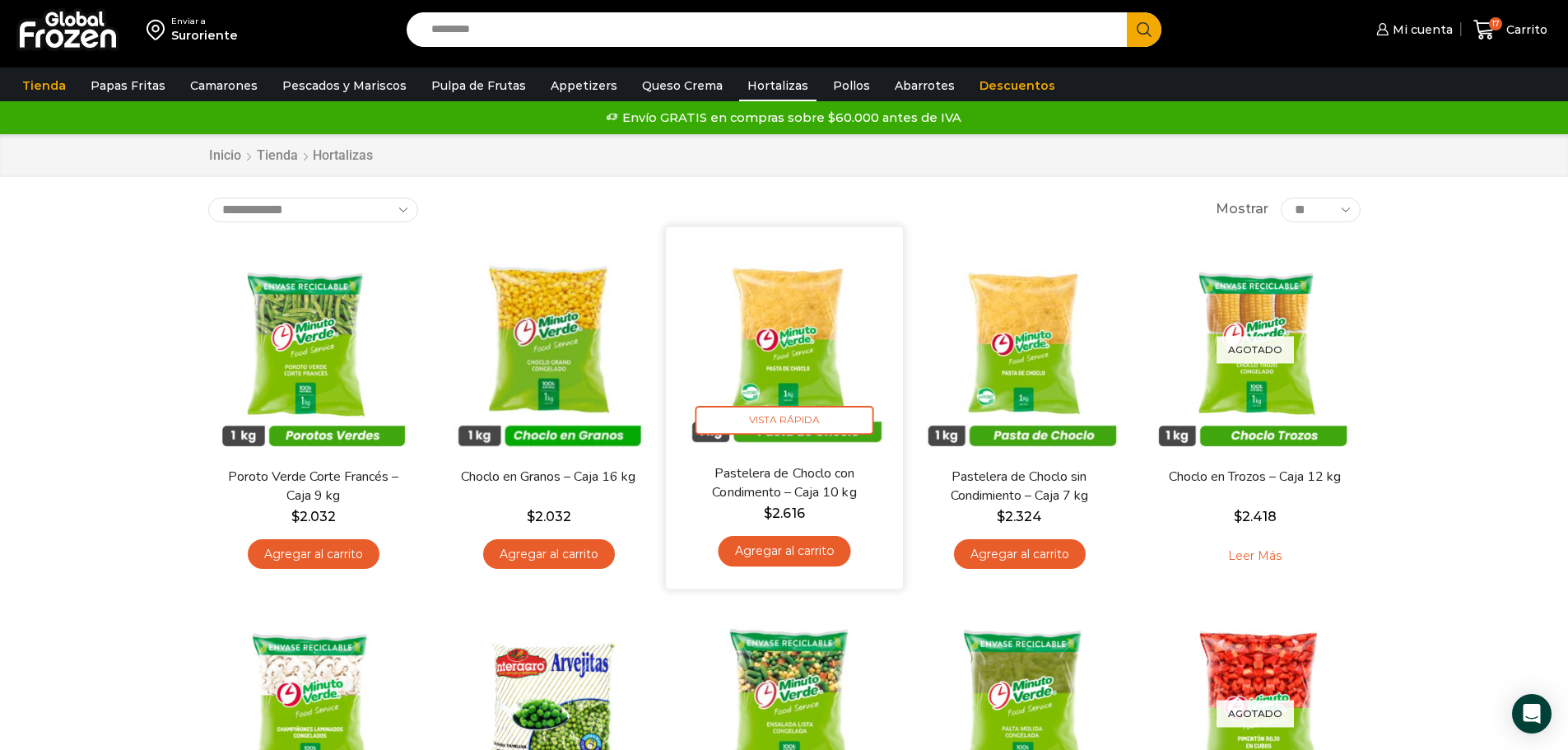
click at [776, 547] on link "Agregar al carrito" at bounding box center [784, 551] width 133 height 31
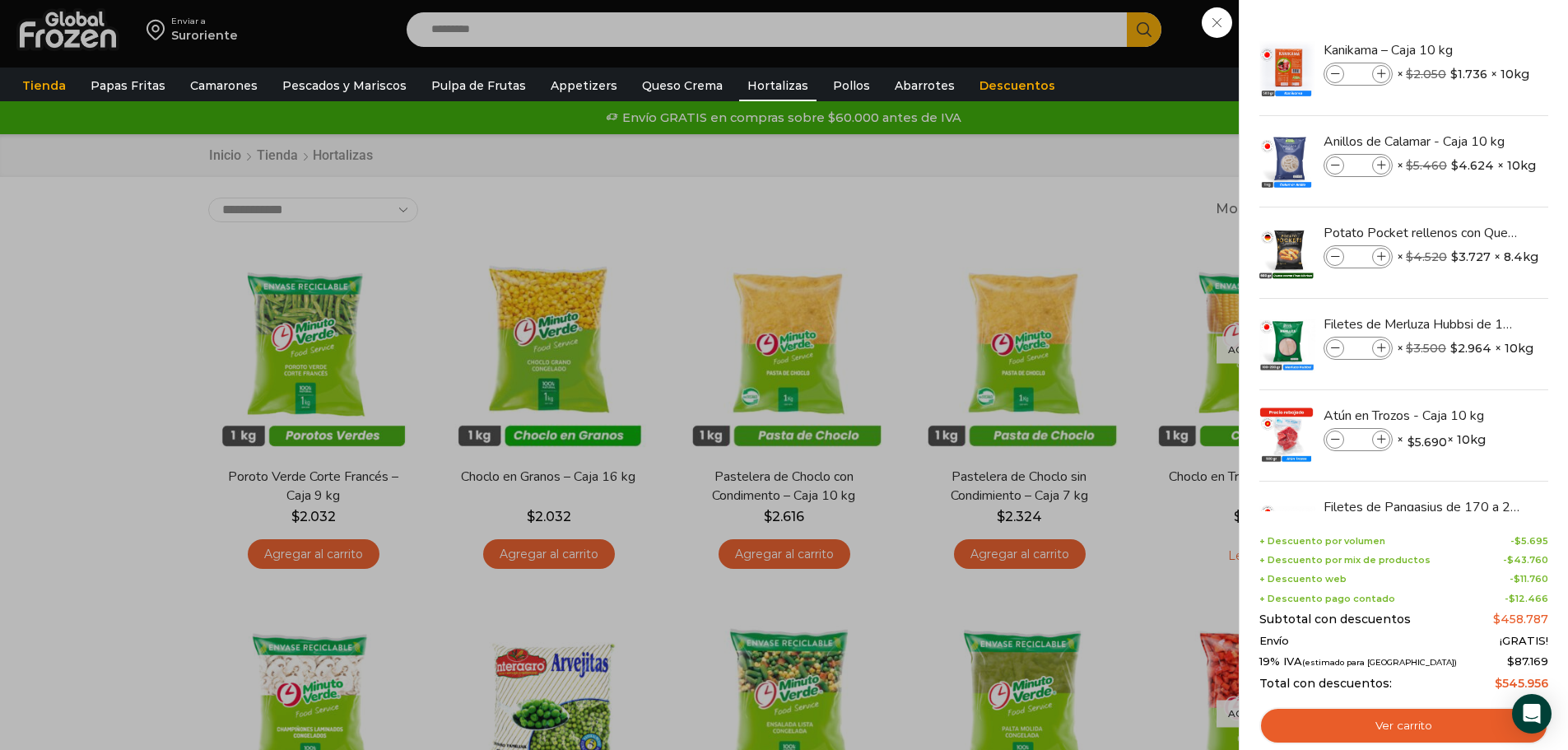
click at [1470, 50] on div "18 Carrito 18 18 Shopping Cart" at bounding box center [1511, 29] width 82 height 39
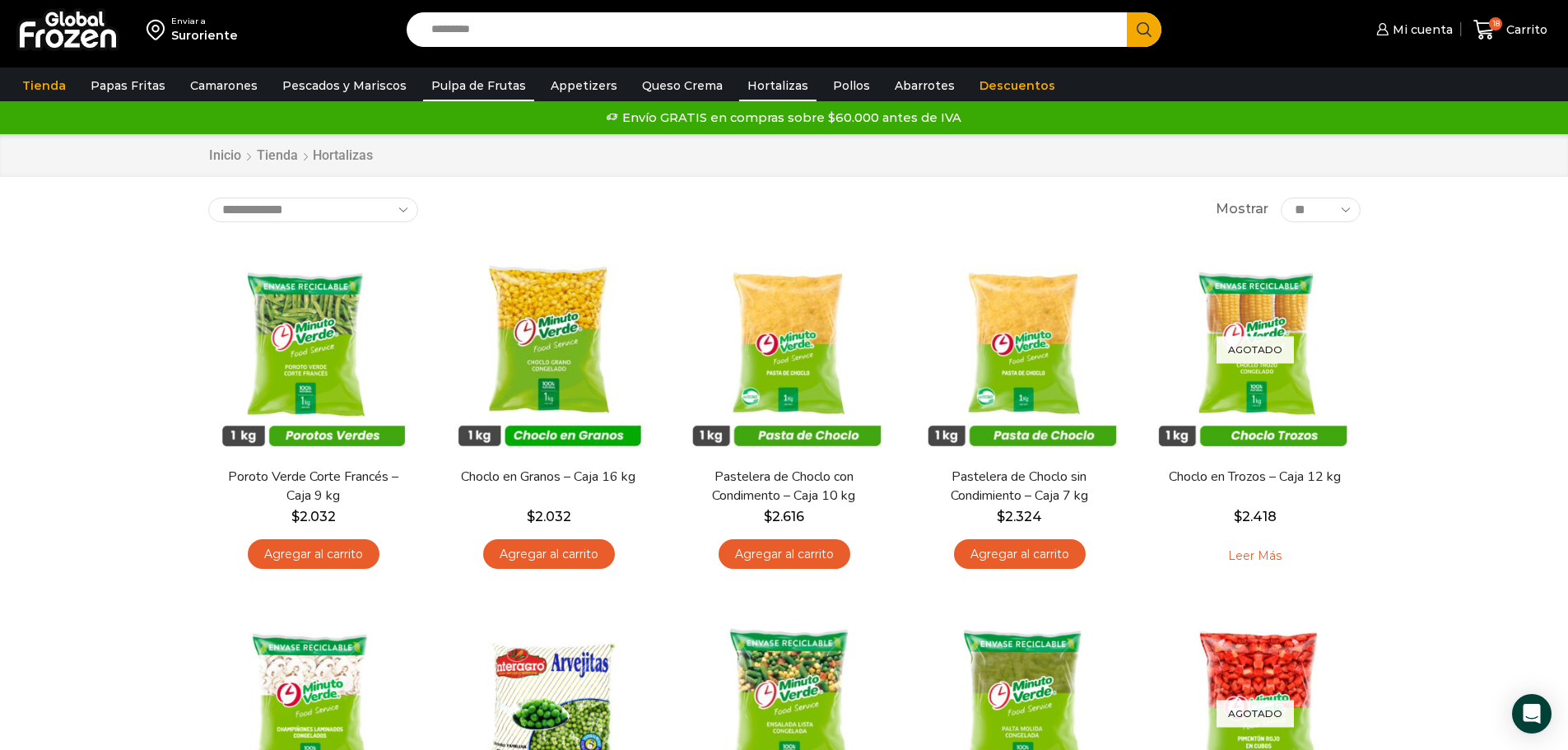
click at [459, 81] on link "Pulpa de Frutas" at bounding box center [479, 86] width 111 height 32
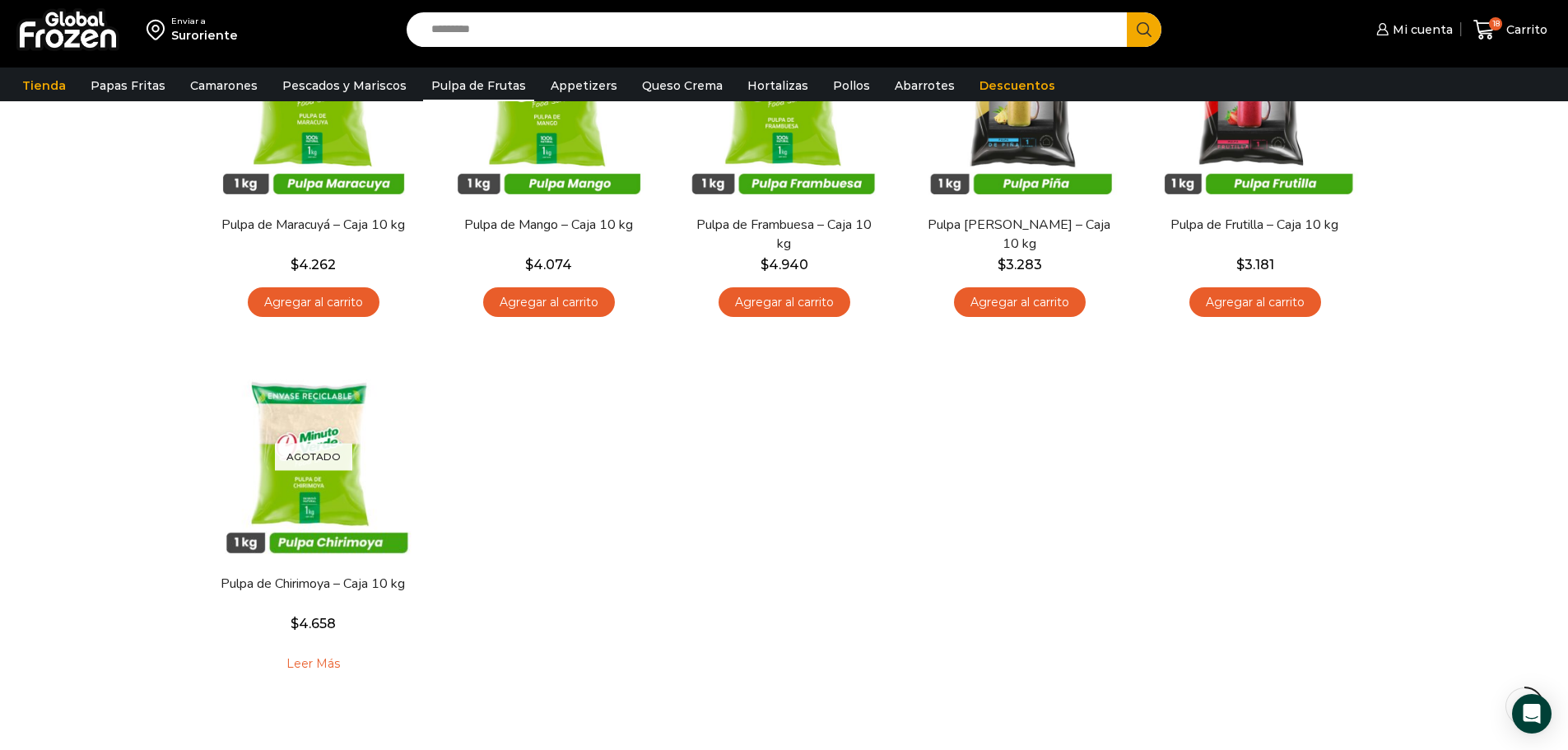
scroll to position [164, 0]
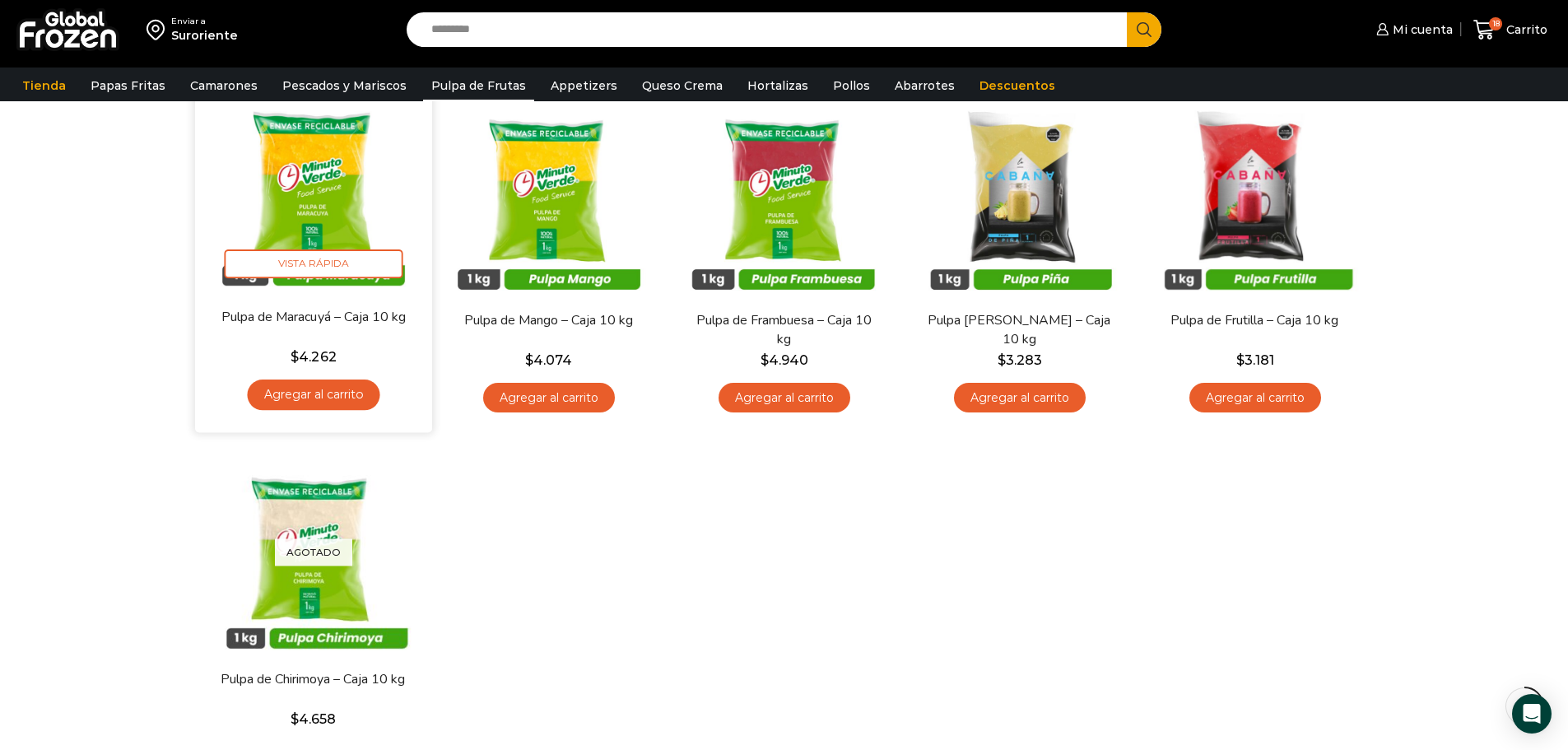
click at [299, 395] on link "Agregar al carrito" at bounding box center [313, 395] width 133 height 31
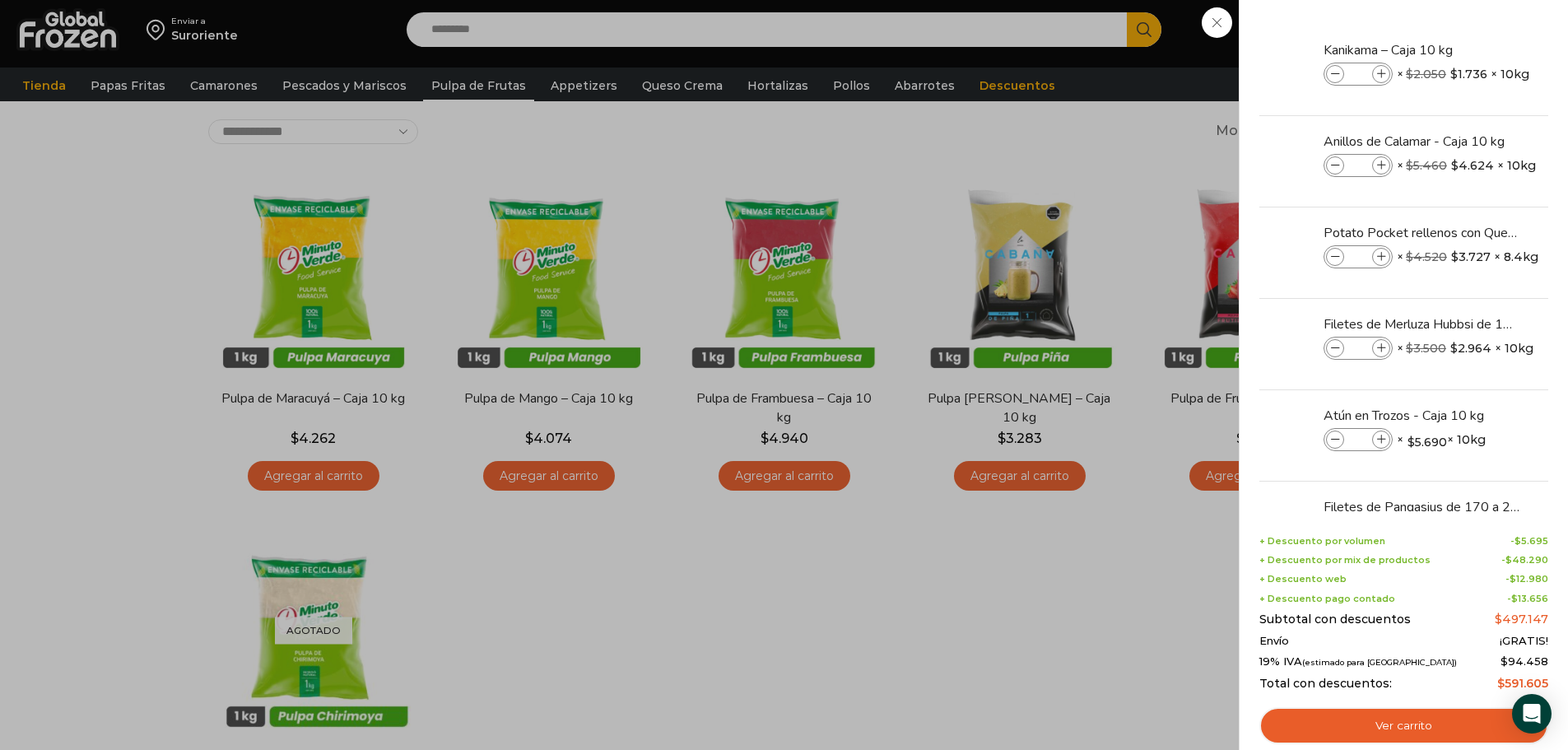
scroll to position [0, 0]
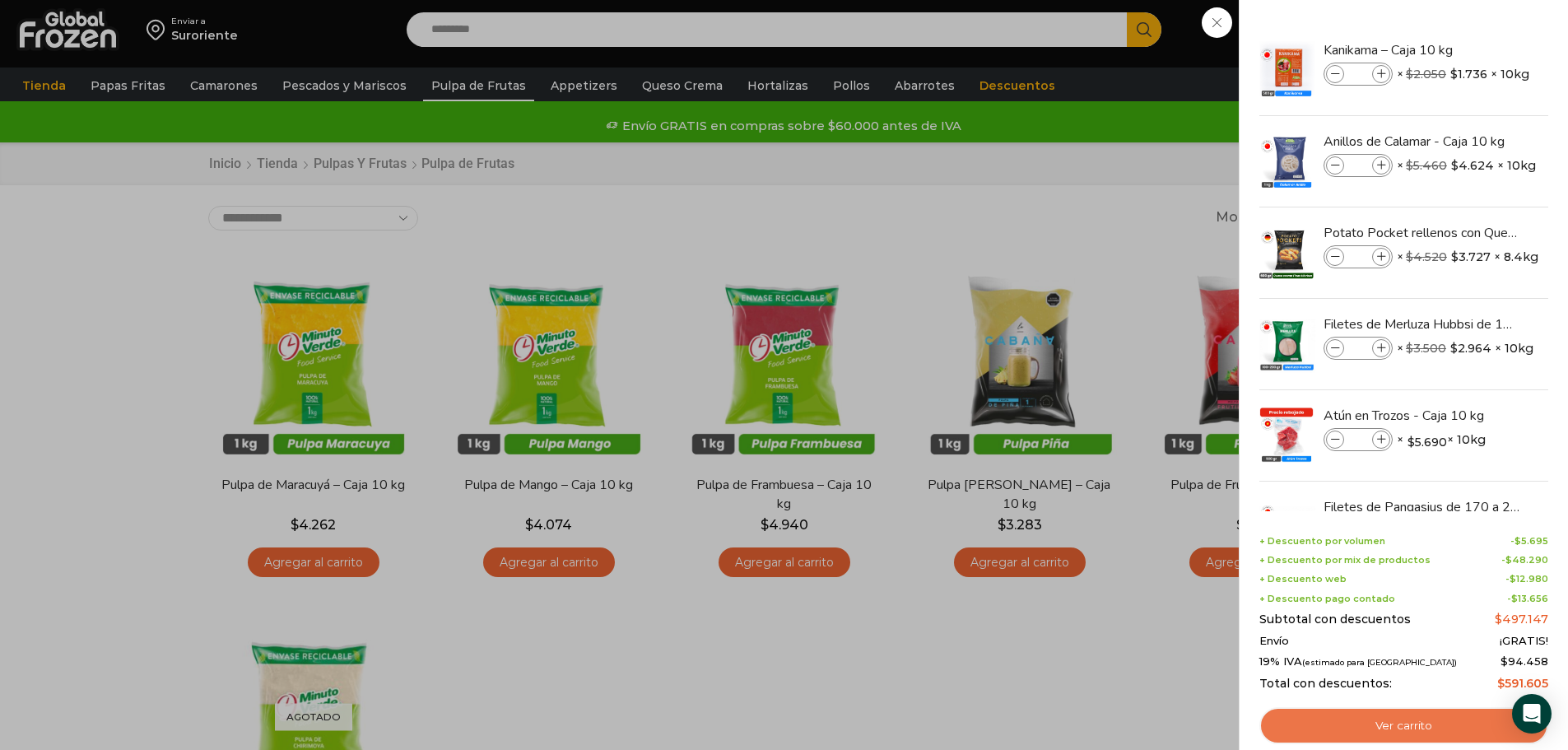
click at [1397, 728] on link "Ver carrito" at bounding box center [1404, 726] width 289 height 38
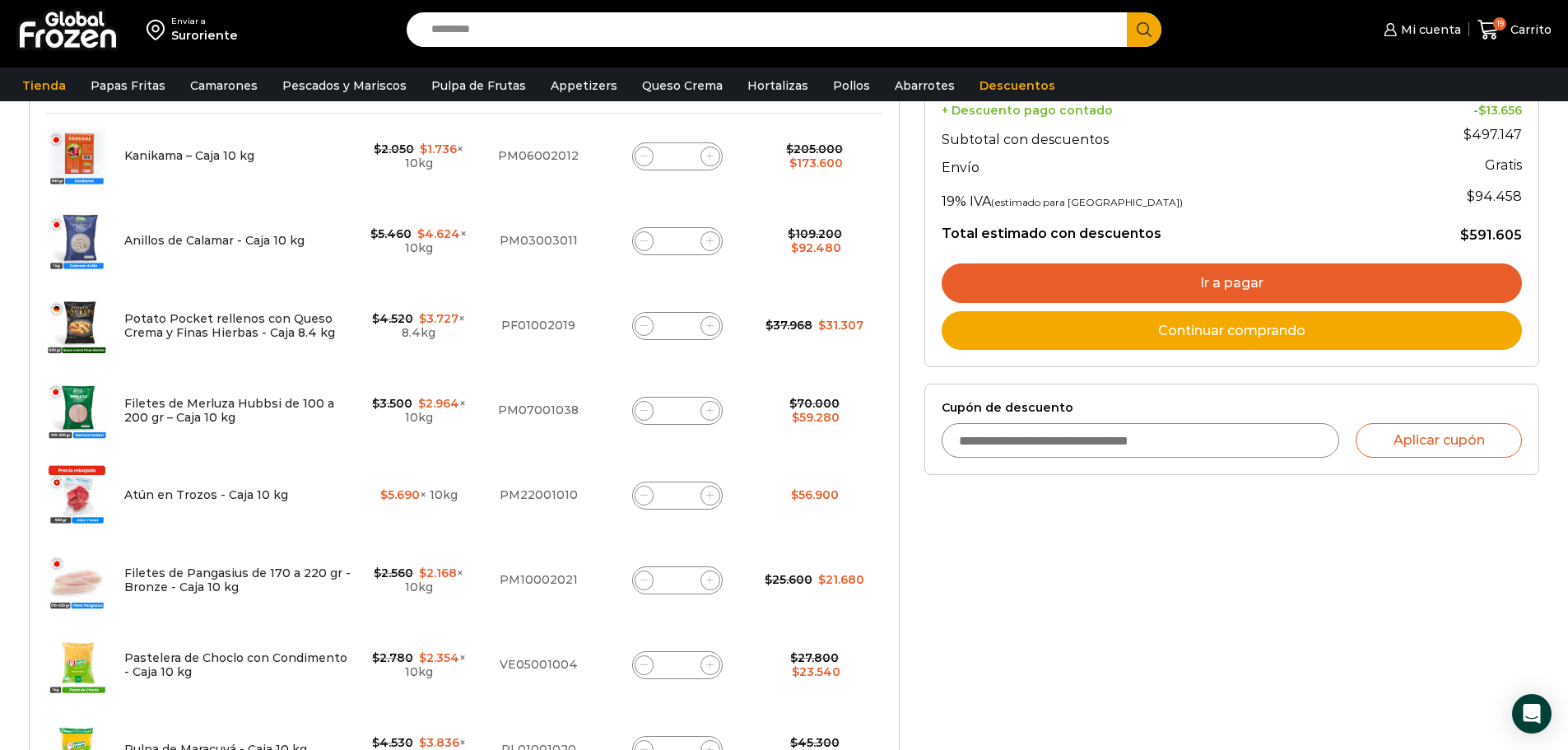
scroll to position [494, 0]
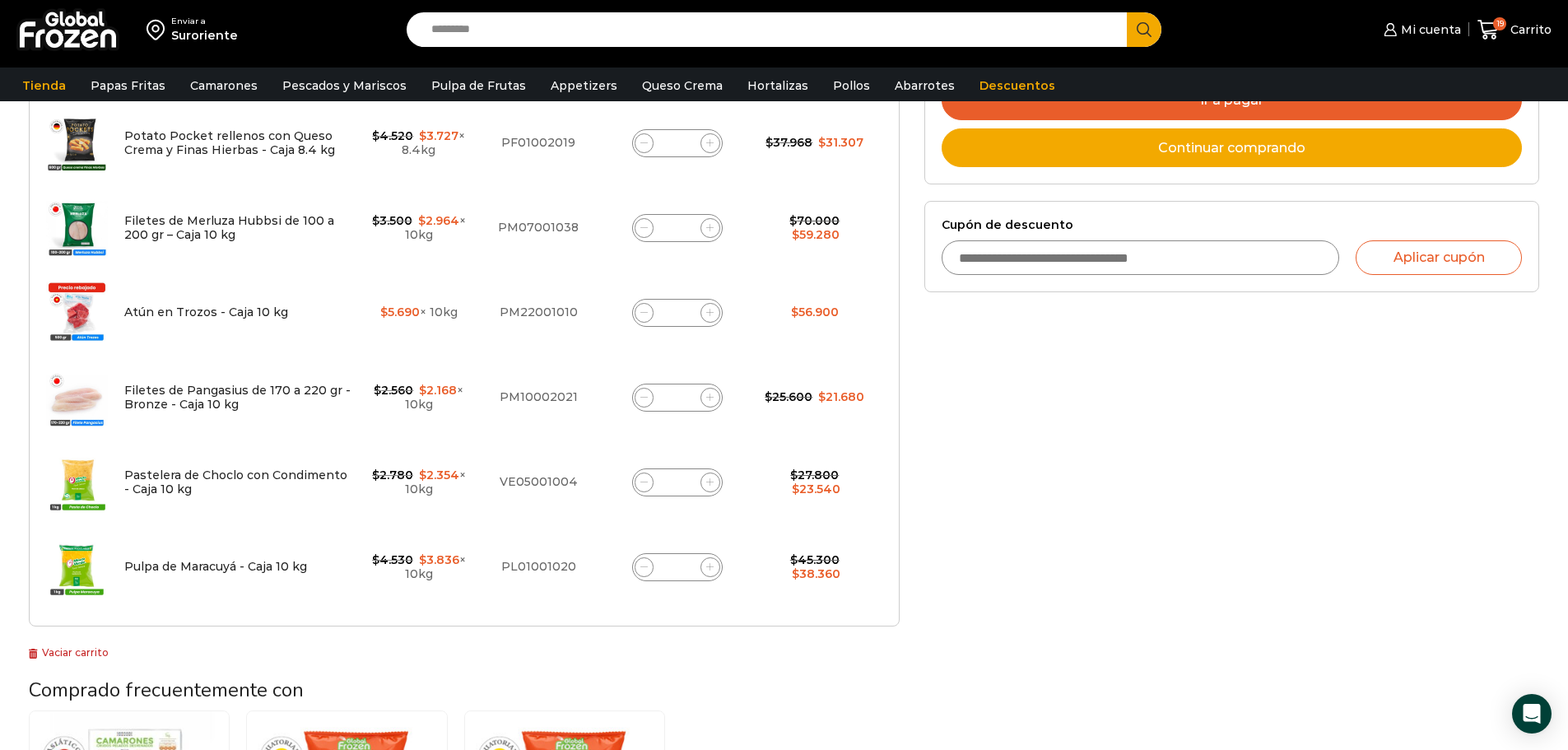
click at [684, 399] on input "*" at bounding box center [677, 397] width 23 height 23
type input "*"
click at [1062, 430] on div "Selecciona la forma de pago Contado (Ahorra un 3% en tu compra) Seleccionar Env…" at bounding box center [1231, 352] width 640 height 1339
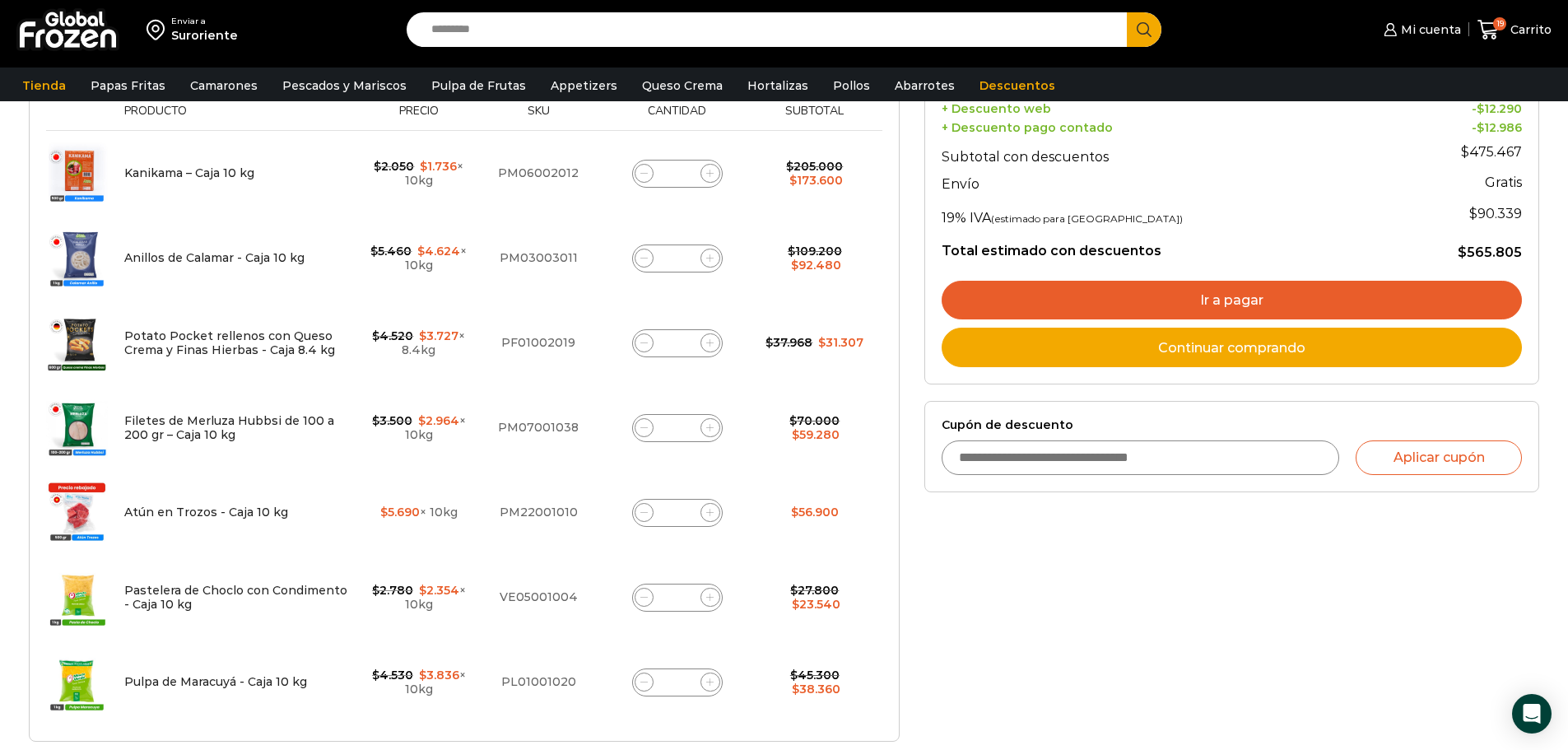
scroll to position [340, 0]
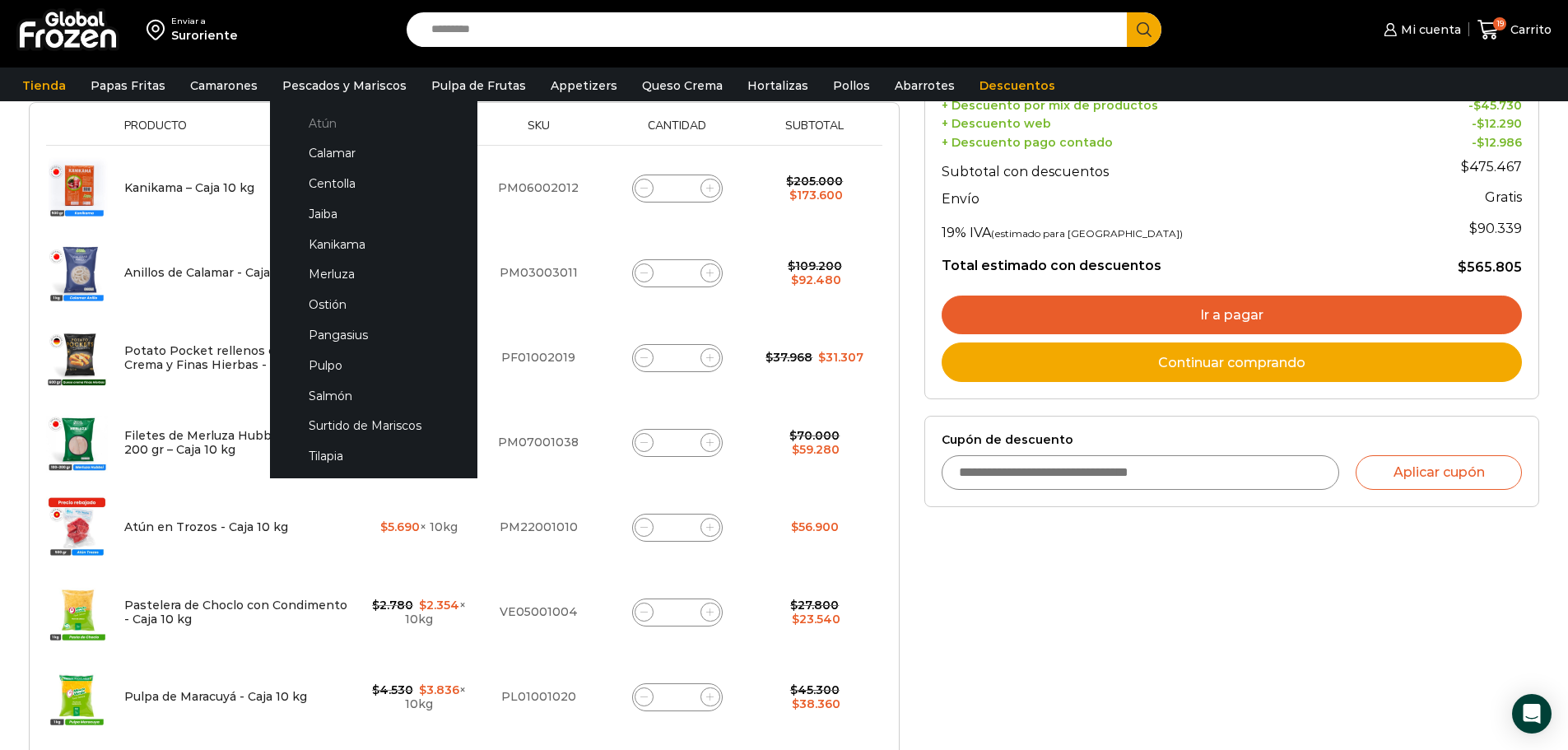
click at [301, 123] on link "Atún" at bounding box center [374, 123] width 175 height 31
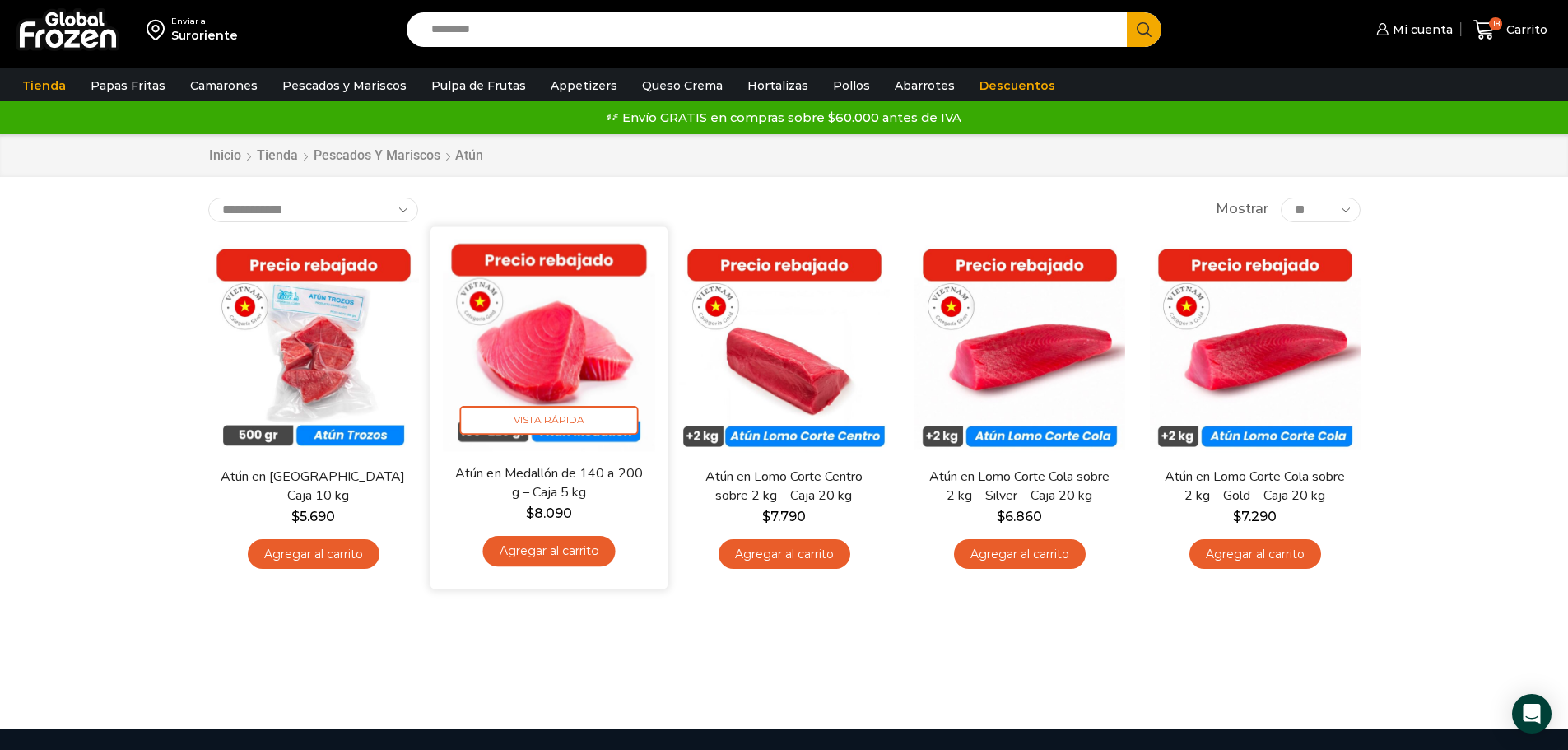
click at [554, 546] on link "Agregar al carrito" at bounding box center [548, 551] width 133 height 31
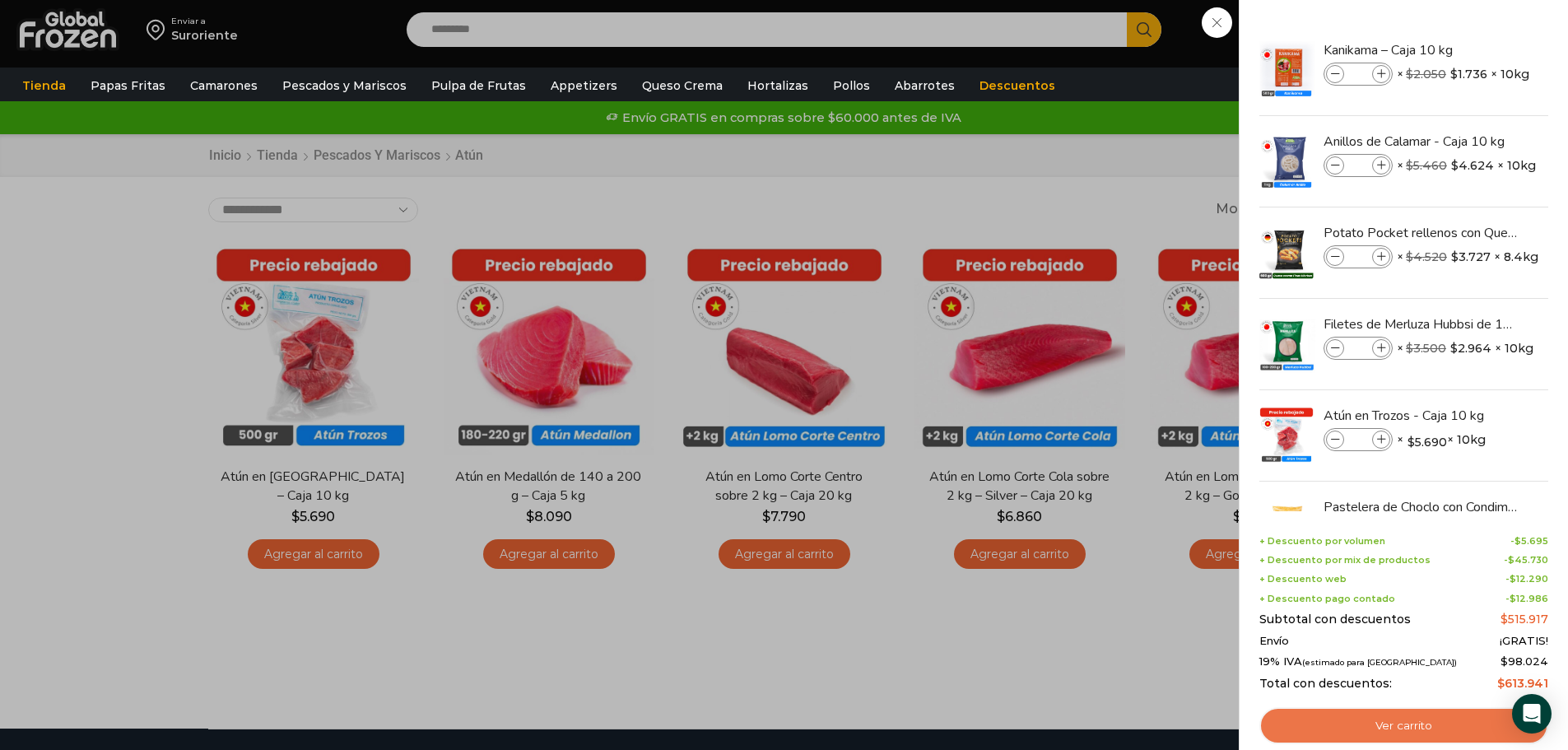
click at [1397, 729] on link "Ver carrito" at bounding box center [1404, 726] width 289 height 38
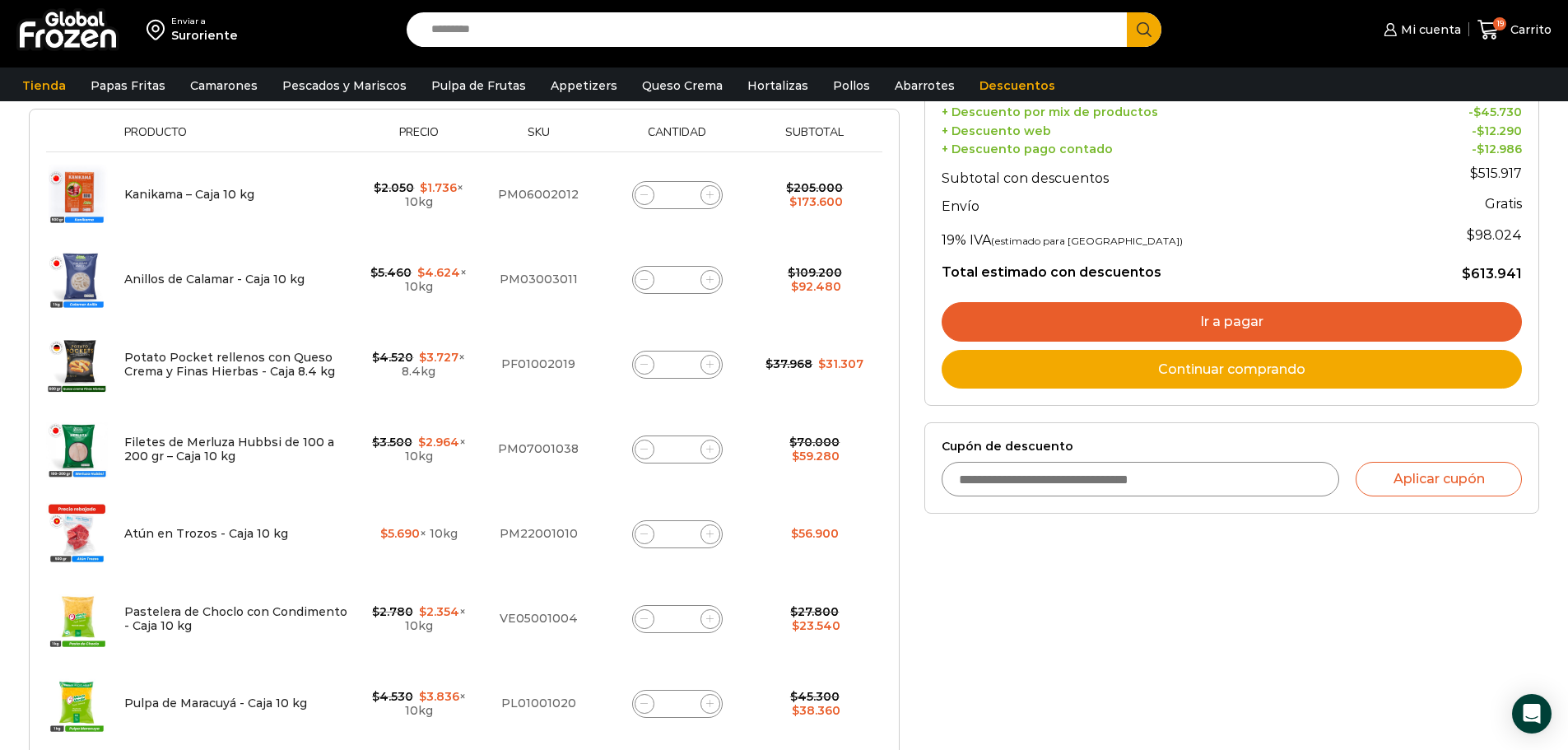
scroll to position [247, 0]
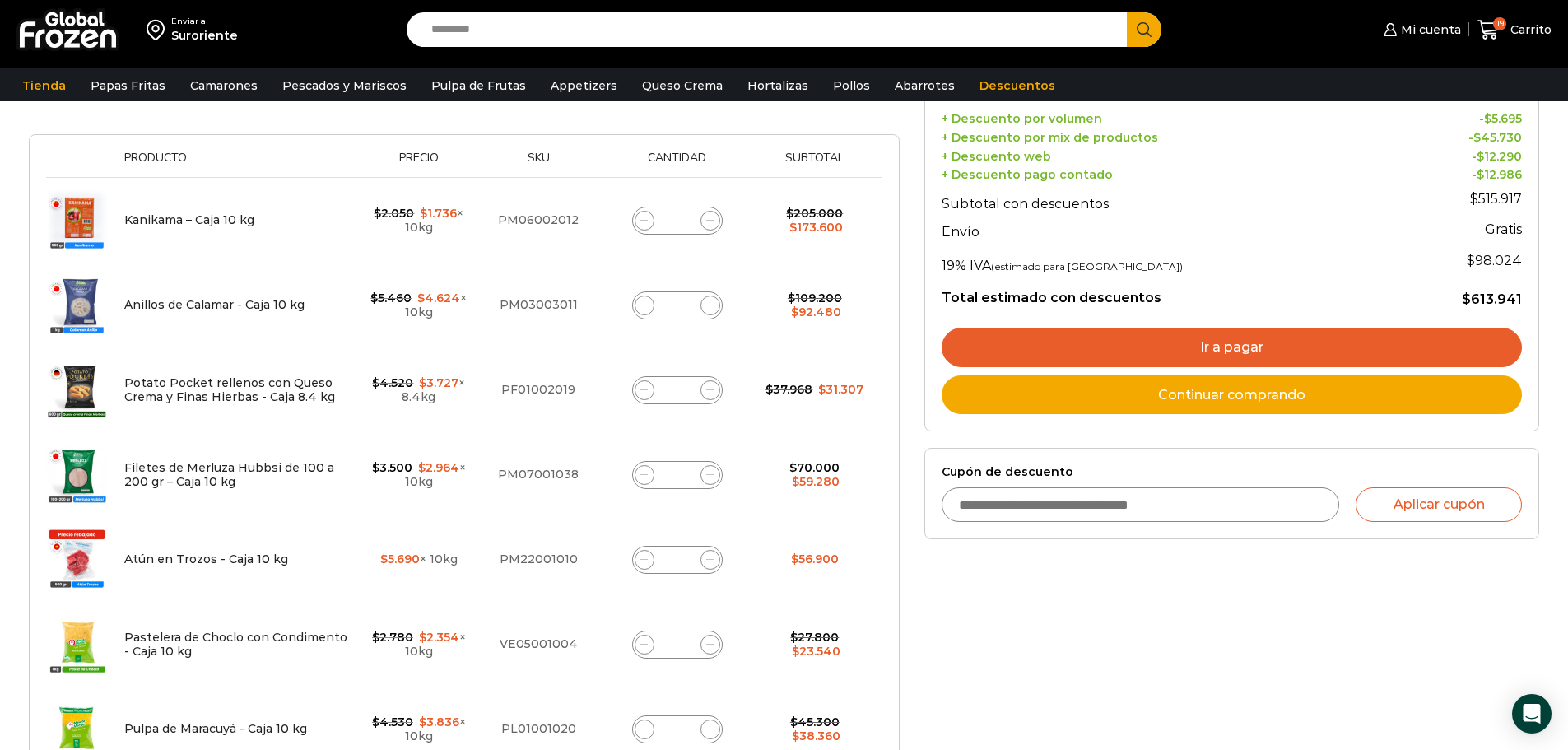
click at [682, 307] on input "*" at bounding box center [677, 305] width 23 height 23
type input "*"
click at [721, 329] on td "Anillos de Calamar - Caja 10 kg cantidad *" at bounding box center [677, 305] width 157 height 85
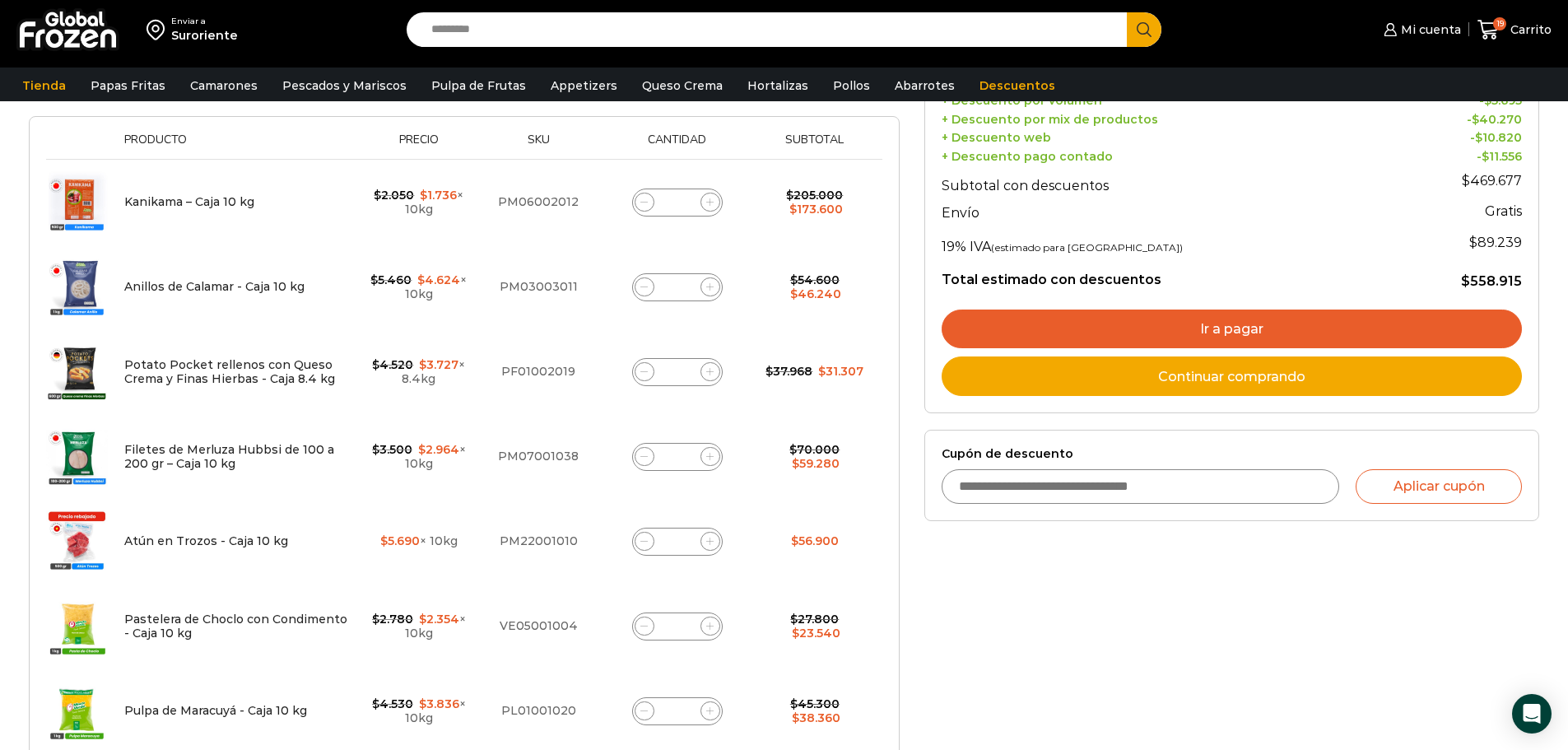
scroll to position [340, 0]
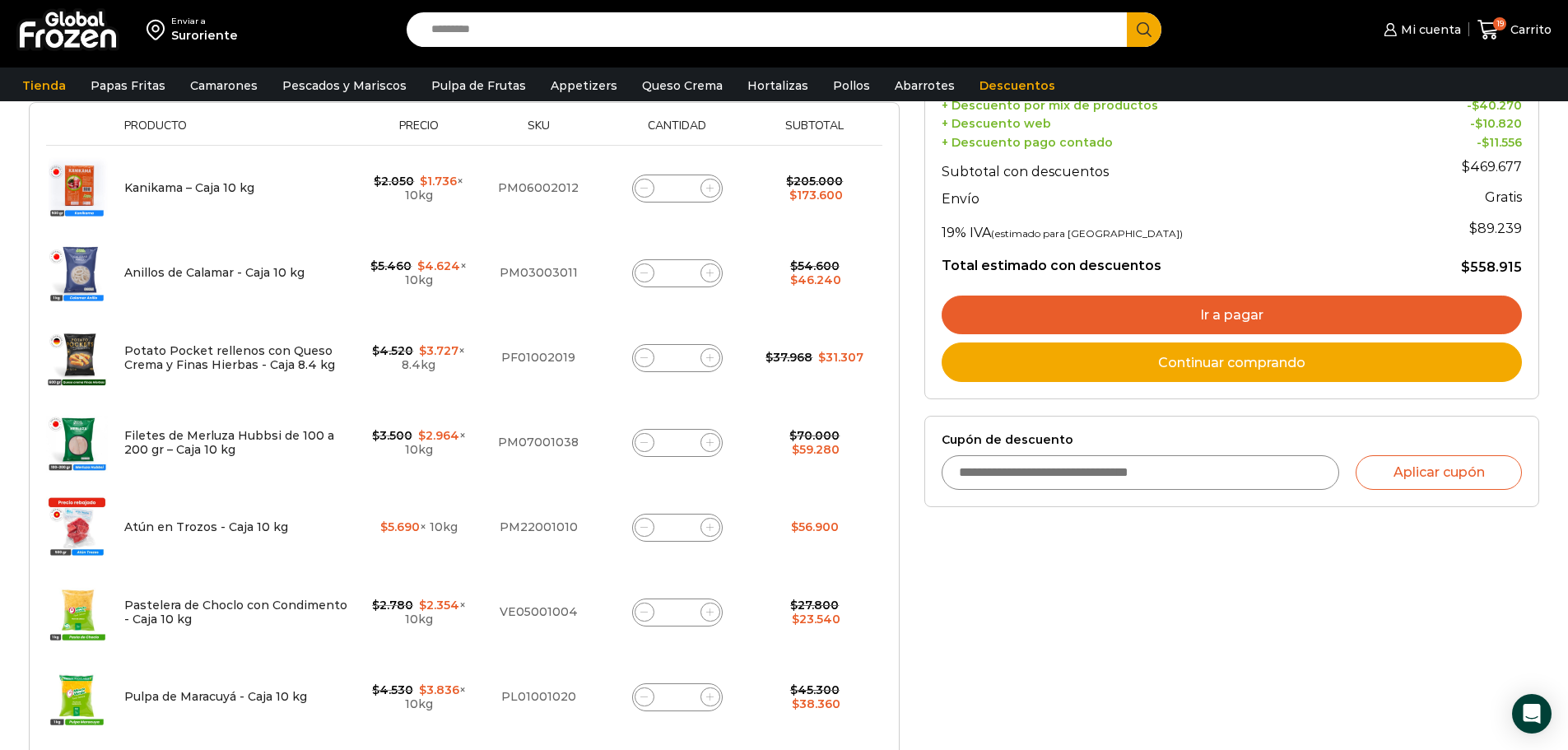
click at [679, 445] on input "*" at bounding box center [677, 443] width 23 height 23
type input "*"
click at [746, 445] on div "Filetes de Merluza Hubbsi de 100 a 200 gr – Caja 10 kg cantidad *" at bounding box center [677, 443] width 140 height 23
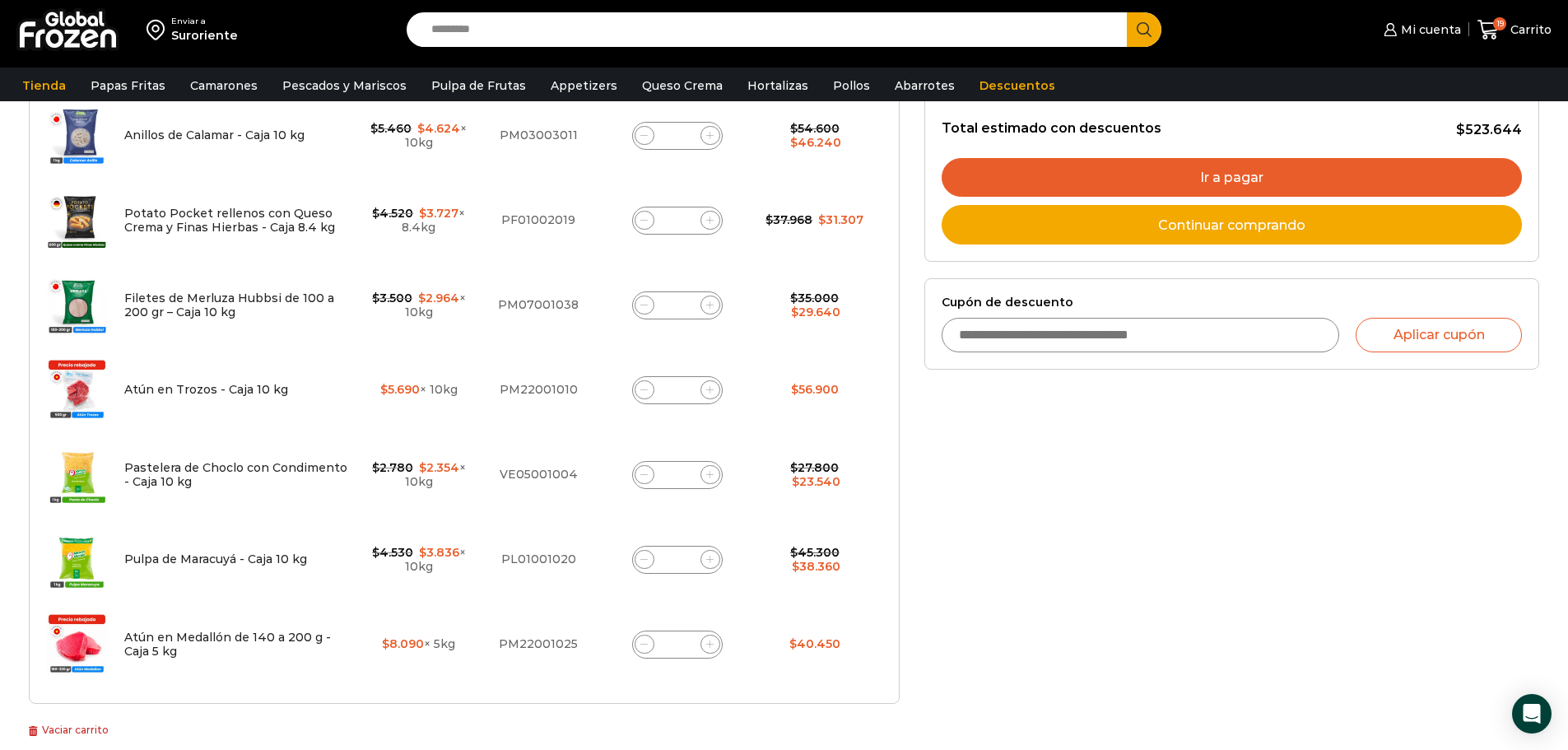
scroll to position [504, 0]
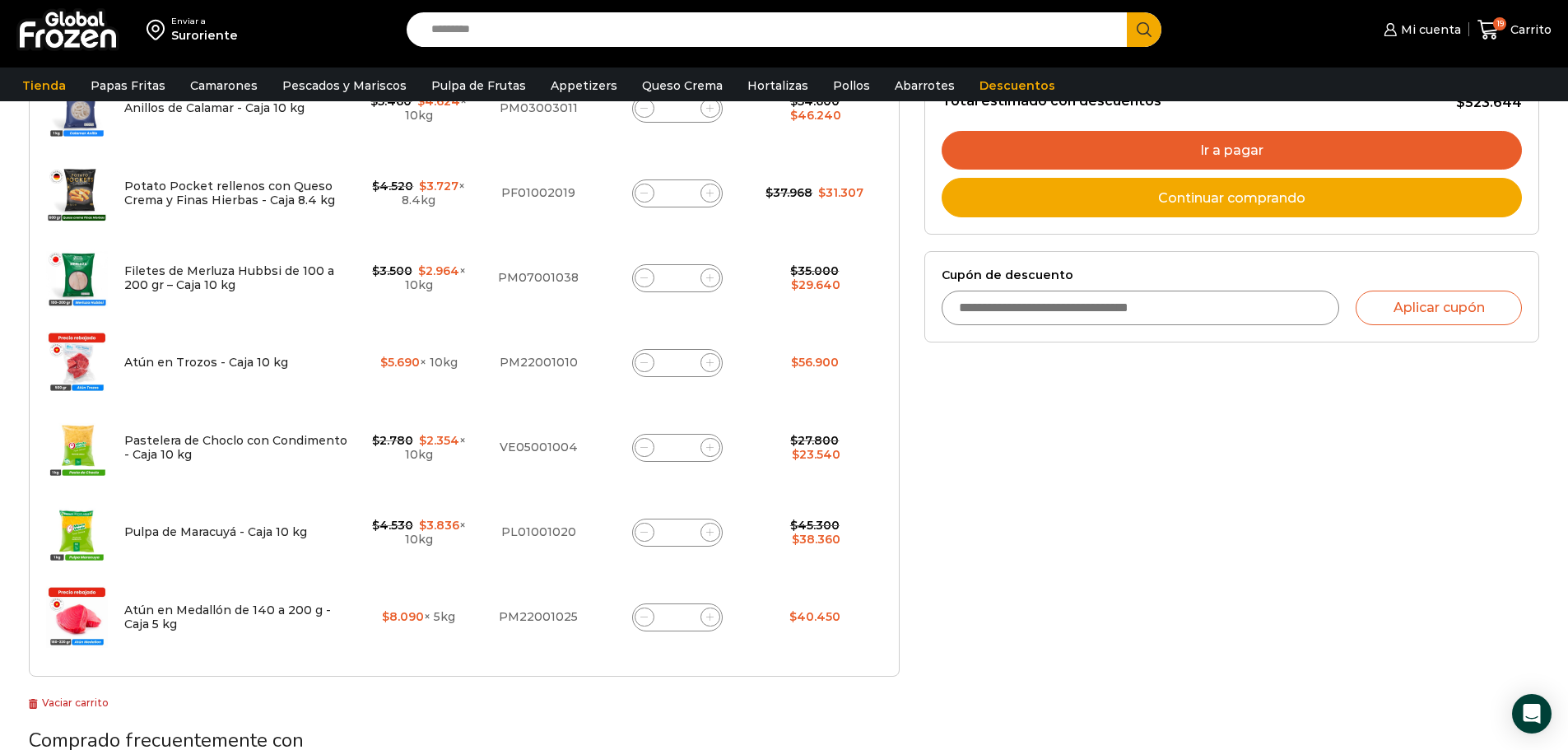
click at [678, 616] on input "*" at bounding box center [677, 617] width 23 height 23
type input "*"
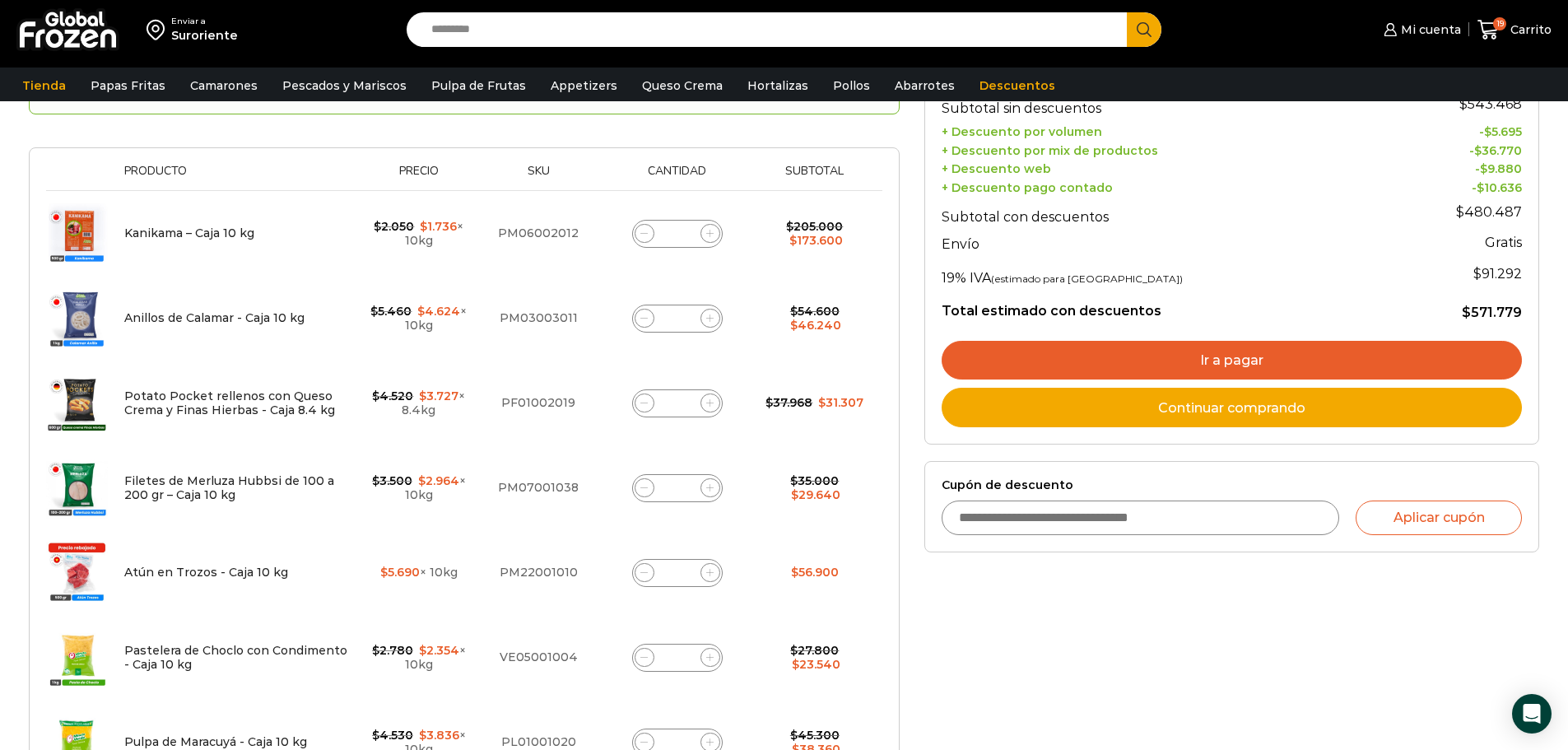
scroll to position [586, 0]
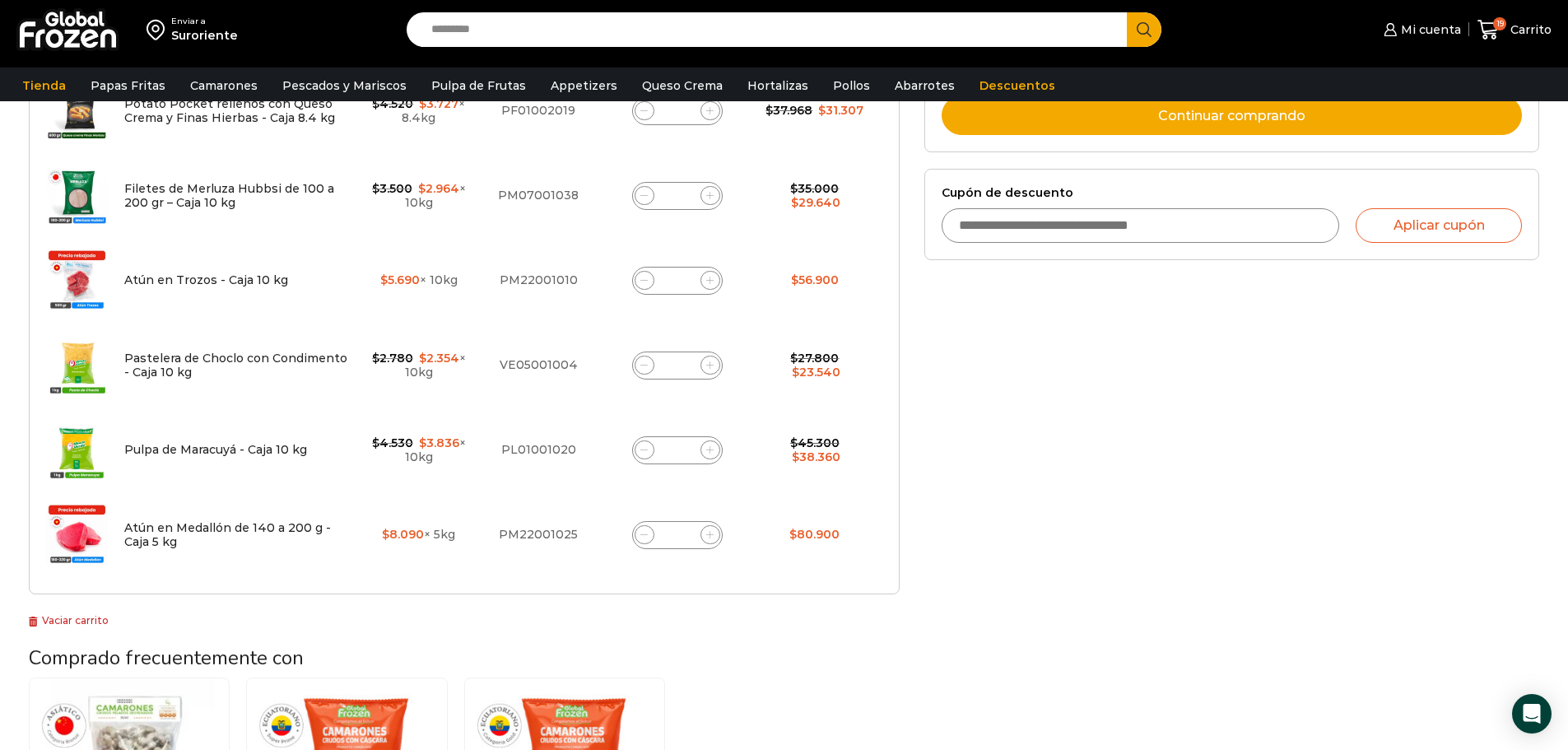
click at [680, 535] on input "*" at bounding box center [677, 534] width 23 height 23
type input "*"
click at [754, 551] on td "Atún en Medallón de 140 a 200 g - Caja 5 kg cantidad *" at bounding box center [677, 534] width 157 height 85
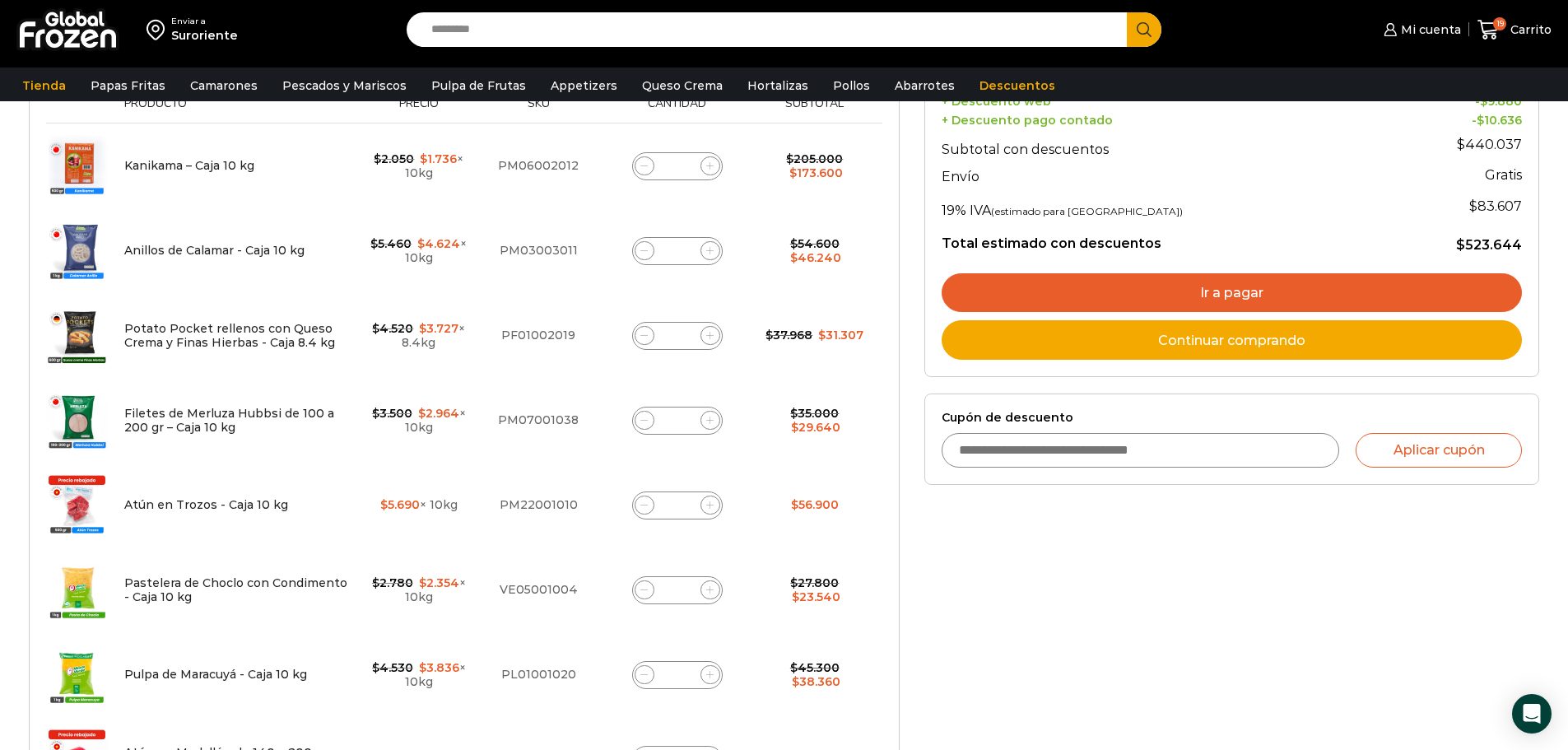
scroll to position [247, 0]
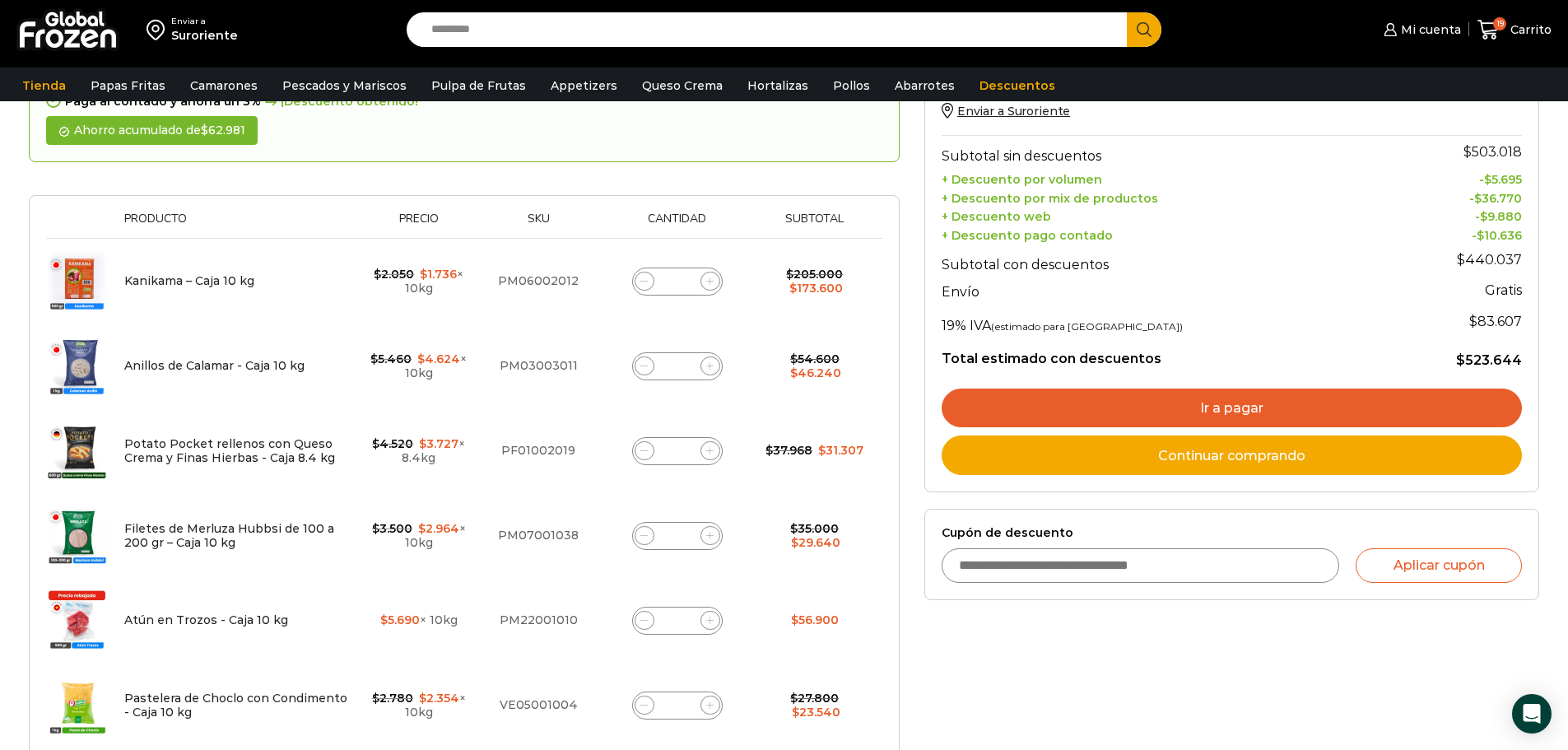
click at [1260, 412] on link "Ir a pagar" at bounding box center [1232, 408] width 581 height 39
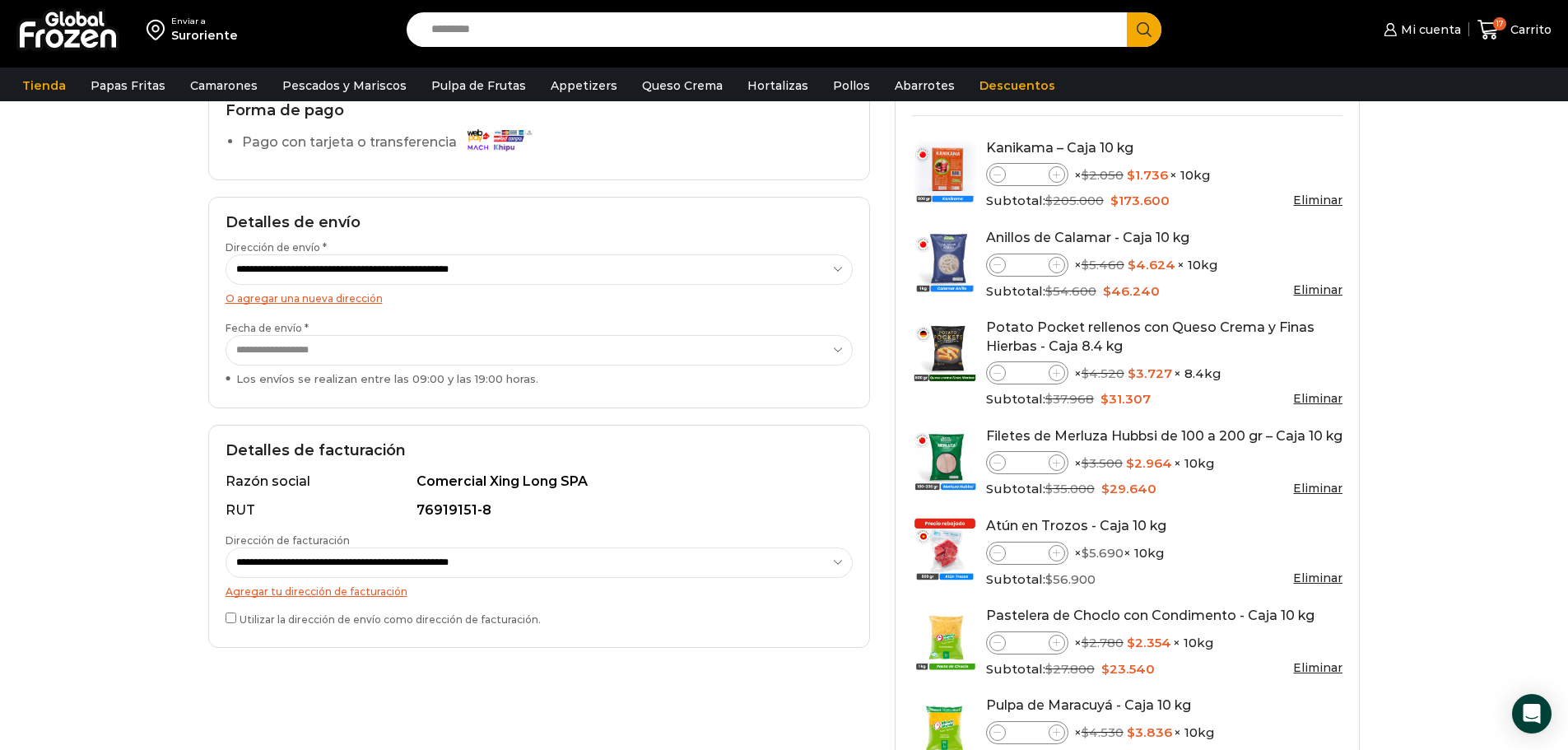
scroll to position [412, 0]
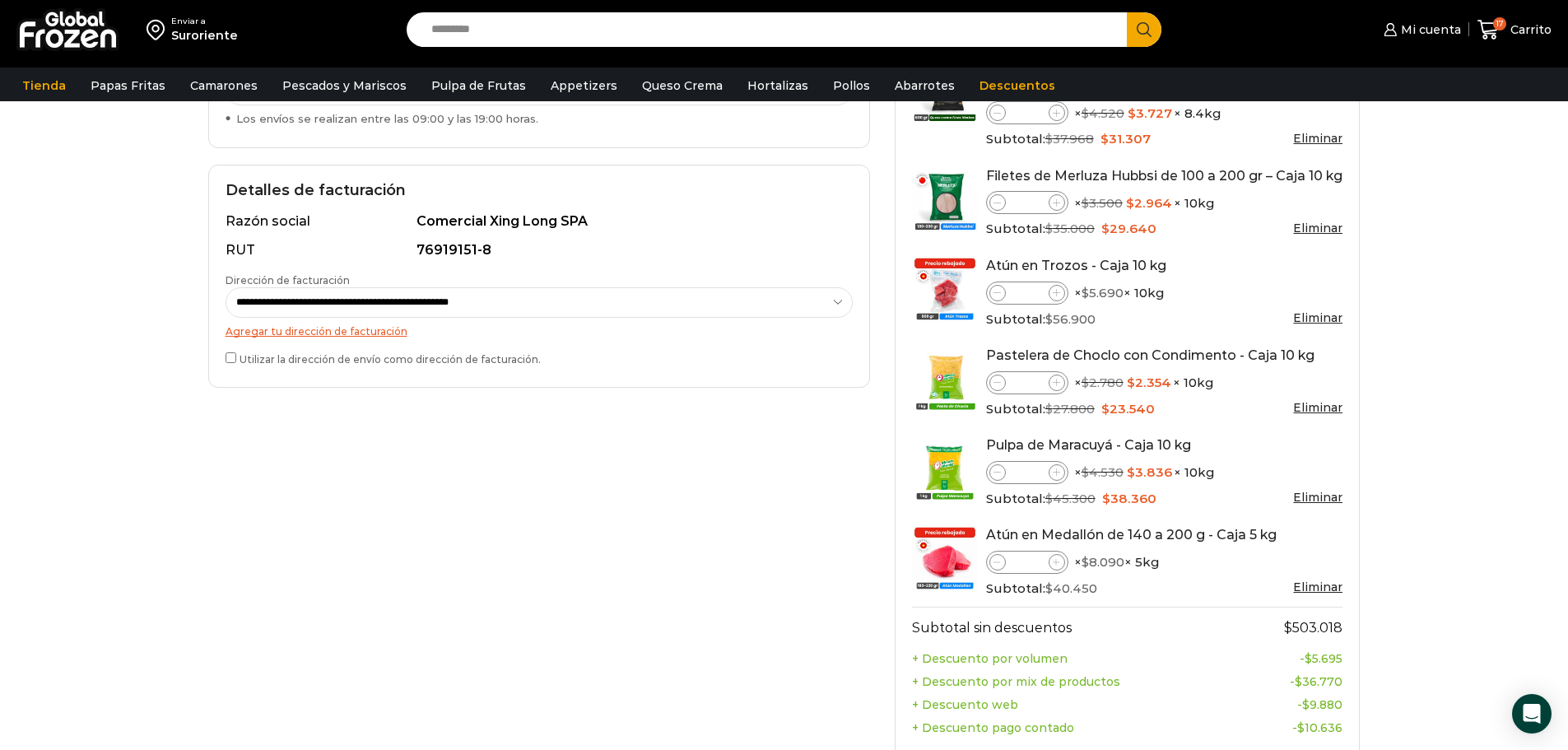
click at [234, 366] on label "Utilizar la dirección de envío como dirección de facturación." at bounding box center [539, 358] width 628 height 17
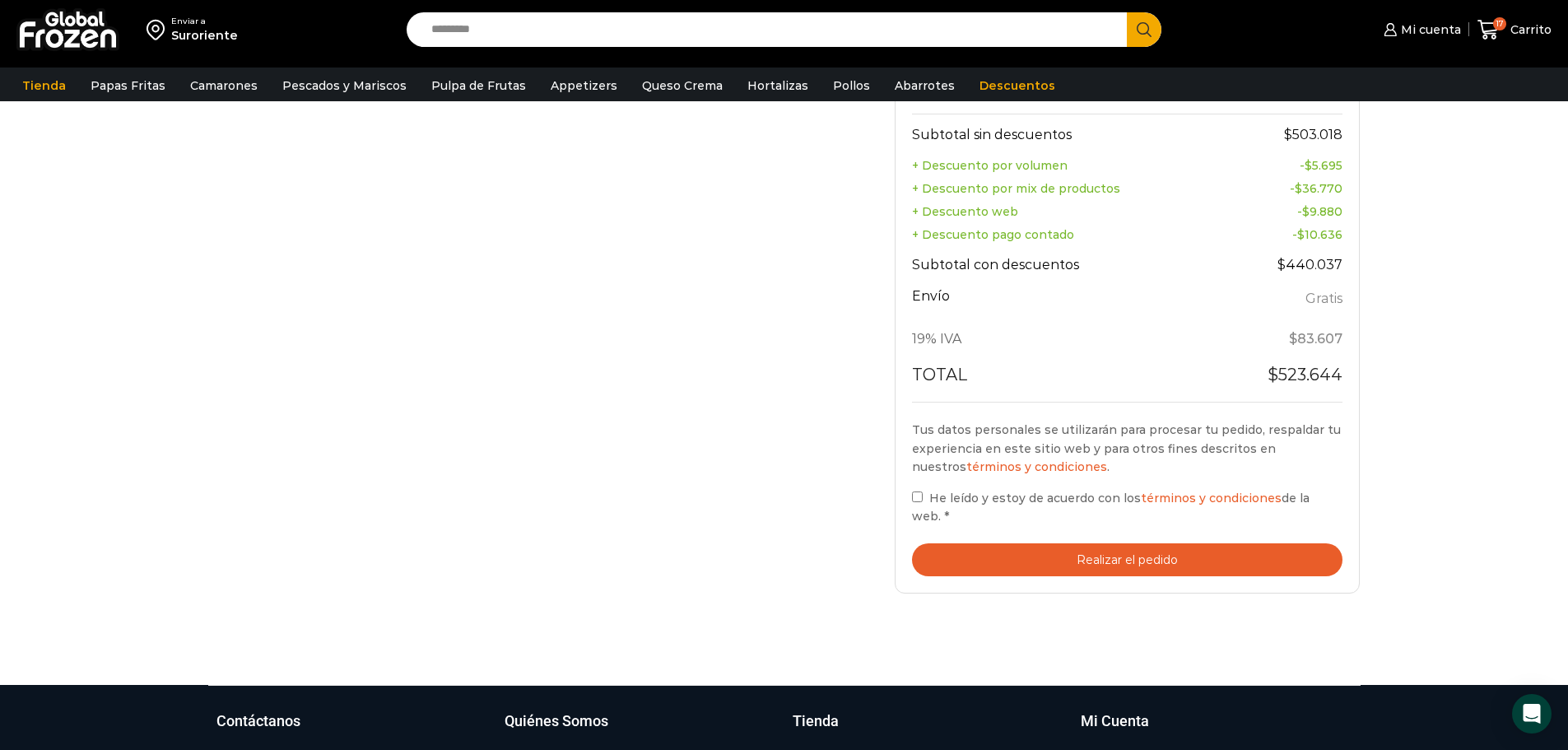
scroll to position [906, 0]
click at [1106, 545] on button "Realizar el pedido" at bounding box center [1128, 559] width 432 height 33
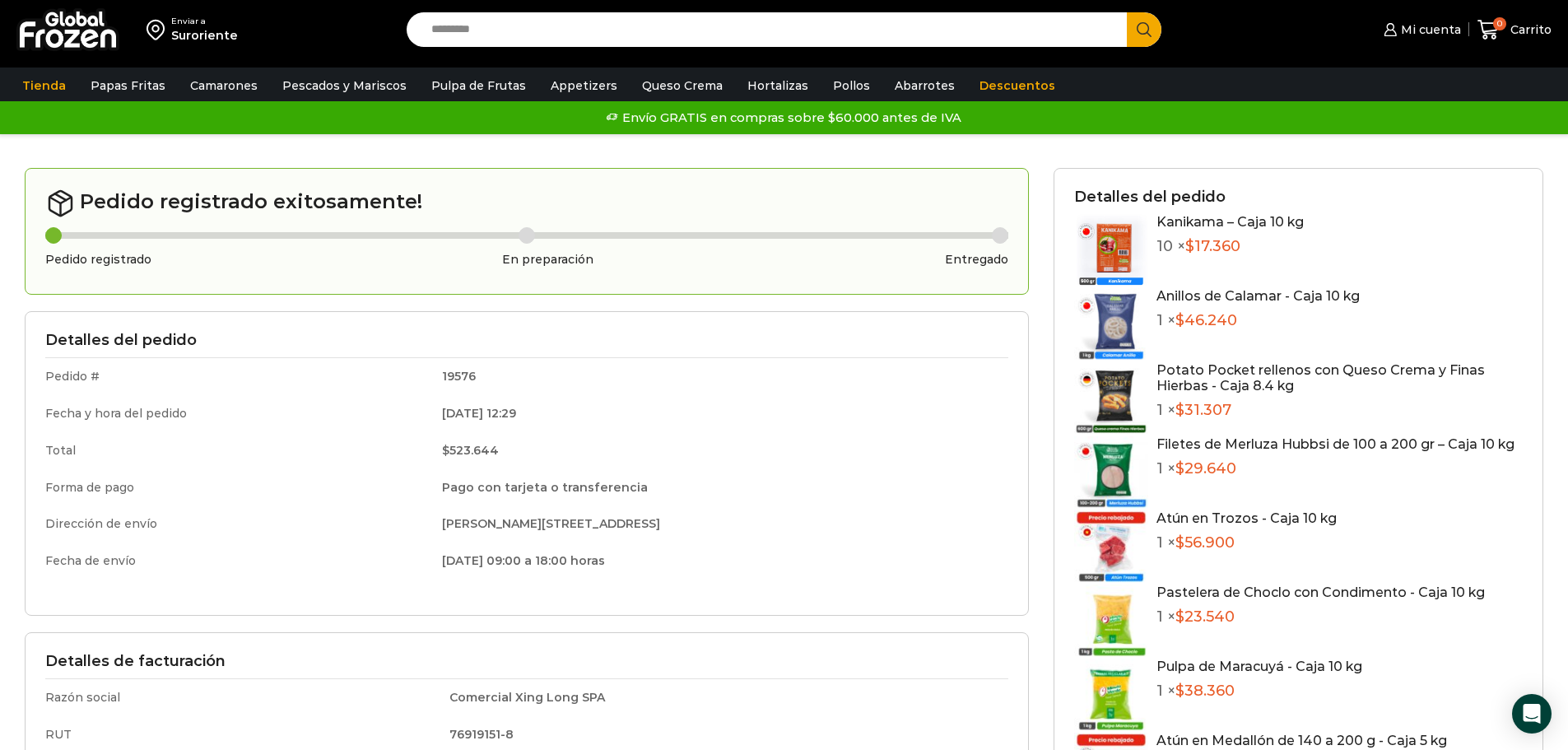
click at [1460, 242] on div "Kanikama – Caja 10 kg 10 × $ 17.360" at bounding box center [1299, 251] width 449 height 74
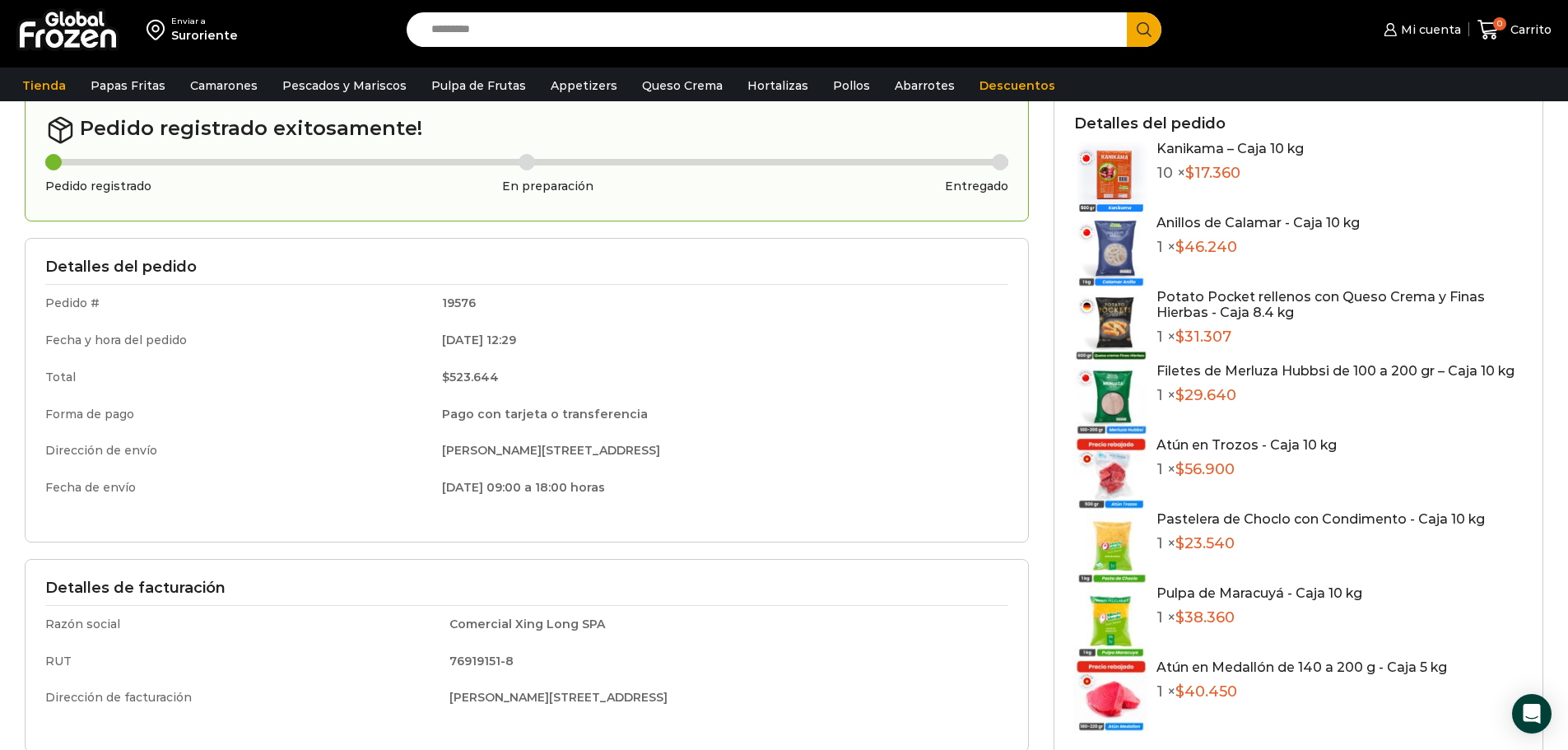
scroll to position [82, 0]
